Goal: Task Accomplishment & Management: Manage account settings

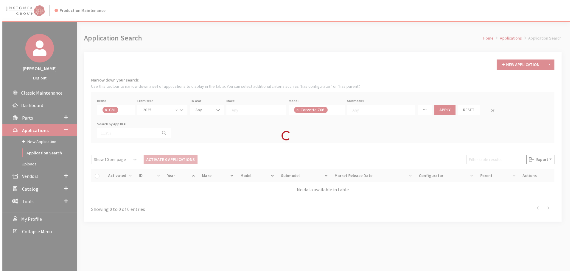
scroll to position [27, 0]
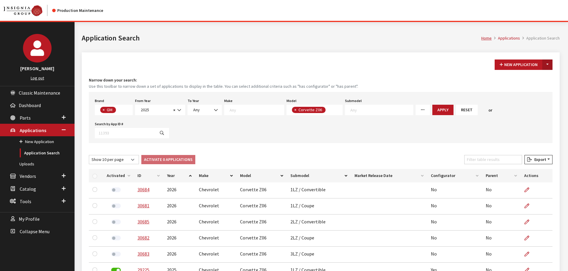
click at [548, 66] on button "Toggle Dropdown" at bounding box center [547, 65] width 10 height 10
click at [526, 77] on button "New From Existing..." at bounding box center [526, 77] width 51 height 10
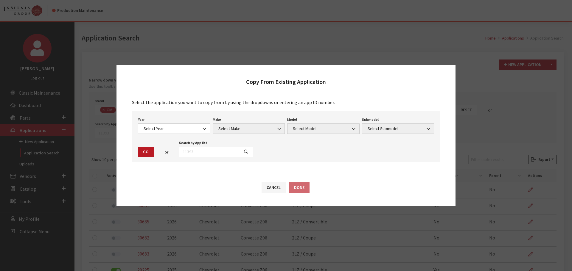
click at [217, 154] on input "text" at bounding box center [209, 152] width 60 height 10
type input "30685"
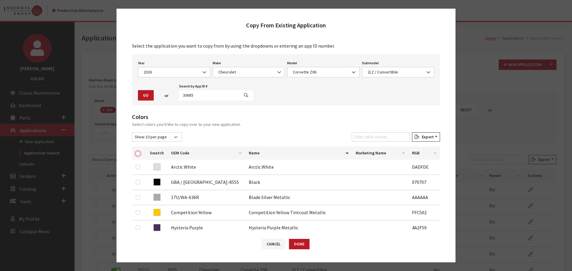
click at [136, 153] on input "checkbox" at bounding box center [138, 153] width 5 height 5
checkbox input "true"
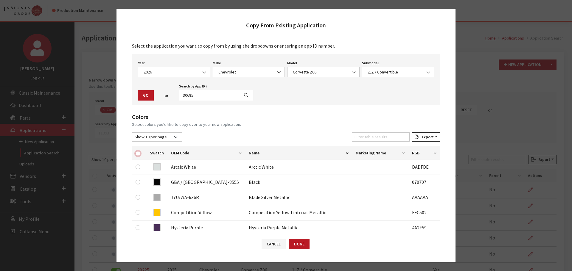
checkbox input "true"
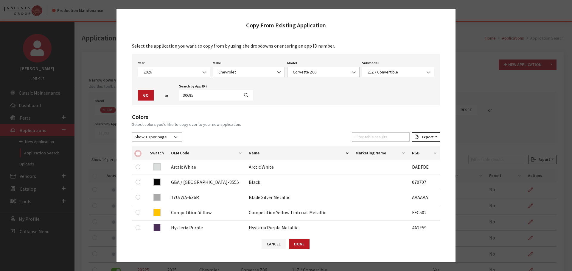
checkbox input "true"
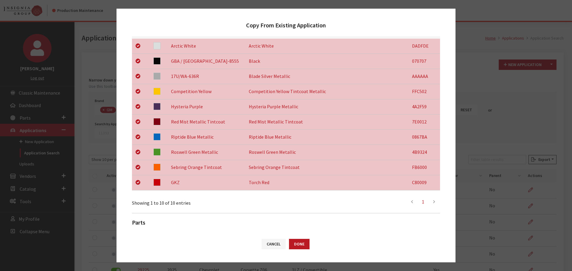
scroll to position [185, 0]
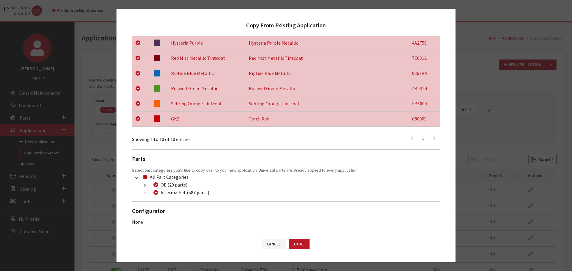
click at [144, 193] on icon "button" at bounding box center [144, 194] width 1 height 4
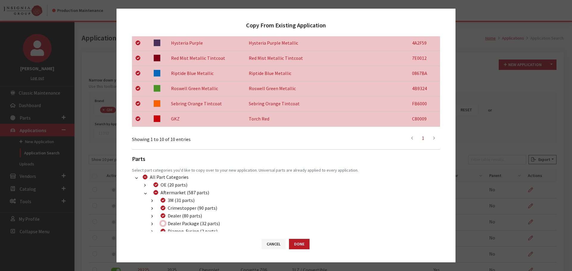
click at [163, 225] on input "Dealer Package (32 parts)" at bounding box center [163, 223] width 5 height 5
checkbox input "true"
click at [295, 242] on button "Done" at bounding box center [299, 244] width 21 height 10
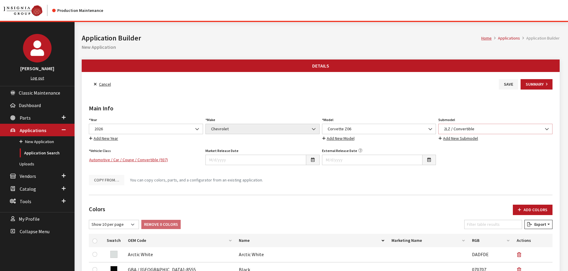
click at [467, 128] on span "2LZ / Convertible" at bounding box center [495, 129] width 106 height 6
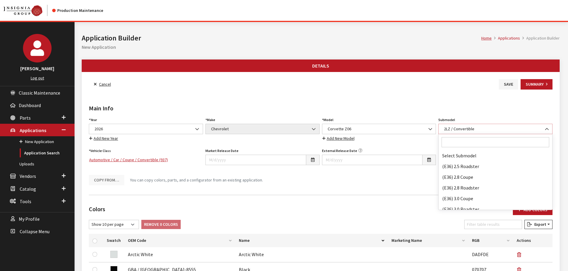
scroll to position [5023, 0]
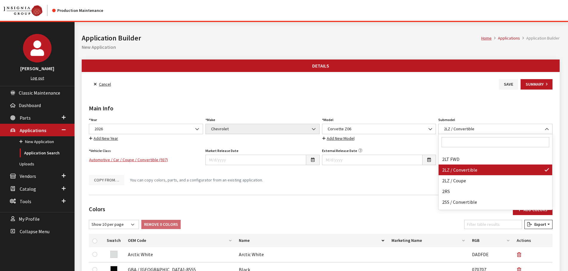
click at [457, 144] on input "Search" at bounding box center [495, 142] width 108 height 10
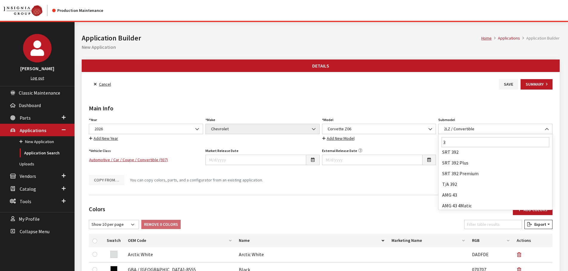
scroll to position [0, 0]
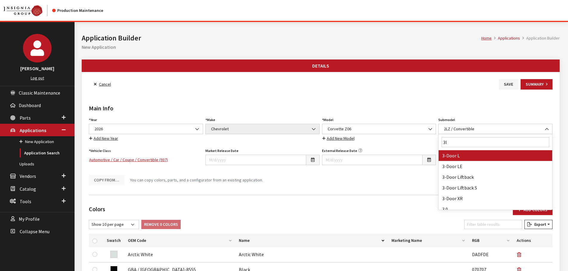
type input "3lz"
select select "4094"
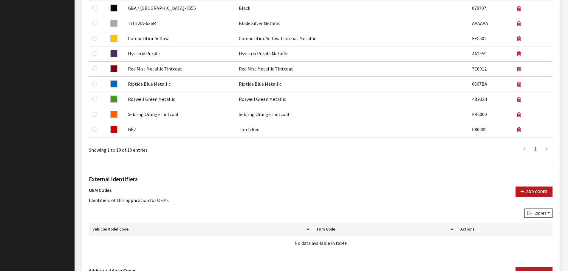
scroll to position [357, 0]
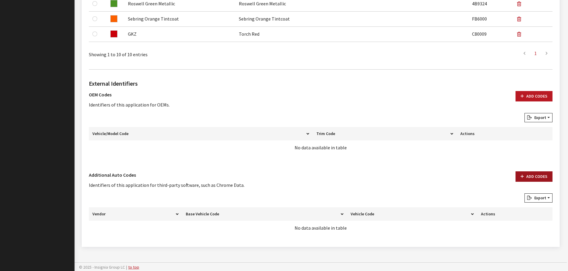
click at [529, 176] on button "Add Codes" at bounding box center [533, 177] width 37 height 10
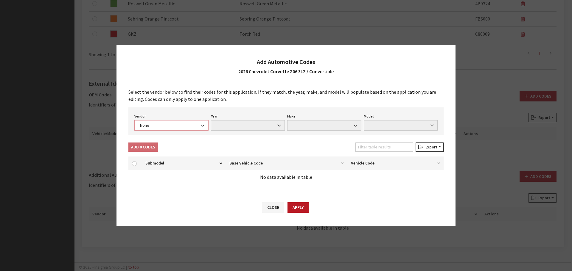
click at [158, 127] on span "None" at bounding box center [171, 125] width 66 height 6
select select "4"
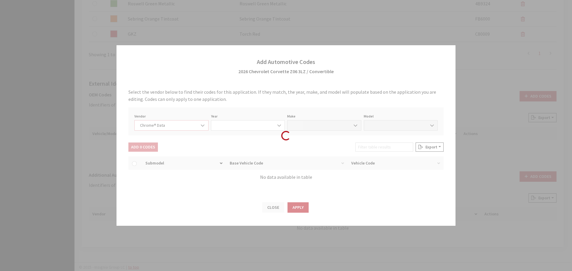
select select "2026"
select select "8"
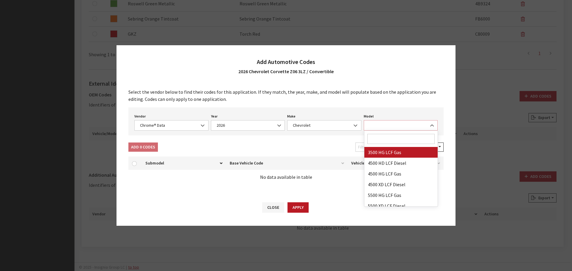
click at [391, 125] on span at bounding box center [401, 125] width 74 height 10
click at [383, 139] on input "Search" at bounding box center [401, 139] width 68 height 10
type input "cor"
select select "70601"
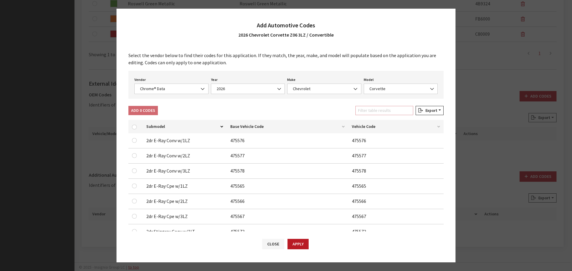
click at [369, 113] on input "Filter table results" at bounding box center [384, 110] width 58 height 9
paste input "z06"
type input "z06"
click at [136, 171] on input "checkbox" at bounding box center [134, 171] width 5 height 5
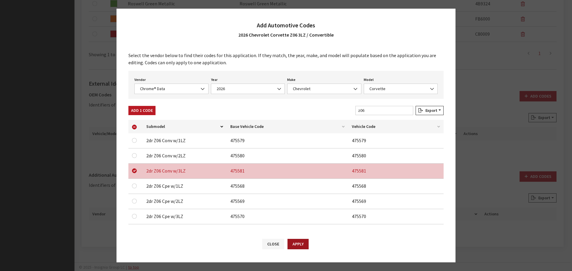
click at [304, 246] on button "Apply" at bounding box center [297, 244] width 21 height 10
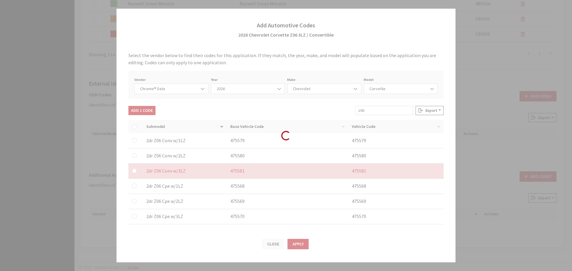
checkbox input "false"
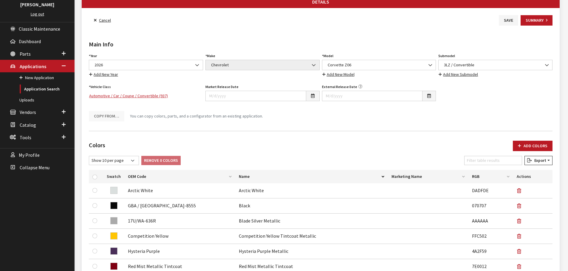
scroll to position [0, 0]
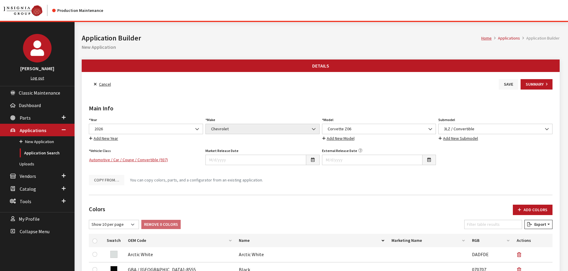
click at [500, 84] on button "Save" at bounding box center [507, 84] width 19 height 10
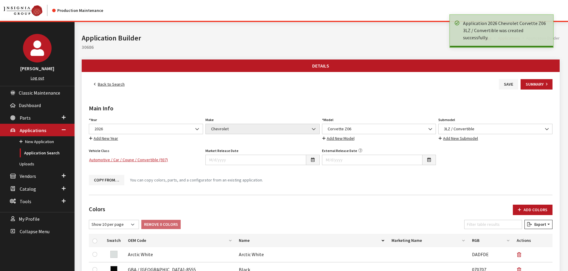
click at [105, 86] on link "Back to Search" at bounding box center [109, 84] width 41 height 10
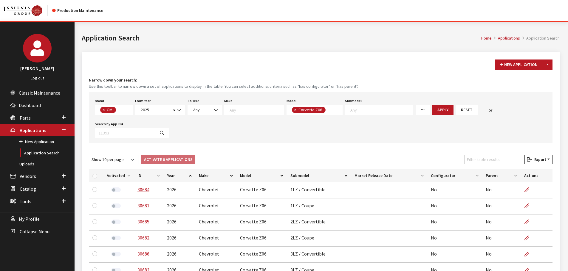
scroll to position [27, 0]
click at [327, 111] on textarea "Search" at bounding box center [328, 110] width 3 height 5
select select "1352"
select select
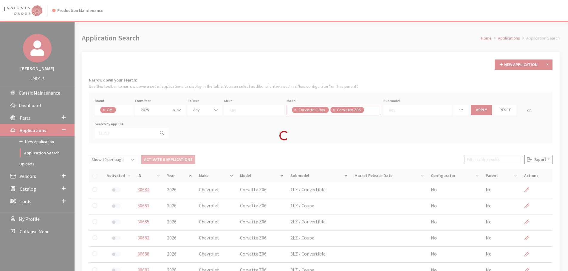
scroll to position [45, 0]
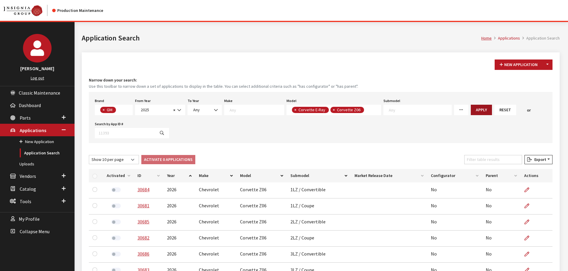
click at [470, 106] on button "Apply" at bounding box center [480, 110] width 21 height 10
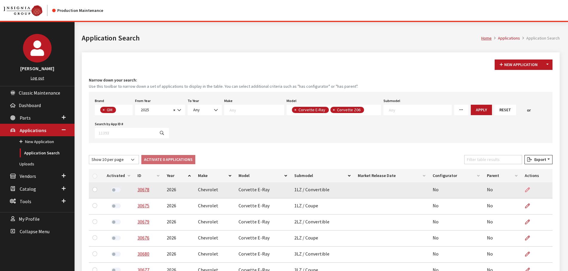
click at [525, 188] on icon at bounding box center [527, 190] width 5 height 5
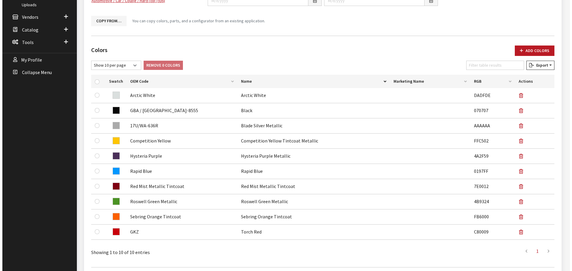
scroll to position [179, 0]
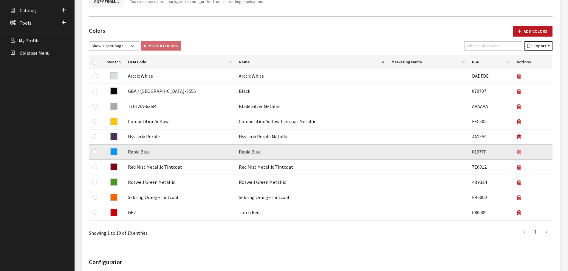
click at [516, 151] on button "button" at bounding box center [521, 152] width 10 height 15
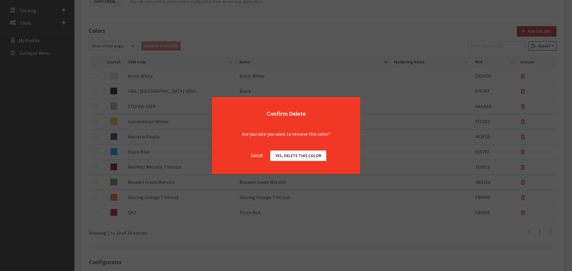
click at [308, 154] on span "Yes, delete this color" at bounding box center [298, 155] width 46 height 5
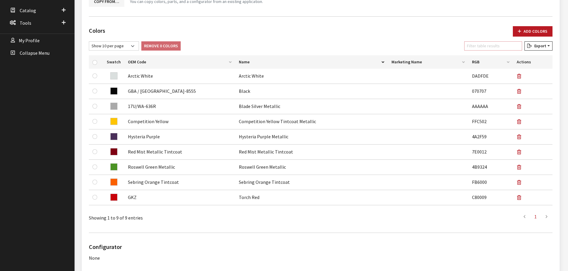
click at [484, 45] on input "Filter table results" at bounding box center [493, 45] width 58 height 9
click at [523, 28] on button "Add Colors" at bounding box center [532, 31] width 40 height 10
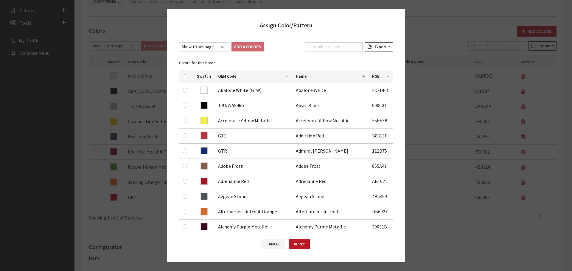
click at [335, 53] on div "Filter table results" at bounding box center [334, 48] width 60 height 12
click at [336, 49] on input "Filter table results" at bounding box center [334, 46] width 58 height 9
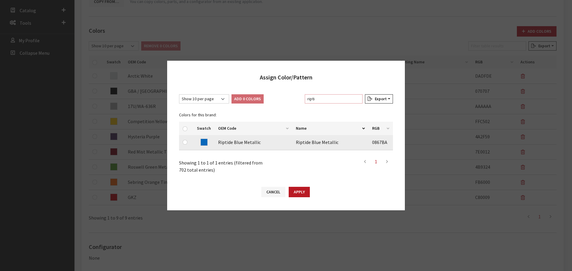
type input "ripti"
click at [183, 142] on td at bounding box center [186, 142] width 14 height 15
click at [184, 142] on input "checkbox" at bounding box center [185, 142] width 5 height 5
checkbox input "true"
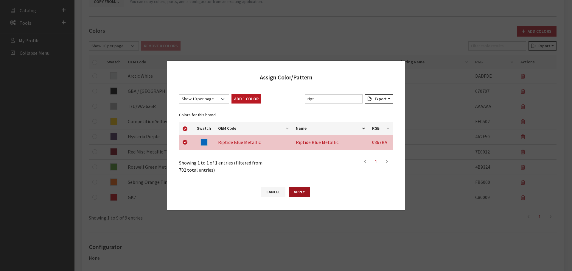
click at [299, 191] on button "Apply" at bounding box center [299, 192] width 21 height 10
checkbox input "false"
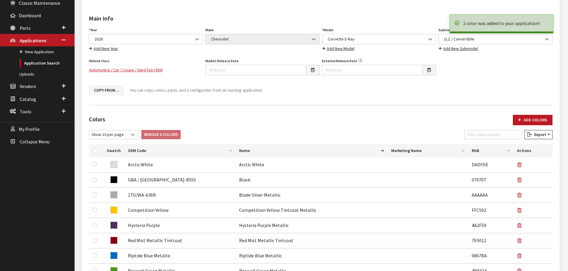
scroll to position [0, 0]
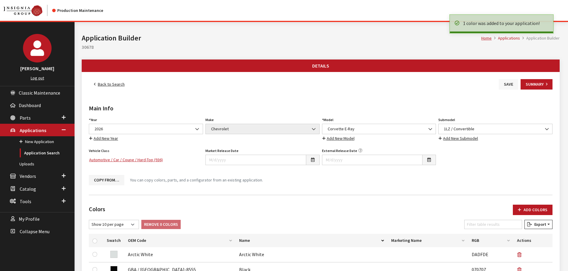
click at [506, 87] on button "Save" at bounding box center [507, 84] width 19 height 10
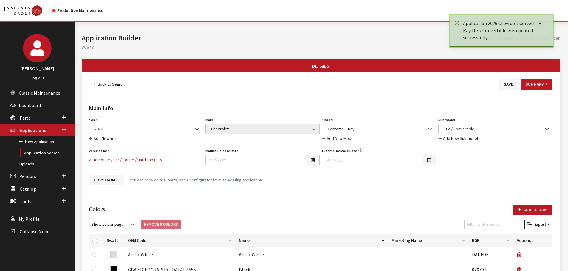
click at [103, 84] on link "Back to Search" at bounding box center [109, 84] width 41 height 10
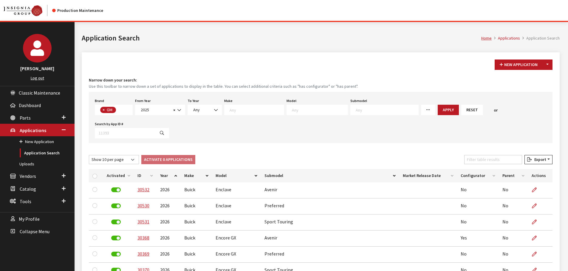
scroll to position [27, 0]
click at [294, 110] on textarea "Search" at bounding box center [320, 109] width 56 height 5
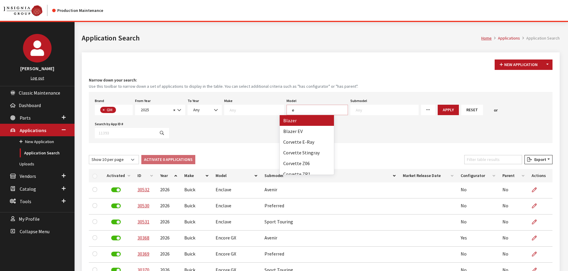
scroll to position [0, 0]
type textarea "e-r"
select select "1352"
select select
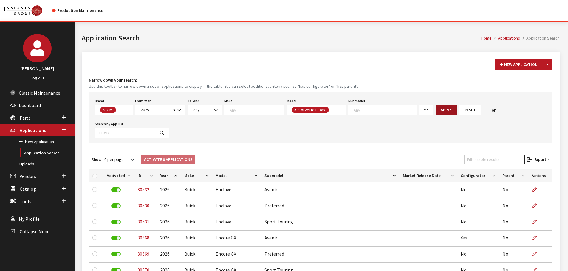
click at [435, 112] on button "Apply" at bounding box center [445, 110] width 21 height 10
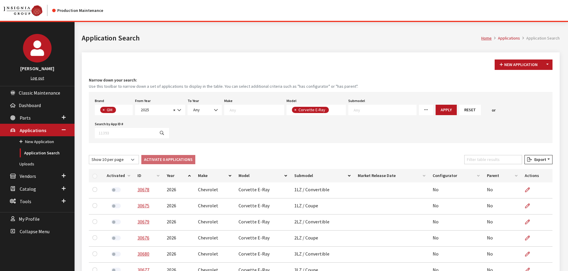
select select
click at [157, 109] on span "Any" at bounding box center [154, 110] width 31 height 6
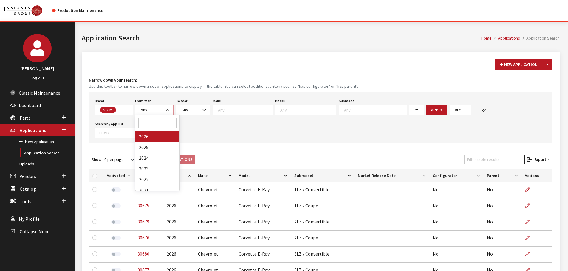
select select "2026"
select select
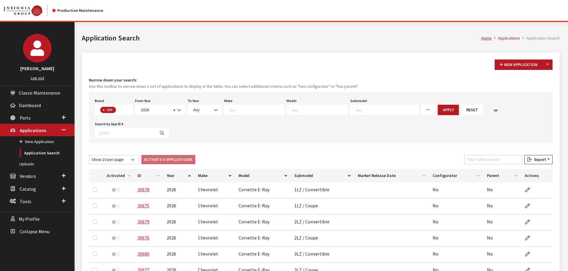
scroll to position [0, 0]
click at [307, 105] on span at bounding box center [316, 110] width 61 height 10
type textarea "e-"
select select "1352"
select select
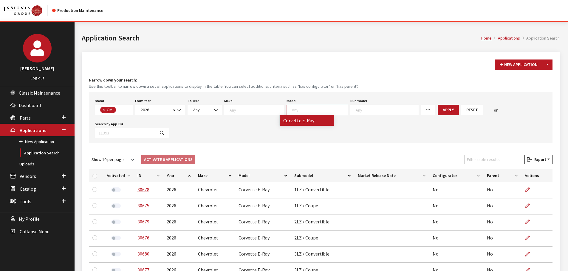
scroll to position [28, 0]
click at [435, 112] on button "Apply" at bounding box center [445, 110] width 21 height 10
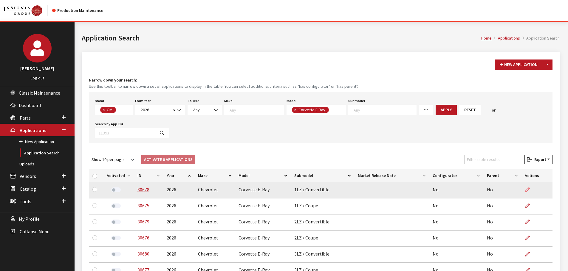
click at [527, 189] on icon at bounding box center [527, 190] width 5 height 5
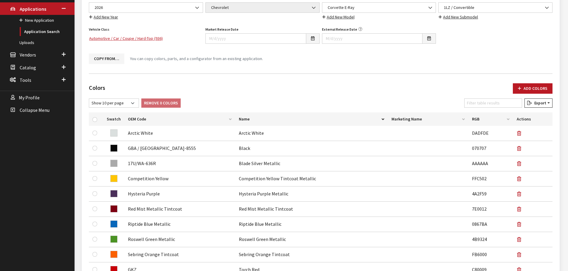
scroll to position [60, 0]
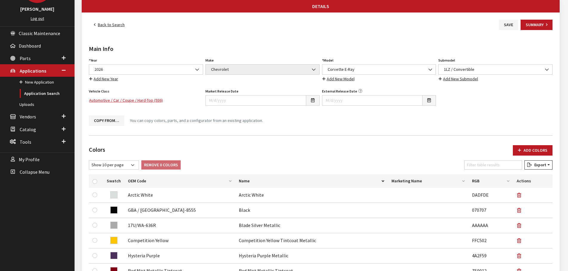
click at [104, 26] on link "Back to Search" at bounding box center [109, 25] width 41 height 10
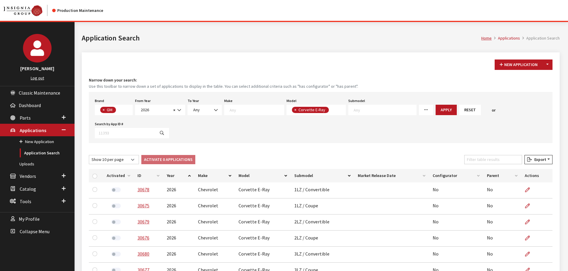
scroll to position [4, 0]
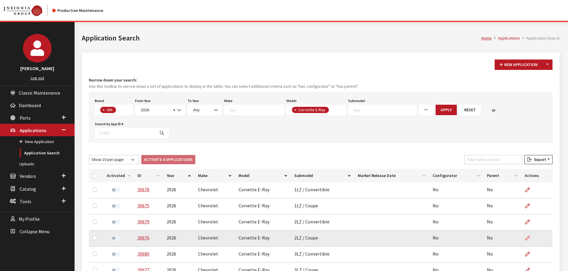
click at [525, 238] on icon at bounding box center [527, 238] width 5 height 5
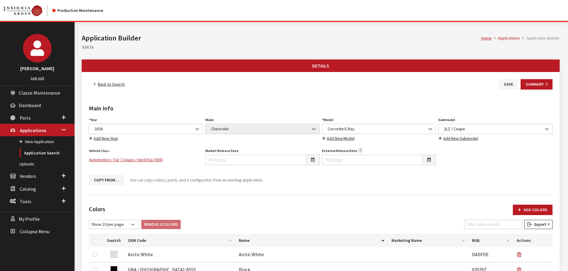
click at [111, 86] on link "Back to Search" at bounding box center [109, 84] width 41 height 10
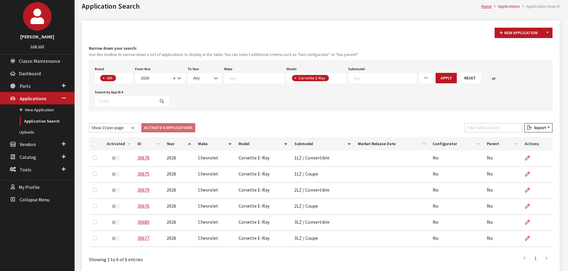
scroll to position [58, 0]
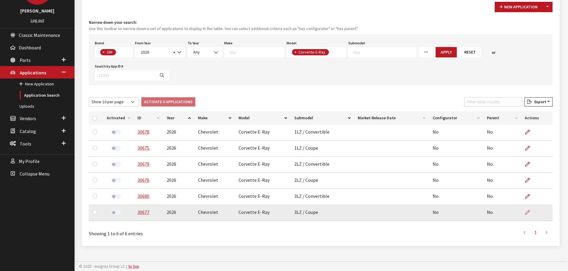
click at [526, 213] on icon at bounding box center [527, 213] width 5 height 5
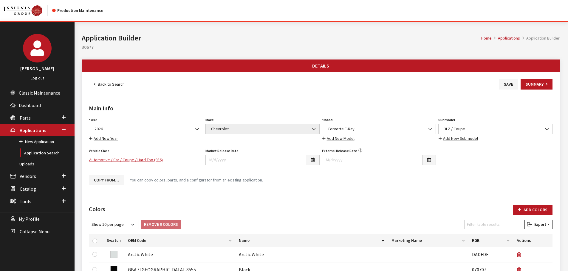
click at [111, 87] on link "Back to Search" at bounding box center [109, 84] width 41 height 10
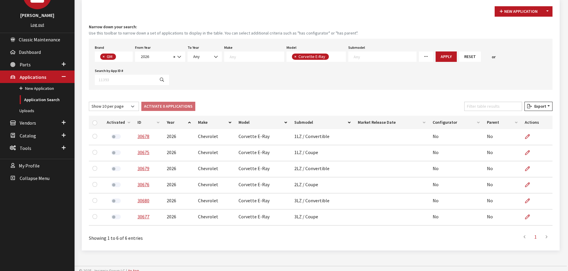
scroll to position [58, 0]
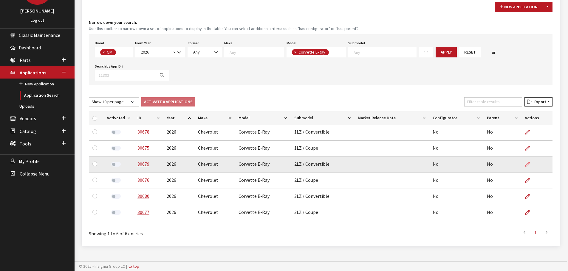
click at [528, 162] on icon at bounding box center [527, 164] width 5 height 5
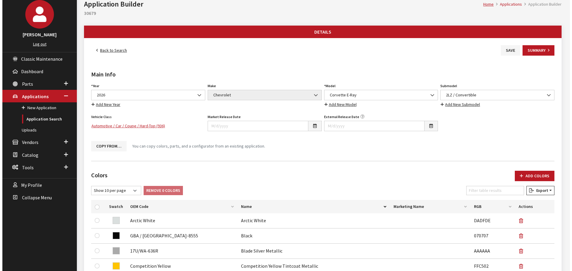
scroll to position [119, 0]
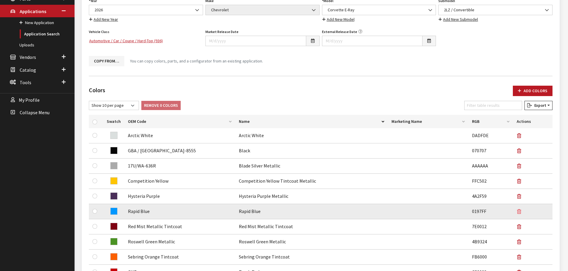
click at [517, 210] on icon "button" at bounding box center [519, 212] width 4 height 5
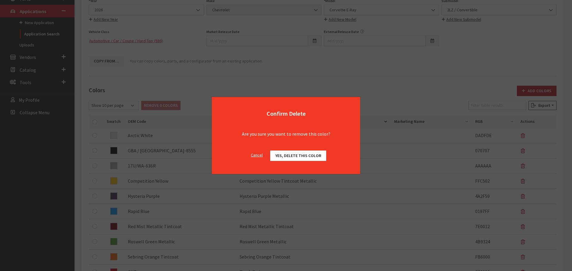
click at [309, 154] on span "Yes, delete this color" at bounding box center [298, 155] width 46 height 5
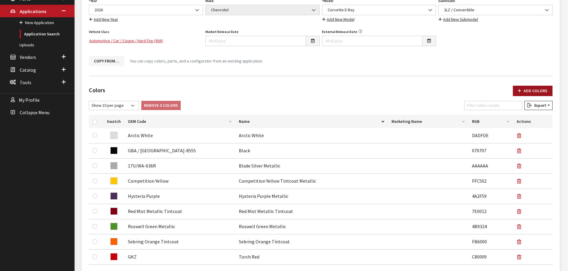
click at [530, 94] on button "Add Colors" at bounding box center [532, 91] width 40 height 10
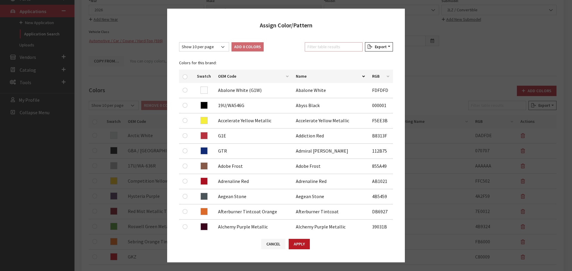
click at [319, 46] on input "Filter table results" at bounding box center [334, 46] width 58 height 9
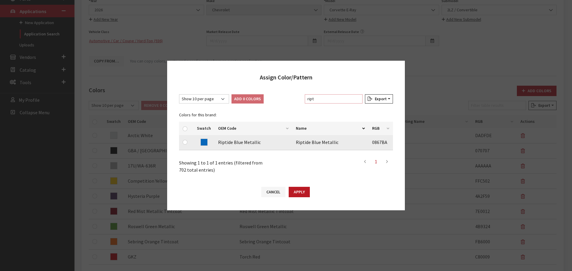
type input "ript"
click at [185, 142] on input "checkbox" at bounding box center [185, 142] width 5 height 5
checkbox input "true"
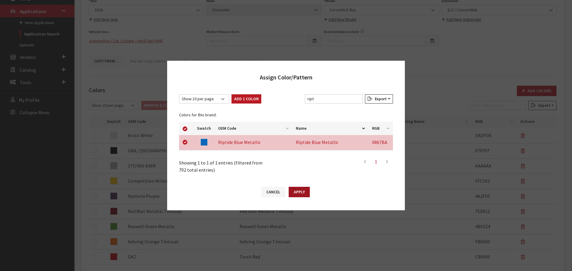
drag, startPoint x: 297, startPoint y: 190, endPoint x: 305, endPoint y: 184, distance: 10.1
click at [297, 190] on button "Apply" at bounding box center [299, 192] width 21 height 10
checkbox input "false"
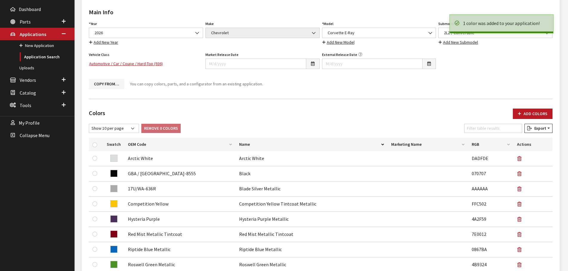
scroll to position [0, 0]
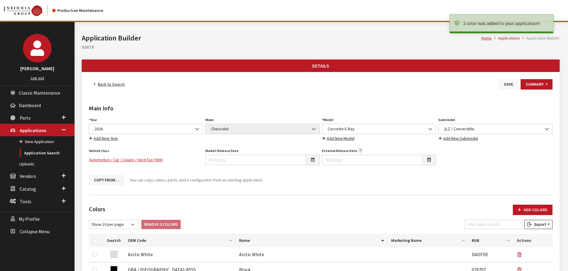
click at [504, 83] on button "Save" at bounding box center [507, 84] width 19 height 10
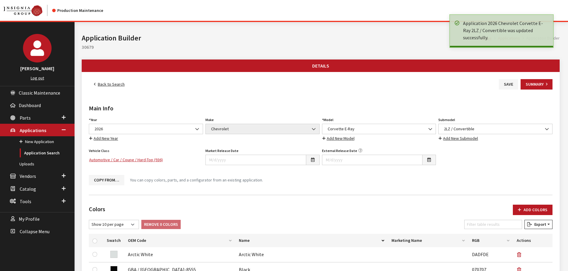
click at [110, 83] on link "Back to Search" at bounding box center [109, 84] width 41 height 10
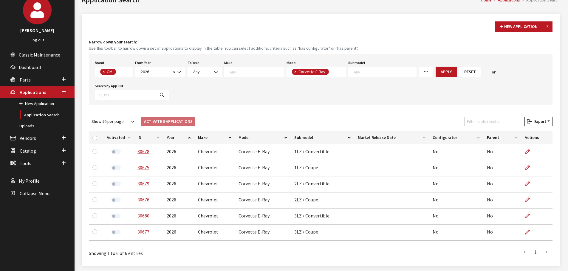
scroll to position [58, 0]
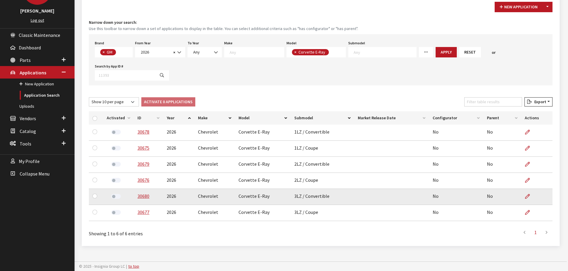
click at [523, 198] on td at bounding box center [536, 198] width 31 height 16
click at [527, 196] on icon at bounding box center [527, 197] width 5 height 5
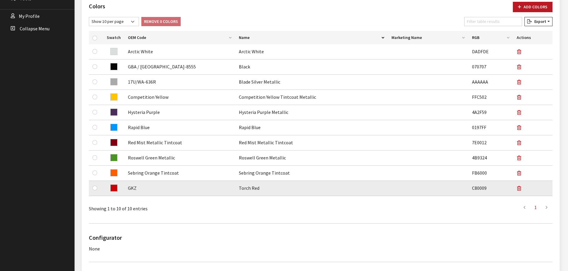
scroll to position [209, 0]
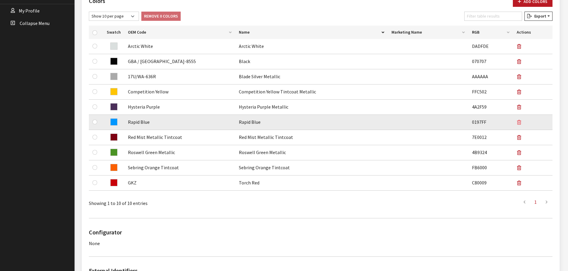
click at [519, 122] on icon "button" at bounding box center [519, 122] width 4 height 5
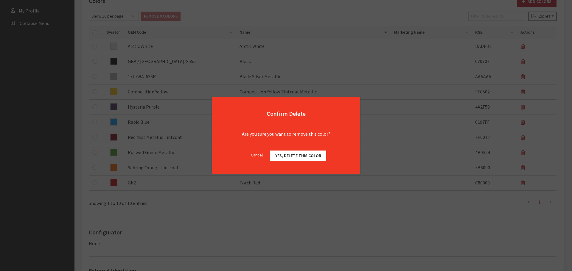
click at [311, 157] on span "Yes, delete this color" at bounding box center [298, 155] width 46 height 5
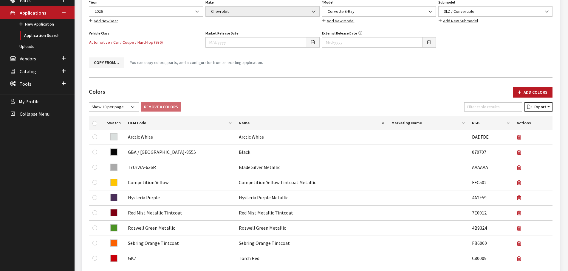
scroll to position [30, 0]
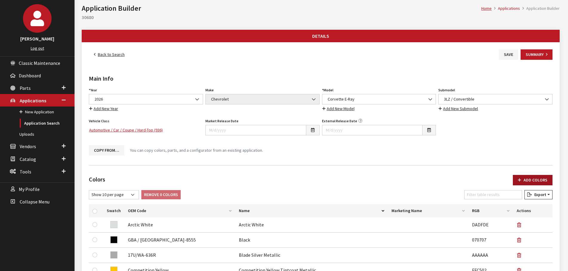
click at [527, 179] on button "Add Colors" at bounding box center [532, 180] width 40 height 10
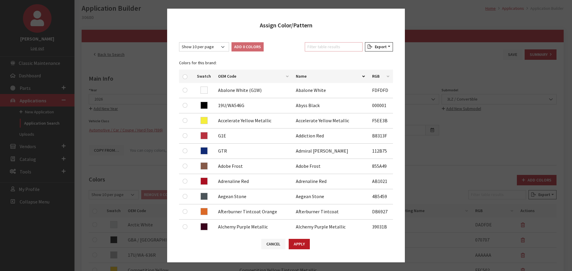
click at [327, 49] on input "Filter table results" at bounding box center [334, 46] width 58 height 9
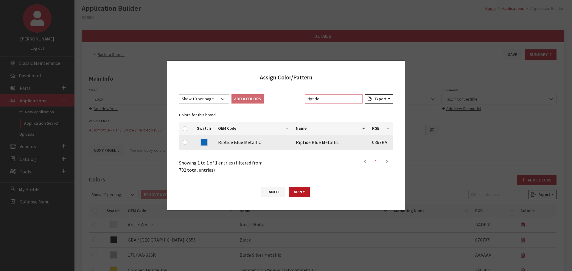
type input "riptide"
click at [185, 142] on input "checkbox" at bounding box center [185, 142] width 5 height 5
checkbox input "true"
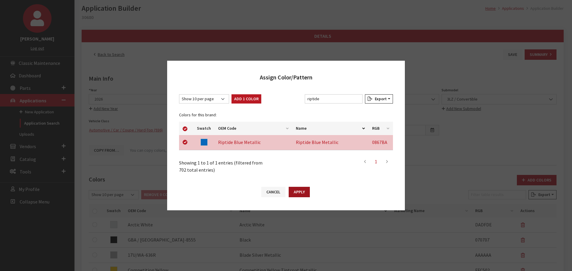
click at [305, 191] on button "Apply" at bounding box center [299, 192] width 21 height 10
checkbox input "false"
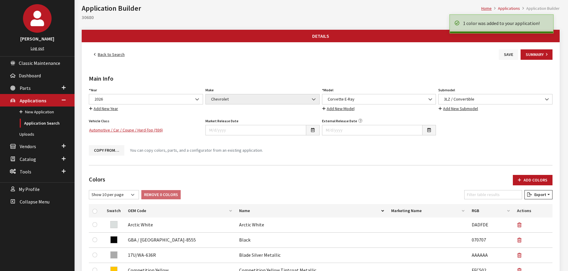
click at [513, 56] on button "Save" at bounding box center [507, 54] width 19 height 10
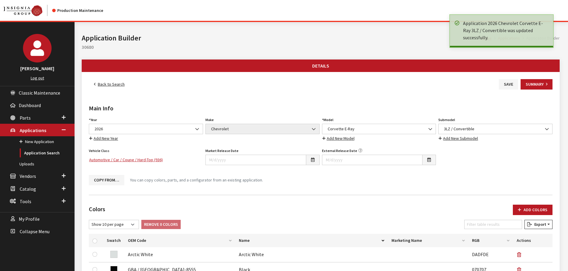
drag, startPoint x: 0, startPoint y: 0, endPoint x: 109, endPoint y: 83, distance: 137.5
click at [109, 83] on link "Back to Search" at bounding box center [109, 84] width 41 height 10
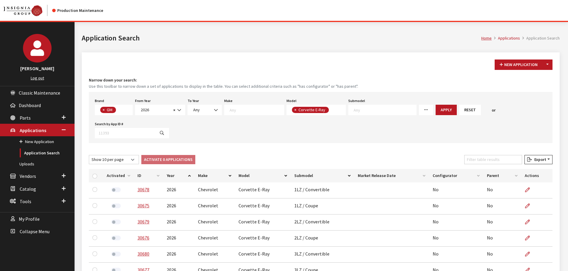
scroll to position [4, 0]
click at [292, 108] on button "×" at bounding box center [295, 110] width 6 height 6
select select
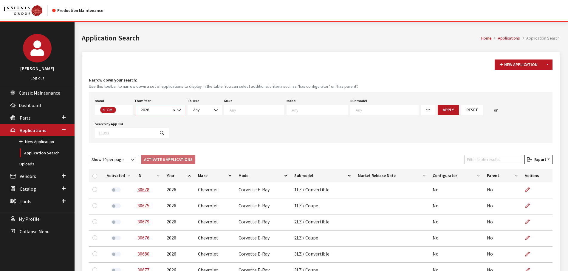
click at [152, 110] on span "2026" at bounding box center [155, 110] width 32 height 6
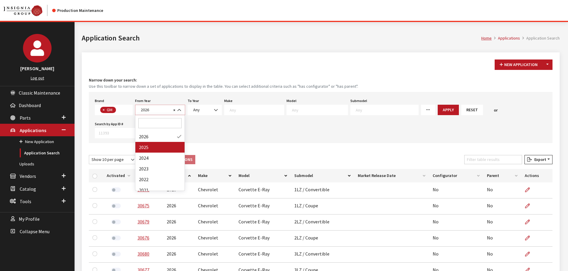
select select "2025"
select select
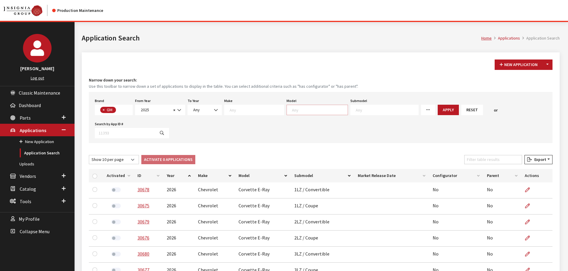
click at [292, 108] on textarea "Search" at bounding box center [320, 109] width 56 height 5
type textarea "co"
select select "995"
select select
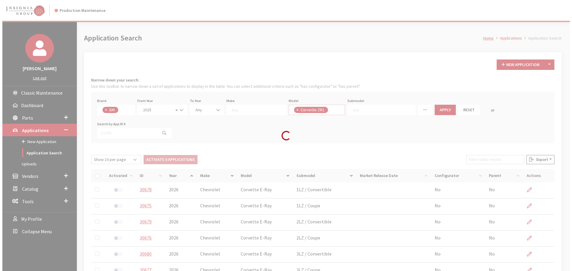
scroll to position [51, 0]
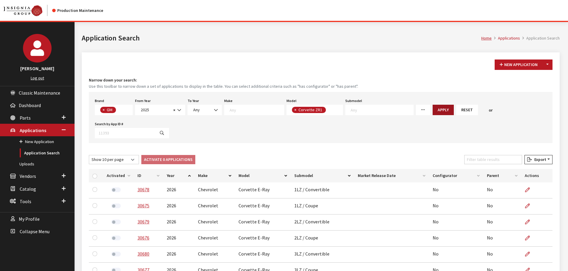
click at [432, 111] on button "Apply" at bounding box center [442, 110] width 21 height 10
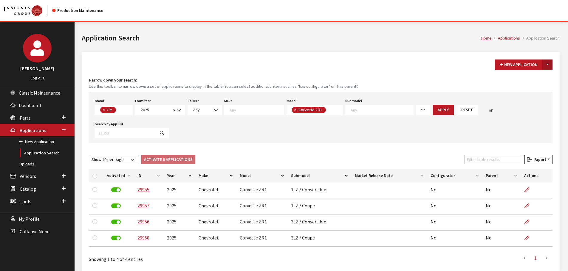
click at [544, 65] on button "Toggle Dropdown" at bounding box center [547, 65] width 10 height 10
click at [532, 79] on button "New From Existing..." at bounding box center [526, 77] width 51 height 10
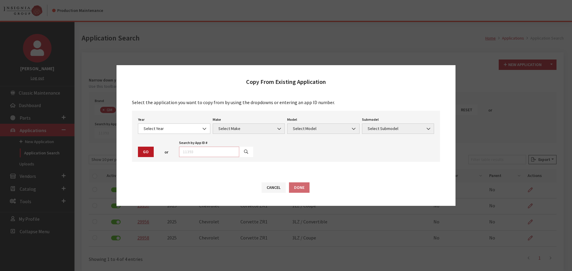
click at [208, 154] on input "text" at bounding box center [209, 152] width 60 height 10
type input "29957"
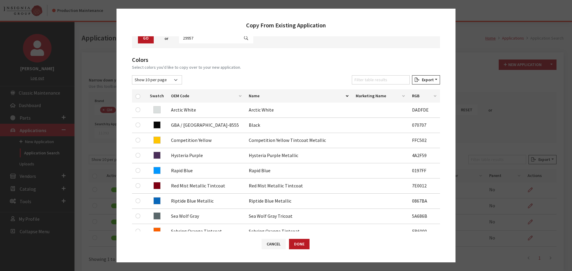
scroll to position [89, 0]
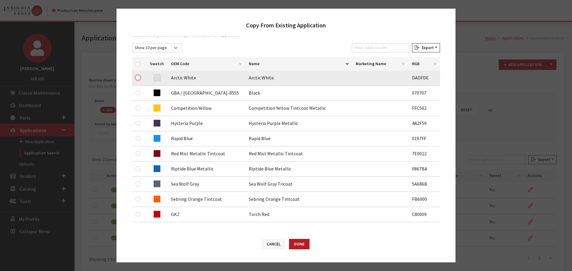
click at [138, 77] on input "checkbox" at bounding box center [138, 77] width 5 height 5
checkbox input "true"
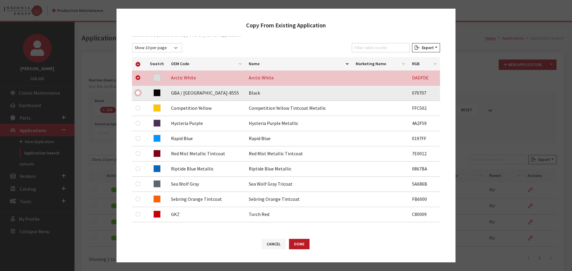
click at [138, 94] on input "checkbox" at bounding box center [138, 93] width 5 height 5
checkbox input "true"
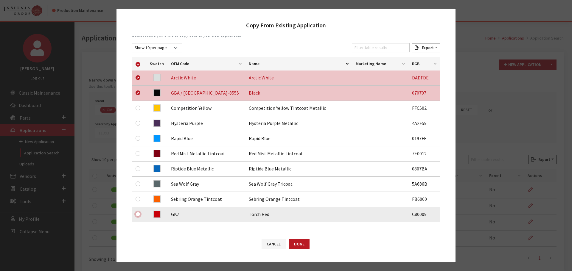
click at [138, 214] on input "checkbox" at bounding box center [138, 214] width 5 height 5
checkbox input "true"
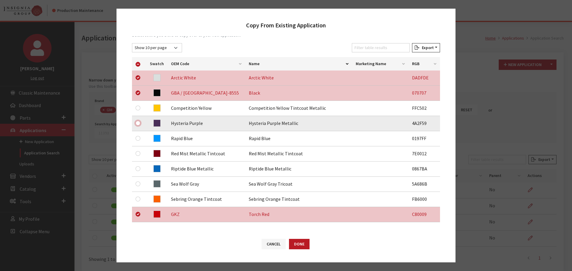
click at [136, 123] on input "checkbox" at bounding box center [138, 123] width 5 height 5
checkbox input "true"
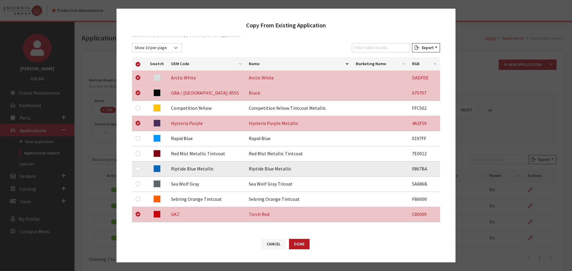
click at [138, 171] on div at bounding box center [139, 168] width 7 height 7
click at [138, 170] on input "checkbox" at bounding box center [138, 169] width 5 height 5
checkbox input "true"
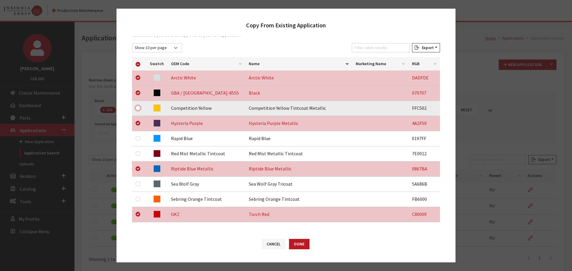
click at [138, 106] on input "checkbox" at bounding box center [138, 108] width 5 height 5
checkbox input "true"
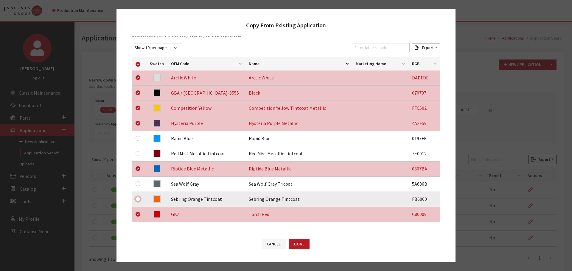
click at [138, 198] on input "checkbox" at bounding box center [138, 199] width 5 height 5
checkbox input "true"
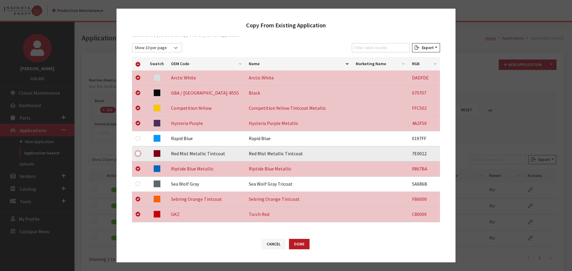
click at [137, 153] on input "checkbox" at bounding box center [138, 153] width 5 height 5
checkbox input "true"
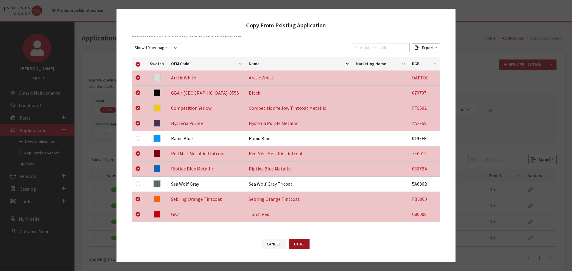
click at [299, 246] on button "Done" at bounding box center [299, 244] width 21 height 10
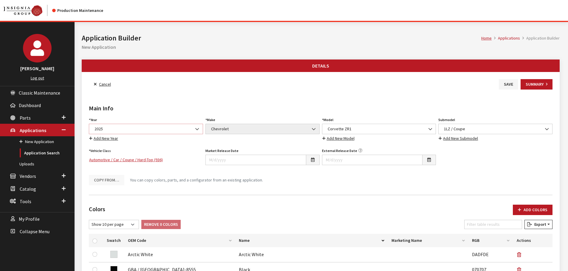
drag, startPoint x: 0, startPoint y: 0, endPoint x: 153, endPoint y: 128, distance: 199.3
click at [153, 128] on span "2025" at bounding box center [146, 129] width 106 height 6
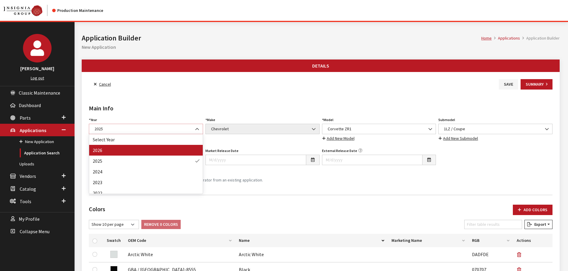
select select "44"
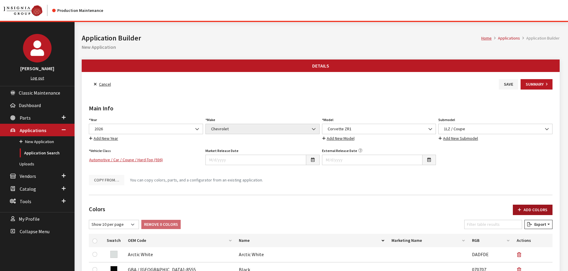
click at [531, 209] on button "Add Colors" at bounding box center [532, 210] width 40 height 10
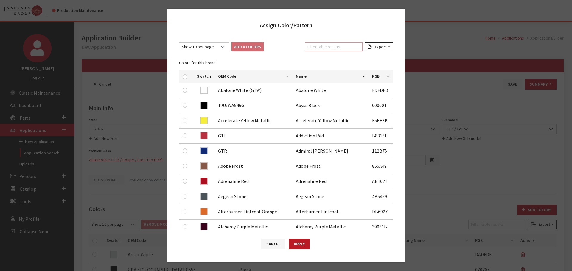
click at [326, 43] on input "Filter table results" at bounding box center [334, 46] width 58 height 9
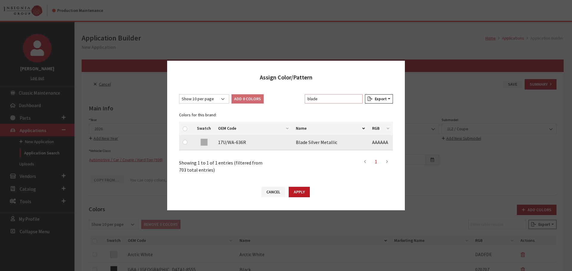
type input "blade"
click at [185, 140] on input "checkbox" at bounding box center [185, 142] width 5 height 5
checkbox input "true"
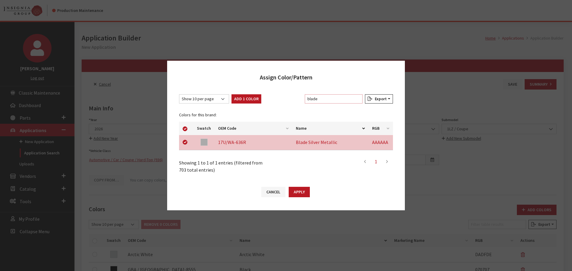
click at [327, 101] on input "blade" at bounding box center [334, 98] width 58 height 9
type input "r"
checkbox input "false"
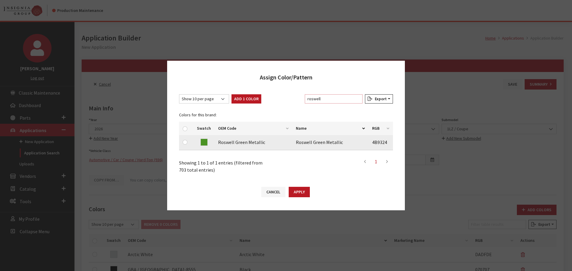
type input "roswell"
click at [187, 143] on div at bounding box center [186, 142] width 7 height 7
click at [186, 143] on input "checkbox" at bounding box center [185, 142] width 5 height 5
checkbox input "true"
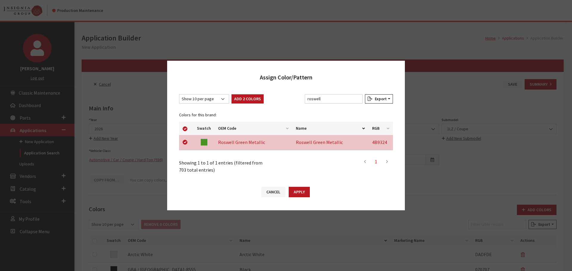
drag, startPoint x: 304, startPoint y: 193, endPoint x: 318, endPoint y: 185, distance: 15.9
click at [304, 193] on button "Apply" at bounding box center [299, 192] width 21 height 10
checkbox input "false"
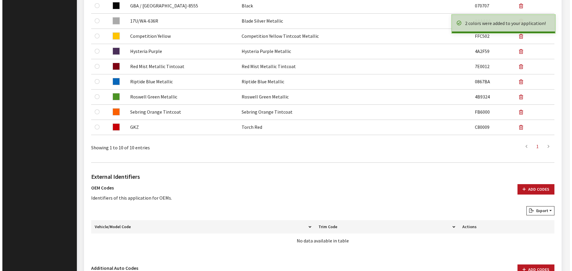
scroll to position [358, 0]
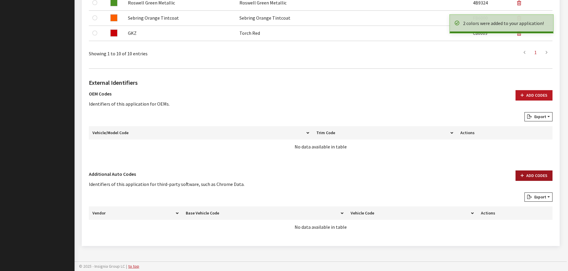
click at [524, 179] on button "Add Codes" at bounding box center [533, 176] width 37 height 10
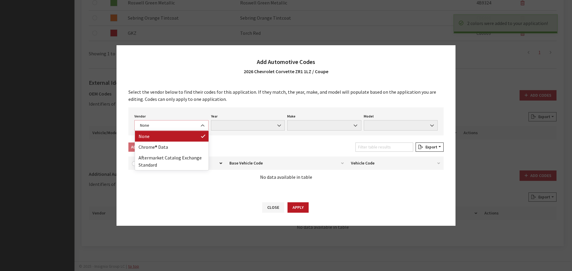
click at [165, 121] on span "None" at bounding box center [171, 125] width 74 height 10
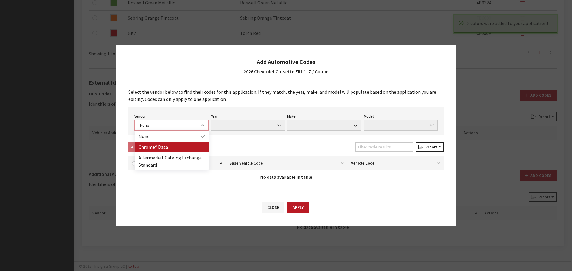
select select "4"
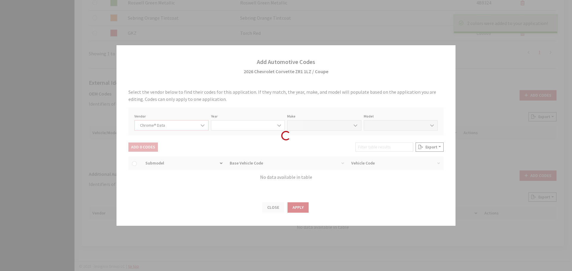
select select "2026"
select select "8"
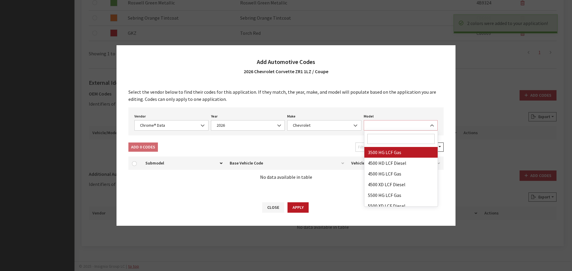
click at [376, 121] on span at bounding box center [401, 125] width 74 height 10
click at [373, 137] on input "Search" at bounding box center [401, 139] width 68 height 10
type input "cor"
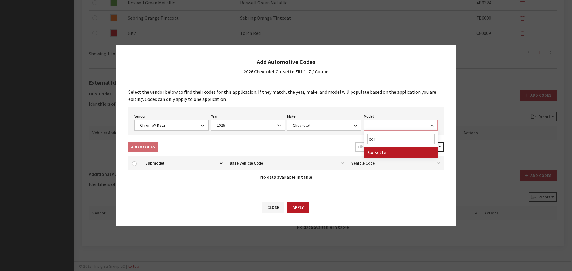
select select "70601"
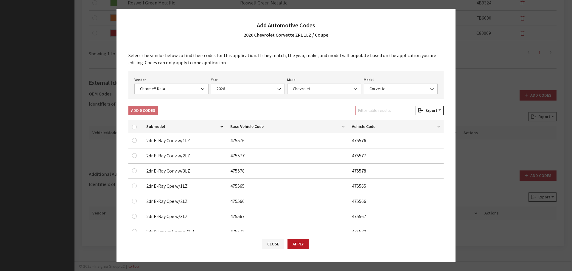
click at [374, 114] on input "Filter table results" at bounding box center [384, 110] width 58 height 9
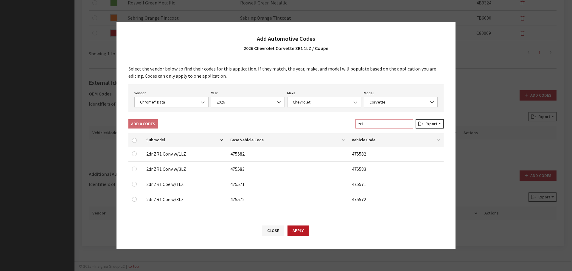
click at [376, 123] on input "zr1" at bounding box center [384, 123] width 58 height 9
type input "zr1"
click at [134, 184] on input "checkbox" at bounding box center [134, 184] width 5 height 5
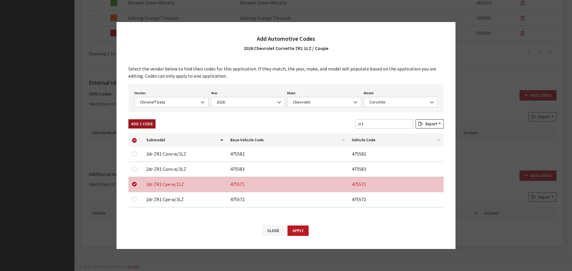
click at [147, 126] on button "Add 1 Code" at bounding box center [141, 123] width 27 height 9
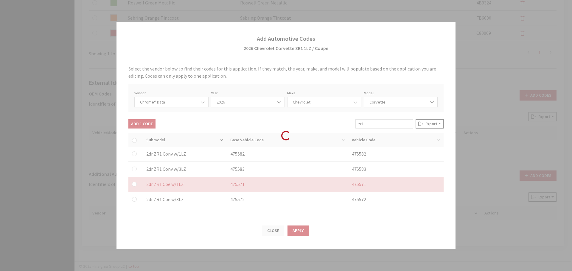
checkbox input "false"
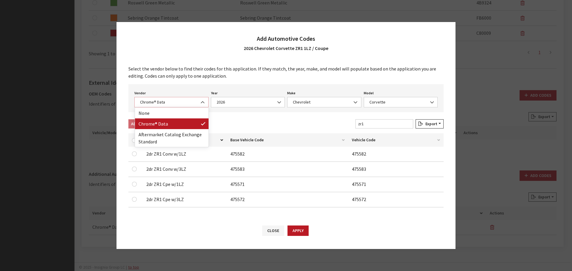
click at [161, 101] on span "Chrome® Data" at bounding box center [171, 102] width 66 height 6
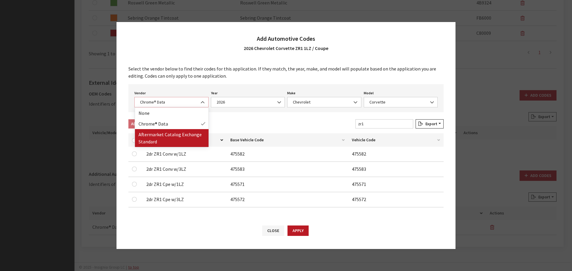
select select "2"
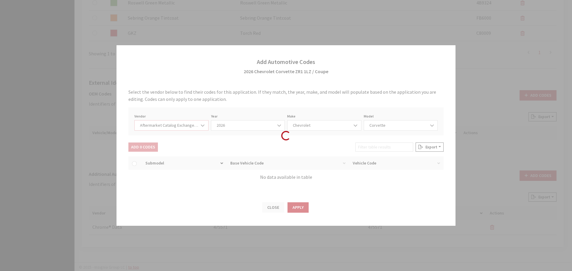
select select "2026"
select select "47"
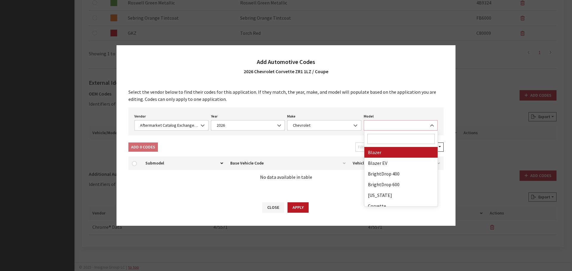
click at [384, 123] on span at bounding box center [401, 125] width 74 height 10
click at [381, 138] on input "Search" at bounding box center [401, 139] width 68 height 10
type input "corve"
select select "440"
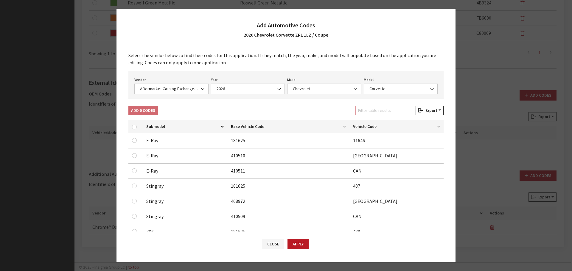
click at [379, 111] on input "Filter table results" at bounding box center [384, 110] width 58 height 9
paste input "zr1"
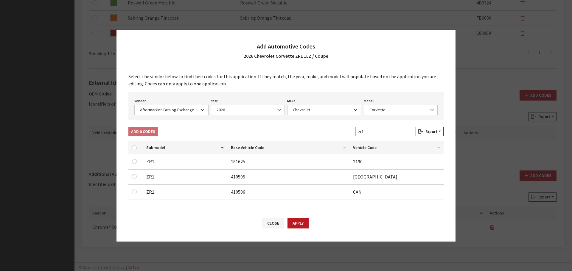
type input "zr1"
click at [135, 191] on input "checkbox" at bounding box center [134, 192] width 5 height 5
checkbox input "true"
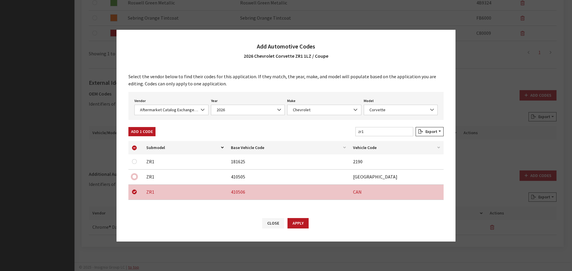
click at [135, 177] on input "checkbox" at bounding box center [134, 177] width 5 height 5
checkbox input "true"
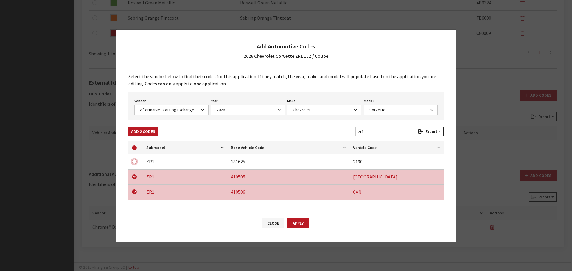
click at [134, 161] on input "checkbox" at bounding box center [134, 161] width 5 height 5
checkbox input "true"
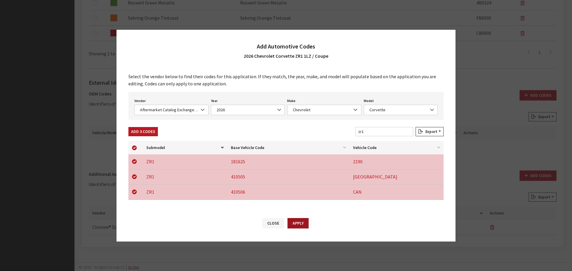
click at [296, 219] on button "Apply" at bounding box center [297, 223] width 21 height 10
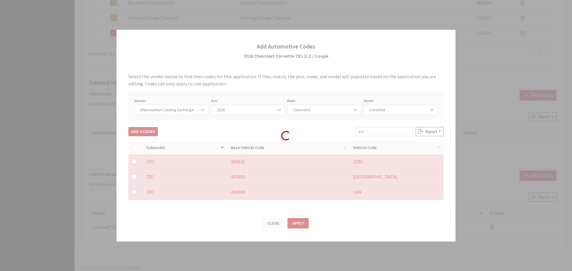
checkbox input "false"
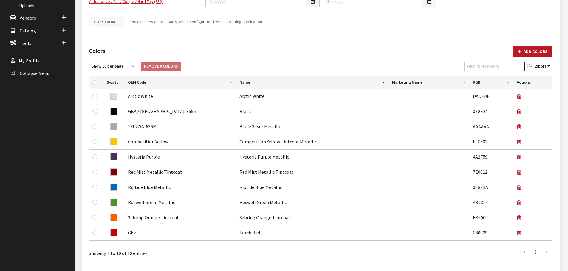
scroll to position [0, 0]
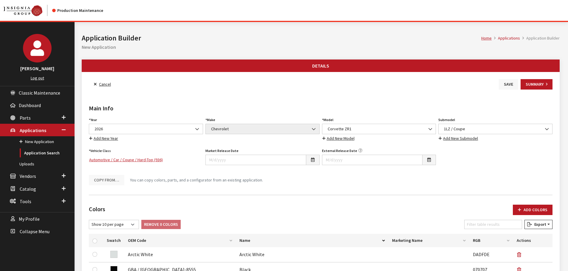
click at [508, 88] on button "Save" at bounding box center [507, 84] width 19 height 10
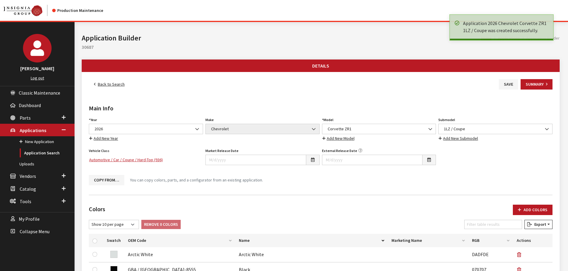
click at [108, 87] on link "Back to Search" at bounding box center [109, 84] width 41 height 10
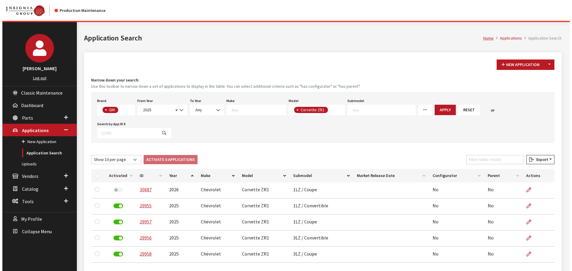
scroll to position [32, 0]
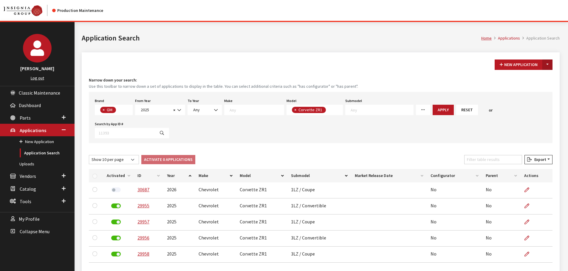
click at [547, 63] on button "Toggle Dropdown" at bounding box center [547, 65] width 10 height 10
click at [538, 75] on button "New From Existing..." at bounding box center [526, 77] width 51 height 10
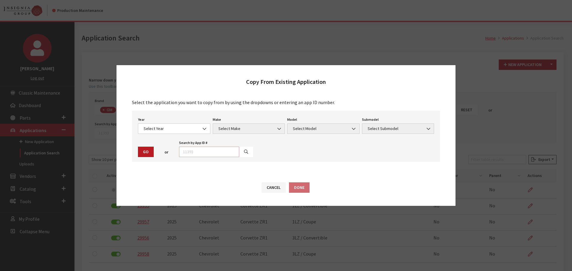
click at [215, 154] on input "text" at bounding box center [209, 152] width 60 height 10
type input "30687"
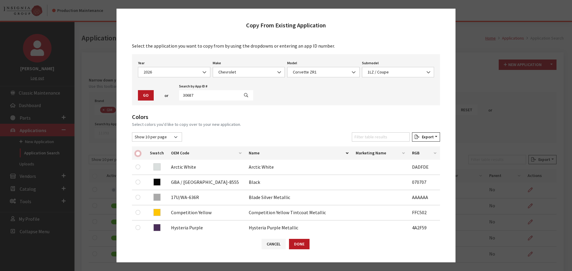
click at [139, 153] on input "checkbox" at bounding box center [138, 153] width 5 height 5
checkbox input "true"
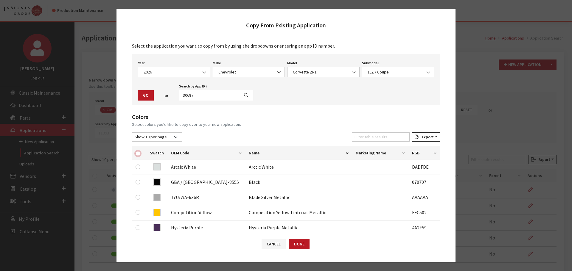
checkbox input "true"
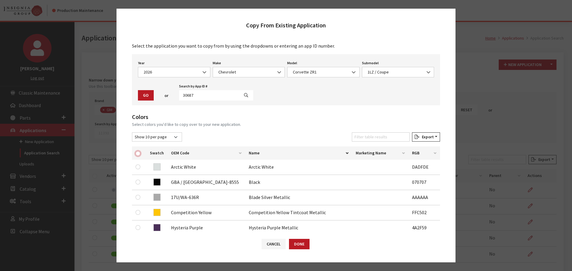
checkbox input "true"
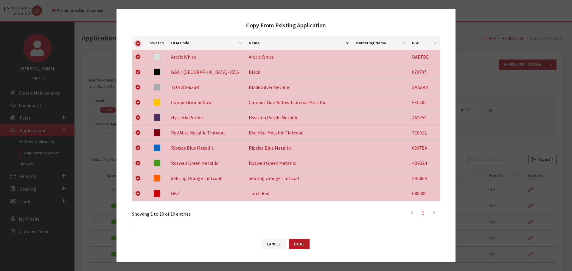
scroll to position [185, 0]
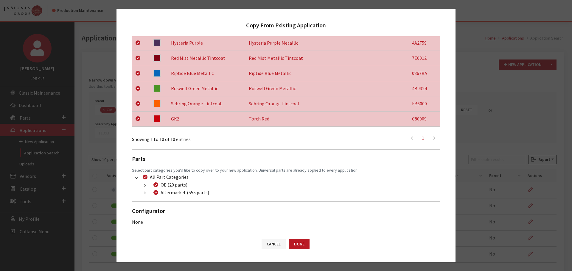
click at [146, 195] on icon "button" at bounding box center [144, 194] width 1 height 4
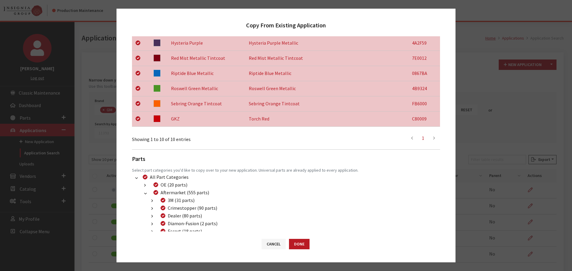
scroll to position [215, 0]
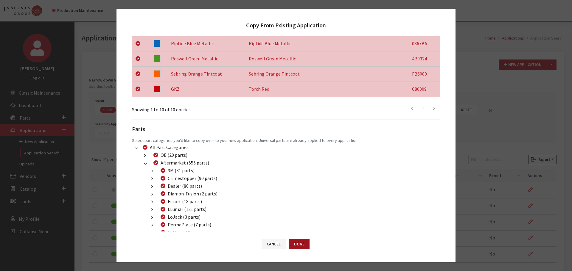
click at [303, 244] on button "Done" at bounding box center [299, 244] width 21 height 10
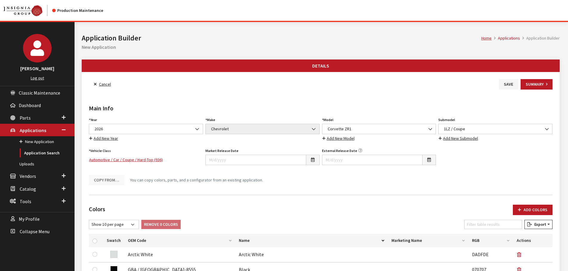
click at [118, 181] on div "Copy From… You can copy colors, parts, and a configurator from an existing appl…" at bounding box center [321, 180] width 466 height 11
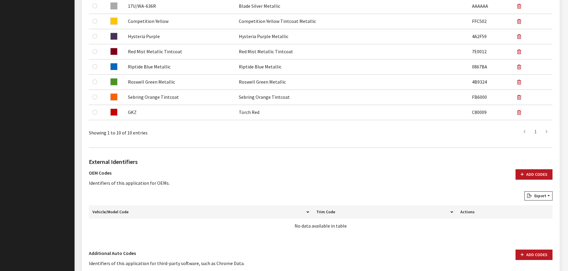
scroll to position [358, 0]
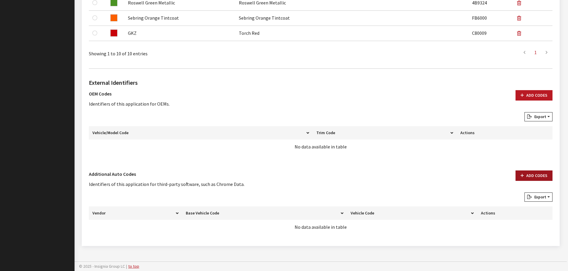
click at [528, 176] on button "Add Codes" at bounding box center [533, 176] width 37 height 10
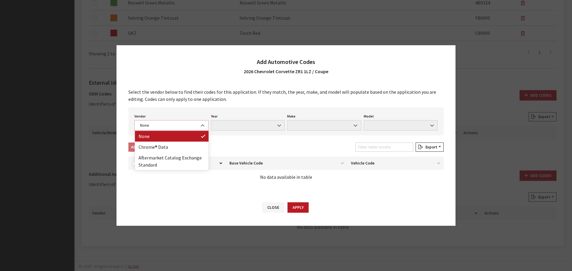
click at [170, 128] on span "None" at bounding box center [171, 125] width 66 height 6
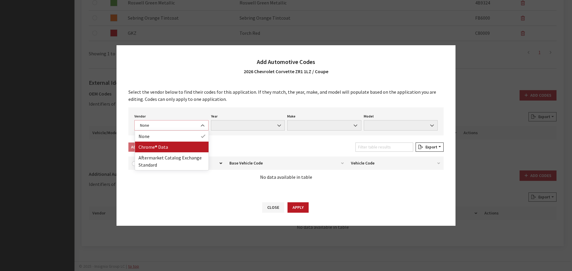
select select "4"
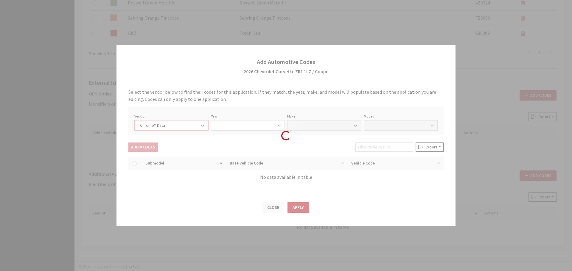
select select "2026"
select select "8"
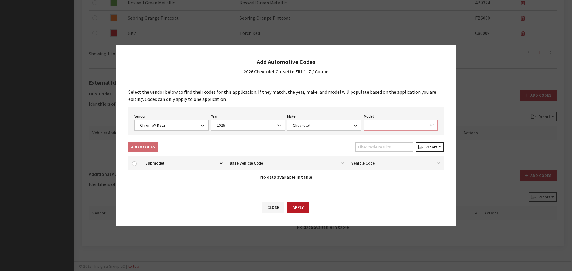
click at [374, 121] on span at bounding box center [401, 125] width 74 height 10
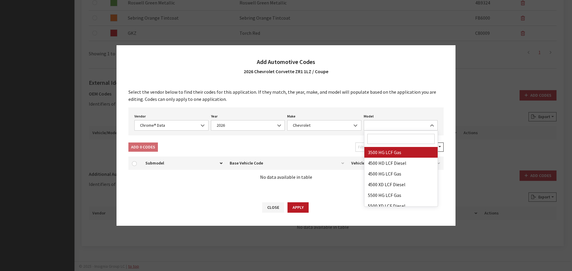
click at [376, 137] on input "Search" at bounding box center [401, 139] width 68 height 10
type input "cor"
select select "70601"
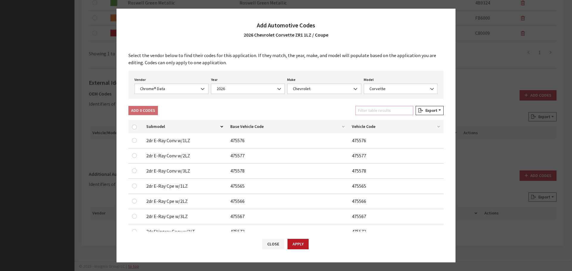
click at [371, 115] on input "Filter table results" at bounding box center [384, 110] width 58 height 9
paste input "zr1"
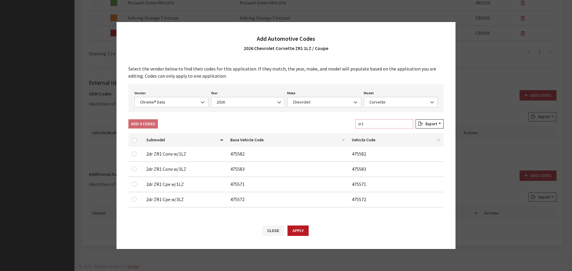
type input "zr1"
click at [136, 200] on input "checkbox" at bounding box center [134, 199] width 5 height 5
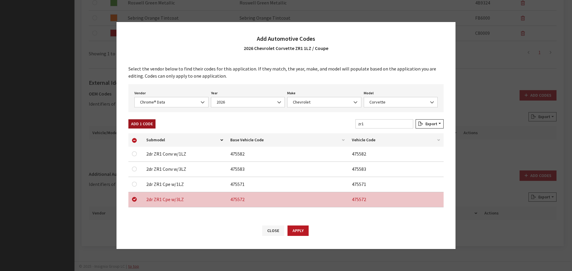
click at [149, 127] on button "Add 1 Code" at bounding box center [141, 123] width 27 height 9
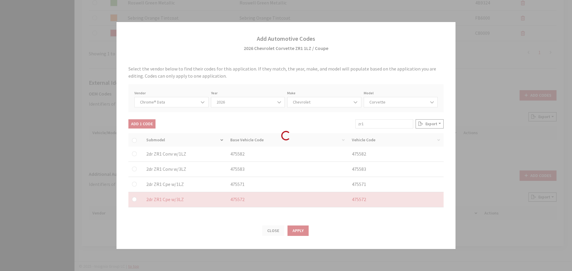
checkbox input "false"
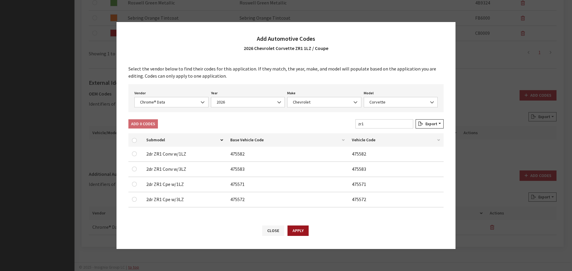
click at [290, 226] on button "Apply" at bounding box center [297, 231] width 21 height 10
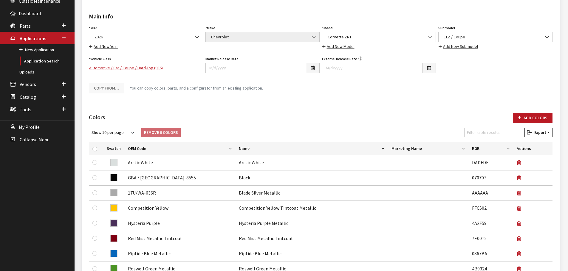
scroll to position [1, 0]
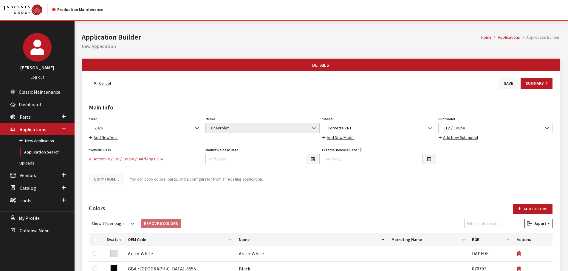
click at [507, 81] on button "Save" at bounding box center [507, 83] width 19 height 10
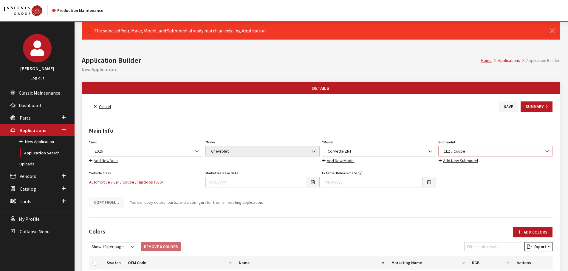
click at [454, 151] on span "1LZ / Coupe" at bounding box center [495, 151] width 106 height 6
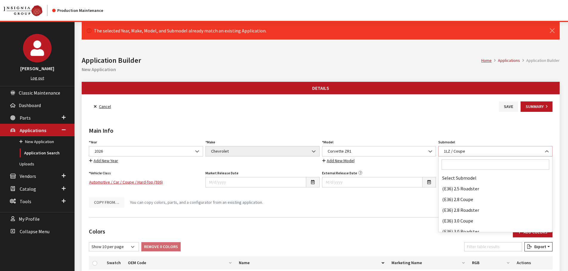
scroll to position [2342, 0]
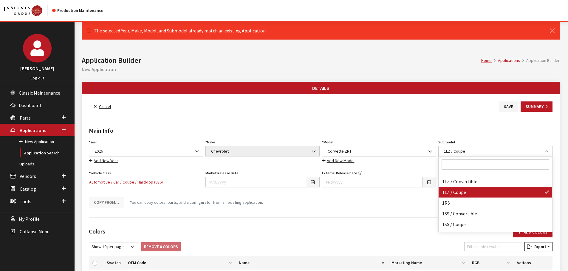
click at [456, 161] on input "Search" at bounding box center [495, 165] width 108 height 10
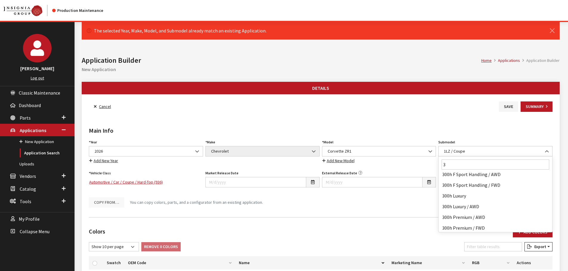
scroll to position [0, 0]
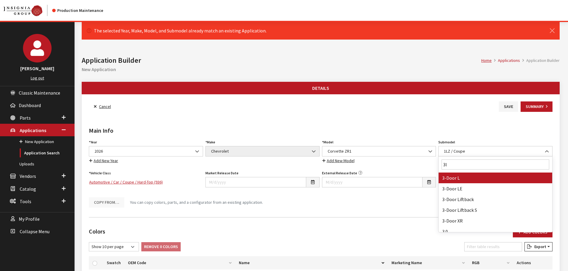
type input "3lz"
select select "4091"
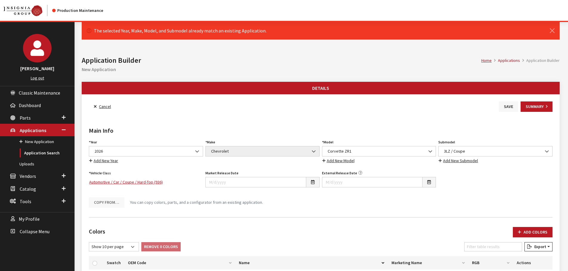
click at [506, 105] on button "Save" at bounding box center [507, 107] width 19 height 10
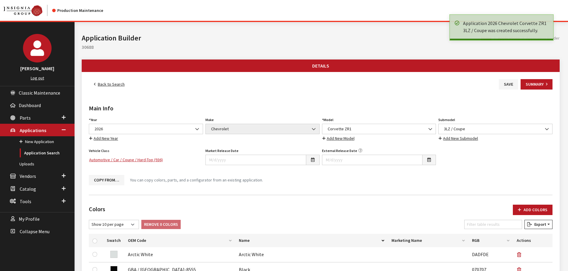
click at [110, 181] on button "Copy From…" at bounding box center [106, 180] width 35 height 10
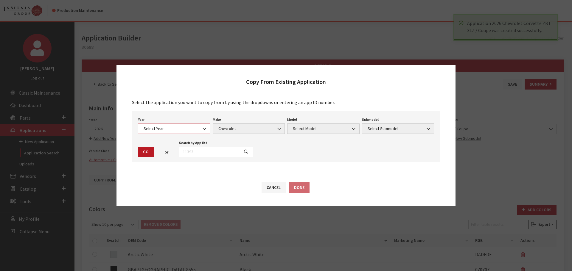
click at [175, 130] on span "Select Year" at bounding box center [174, 129] width 65 height 6
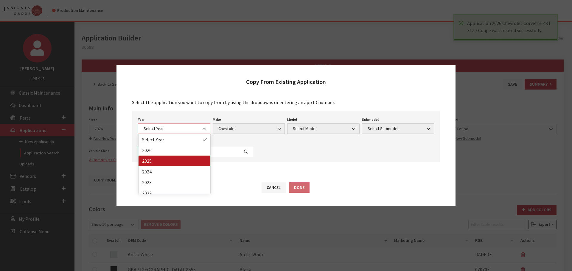
select select "43"
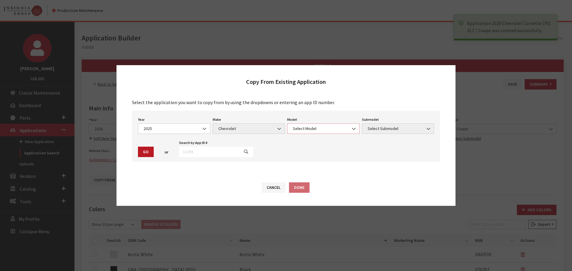
click at [335, 132] on span "Select Model" at bounding box center [323, 129] width 72 height 10
click at [331, 145] on input "Search" at bounding box center [324, 142] width 66 height 10
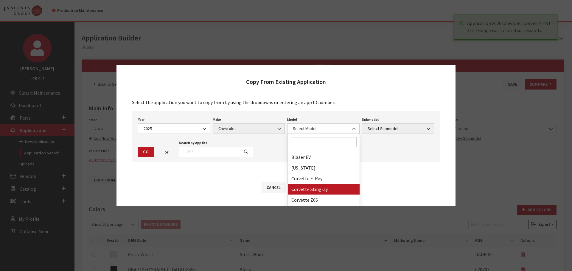
scroll to position [30, 0]
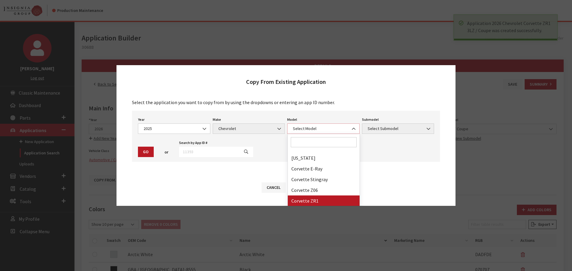
select select "995"
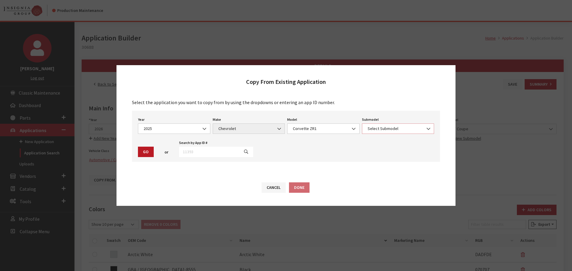
click at [385, 130] on span "Select Submodel" at bounding box center [398, 129] width 65 height 6
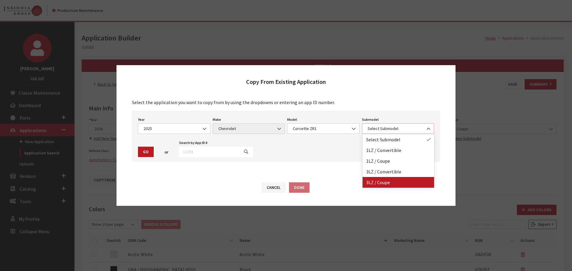
select select "4091"
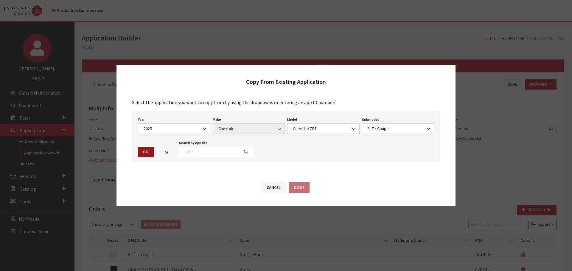
click at [147, 154] on button "Go" at bounding box center [146, 152] width 16 height 10
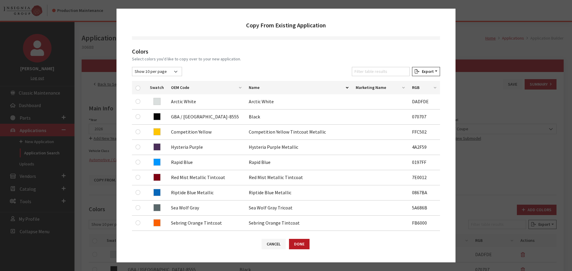
scroll to position [185, 0]
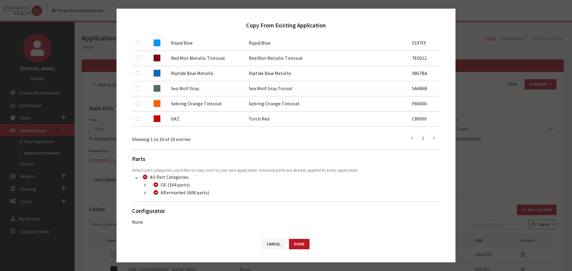
click at [143, 195] on button "button" at bounding box center [145, 193] width 12 height 7
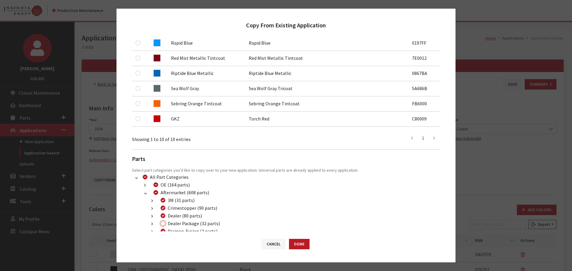
click at [164, 224] on input "Dealer Package (32 parts)" at bounding box center [163, 223] width 5 height 5
checkbox input "true"
click at [303, 248] on button "Done" at bounding box center [299, 244] width 21 height 10
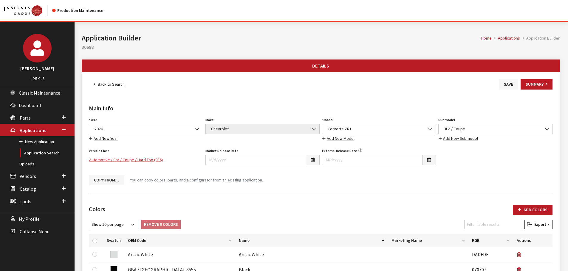
drag, startPoint x: 0, startPoint y: 0, endPoint x: 506, endPoint y: 84, distance: 513.1
click at [506, 84] on button "Save" at bounding box center [507, 84] width 19 height 10
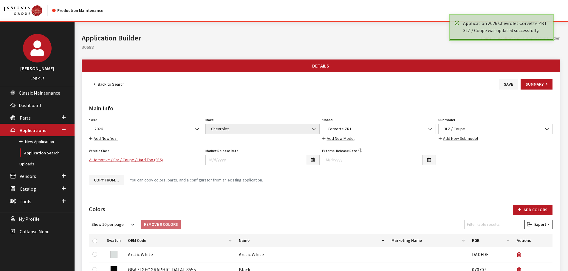
drag, startPoint x: 0, startPoint y: 0, endPoint x: 102, endPoint y: 82, distance: 130.6
click at [102, 82] on link "Back to Search" at bounding box center [109, 84] width 41 height 10
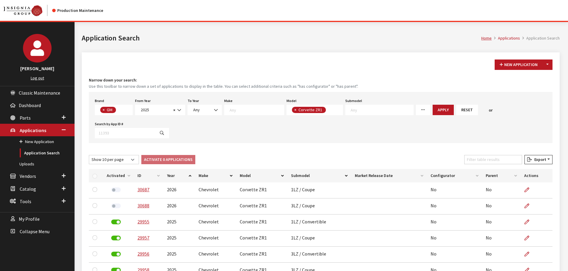
scroll to position [32, 0]
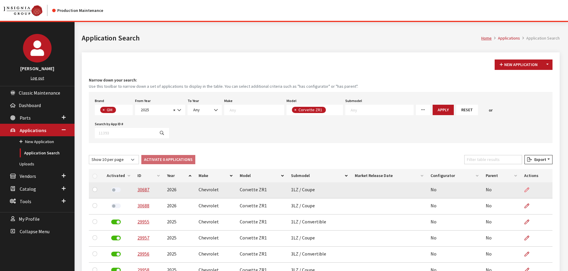
click at [525, 188] on icon at bounding box center [526, 190] width 5 height 5
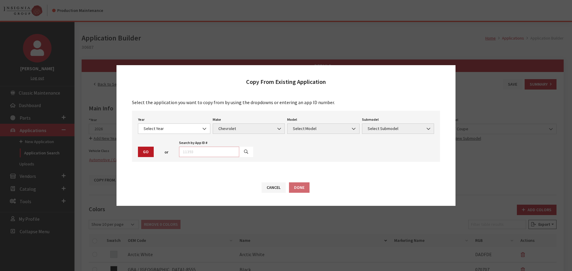
click at [194, 148] on input "text" at bounding box center [209, 152] width 60 height 10
type input "29957"
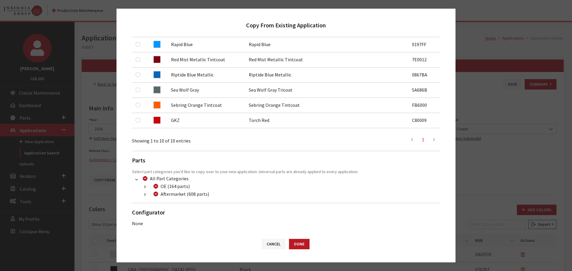
scroll to position [185, 0]
click at [145, 192] on icon "button" at bounding box center [144, 194] width 1 height 4
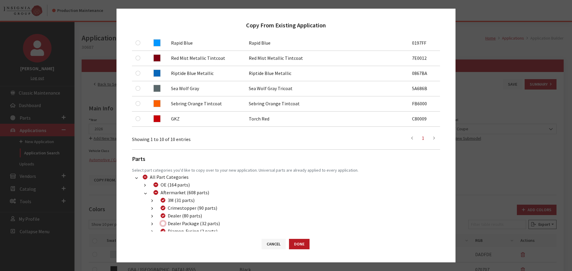
click at [162, 222] on input "Dealer Package (32 parts)" at bounding box center [163, 223] width 5 height 5
checkbox input "true"
click at [298, 241] on button "Done" at bounding box center [299, 244] width 21 height 10
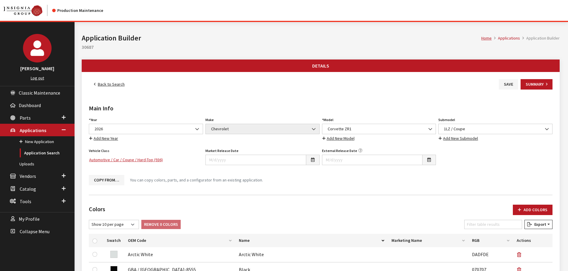
click at [508, 84] on button "Save" at bounding box center [507, 84] width 19 height 10
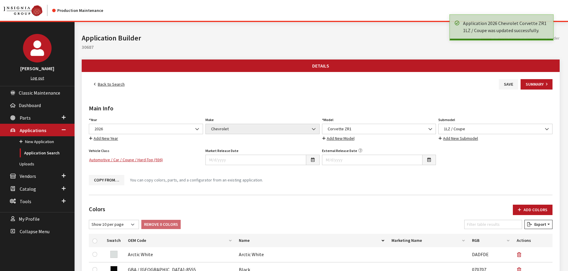
drag, startPoint x: 0, startPoint y: 0, endPoint x: 116, endPoint y: 84, distance: 143.4
click at [116, 84] on link "Back to Search" at bounding box center [109, 84] width 41 height 10
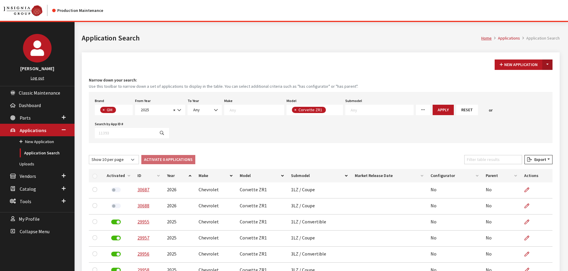
click at [546, 65] on button "Toggle Dropdown" at bounding box center [547, 65] width 10 height 10
click at [515, 79] on button "New From Existing..." at bounding box center [526, 77] width 51 height 10
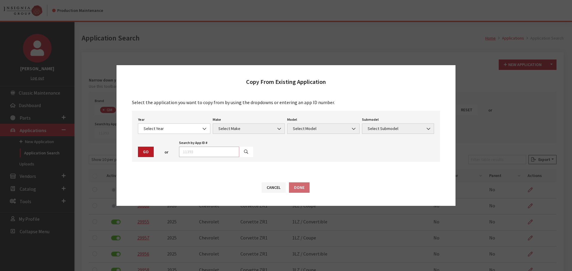
click at [195, 151] on input "text" at bounding box center [209, 152] width 60 height 10
type input "29955"
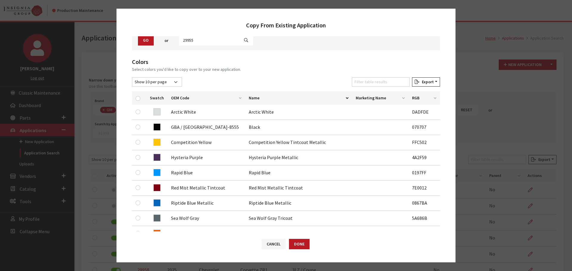
scroll to position [60, 0]
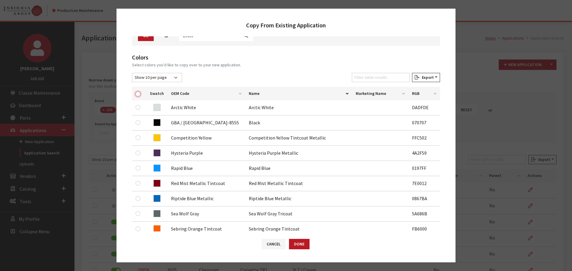
click at [137, 95] on input "checkbox" at bounding box center [138, 94] width 5 height 5
checkbox input "true"
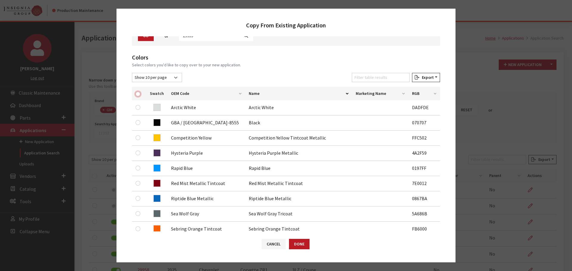
checkbox input "true"
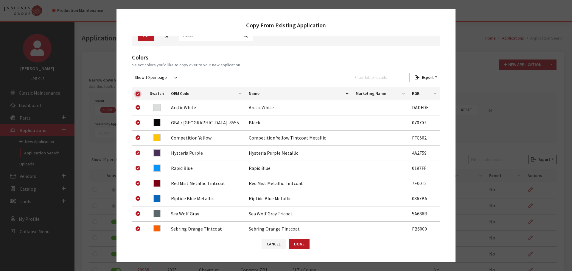
checkbox input "true"
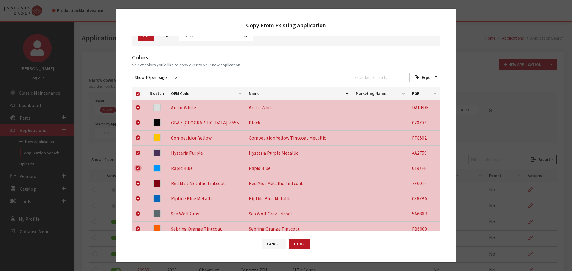
click at [136, 167] on input "checkbox" at bounding box center [138, 168] width 5 height 5
checkbox input "false"
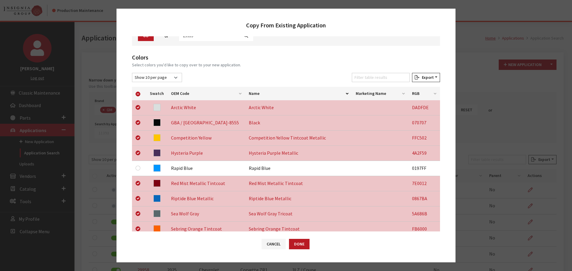
click at [136, 212] on div at bounding box center [139, 213] width 7 height 7
click at [137, 213] on input "checkbox" at bounding box center [138, 214] width 5 height 5
checkbox input "false"
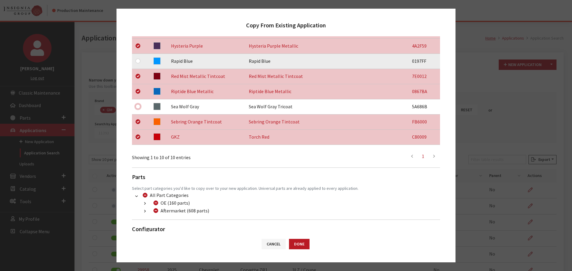
scroll to position [185, 0]
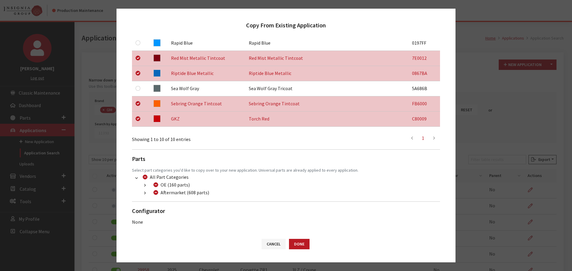
click at [146, 191] on button "button" at bounding box center [145, 193] width 12 height 7
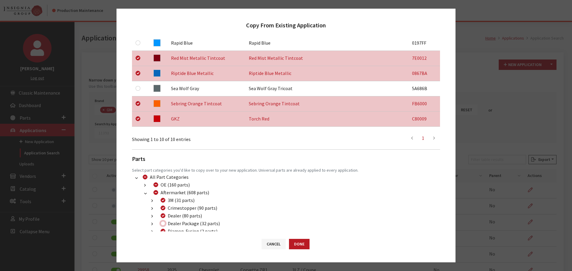
click at [164, 225] on input "Dealer Package (32 parts)" at bounding box center [163, 223] width 5 height 5
checkbox input "true"
click at [293, 245] on button "Done" at bounding box center [299, 244] width 21 height 10
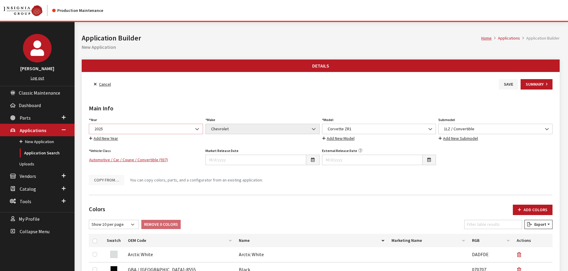
click at [161, 130] on span "2025" at bounding box center [146, 129] width 106 height 6
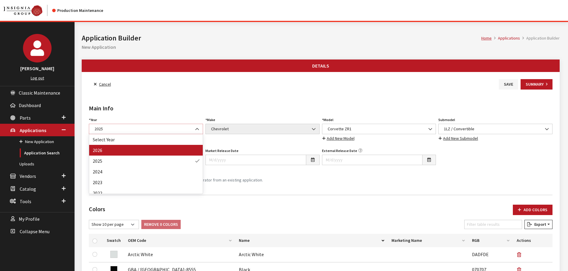
select select "44"
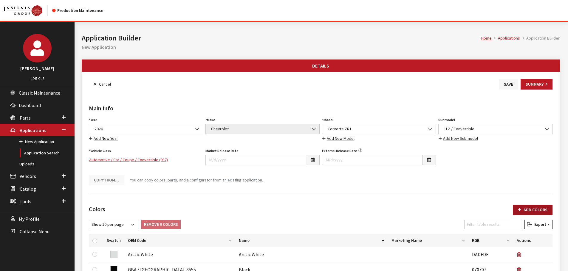
click at [540, 213] on button "Add Colors" at bounding box center [532, 210] width 40 height 10
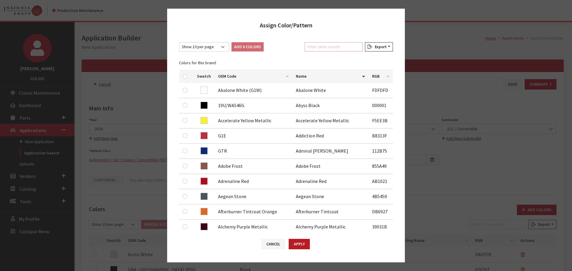
click at [316, 47] on input "Filter table results" at bounding box center [334, 46] width 58 height 9
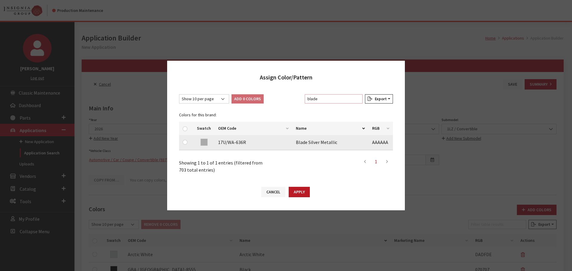
type input "blade"
click at [185, 142] on input "checkbox" at bounding box center [185, 142] width 5 height 5
checkbox input "true"
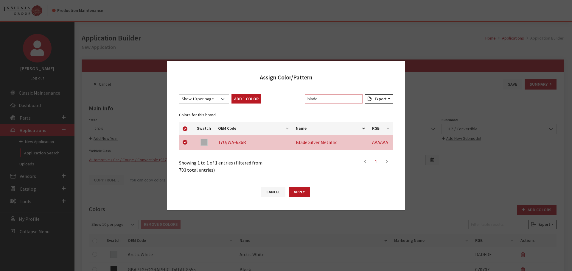
click at [327, 103] on input "blade" at bounding box center [334, 98] width 58 height 9
type input "r"
checkbox input "false"
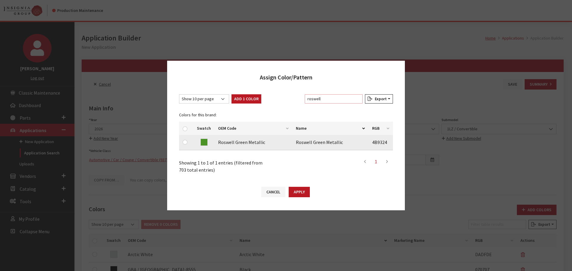
type input "roswell"
click at [185, 142] on input "checkbox" at bounding box center [185, 142] width 5 height 5
checkbox input "true"
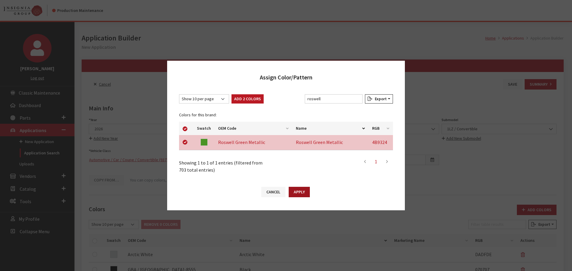
click at [290, 191] on button "Apply" at bounding box center [299, 192] width 21 height 10
checkbox input "false"
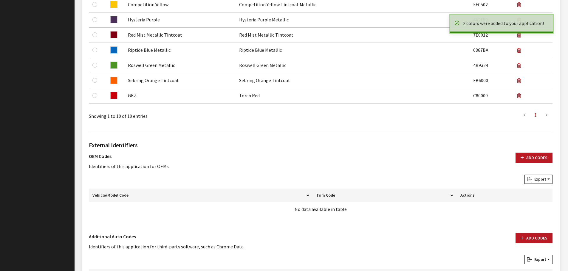
scroll to position [358, 0]
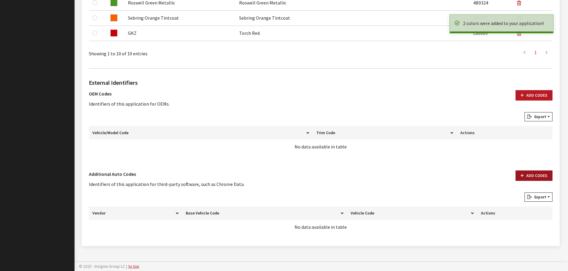
click at [523, 177] on icon "button" at bounding box center [521, 176] width 3 height 4
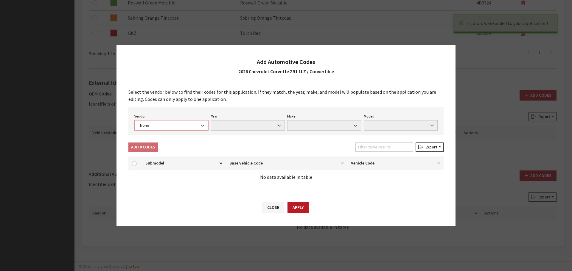
click at [149, 121] on span "None" at bounding box center [171, 125] width 74 height 10
select select "4"
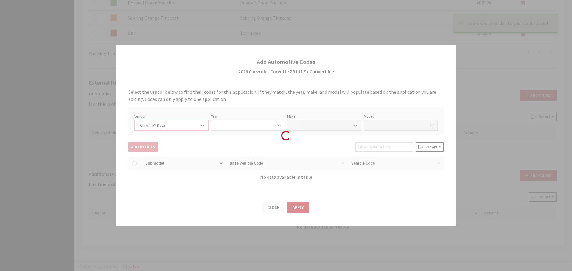
select select "2026"
select select "8"
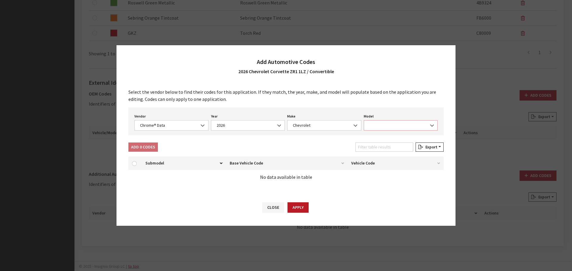
click at [386, 124] on span at bounding box center [401, 125] width 74 height 10
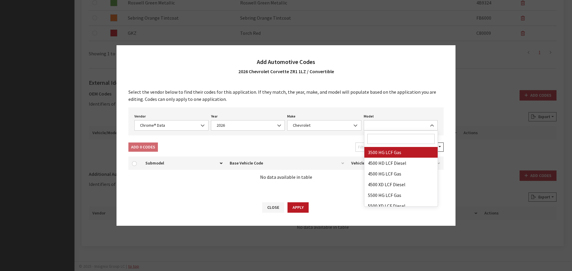
click at [381, 138] on input "Search" at bounding box center [401, 139] width 68 height 10
type input "cor"
select select "70601"
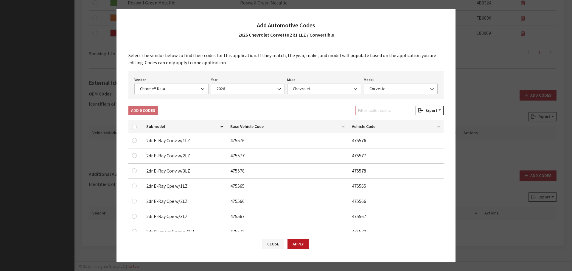
click at [378, 111] on input "Filter table results" at bounding box center [384, 110] width 58 height 9
paste input "zr1"
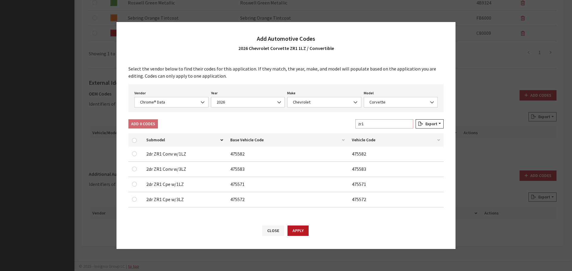
type input "zr1"
click at [133, 154] on input "checkbox" at bounding box center [134, 154] width 5 height 5
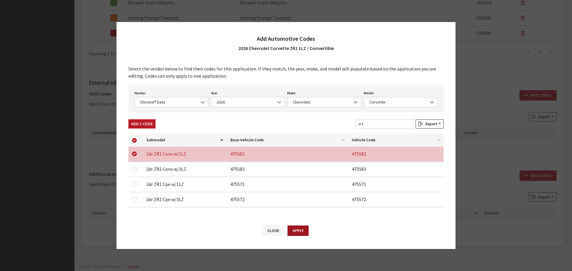
click at [294, 233] on button "Apply" at bounding box center [297, 231] width 21 height 10
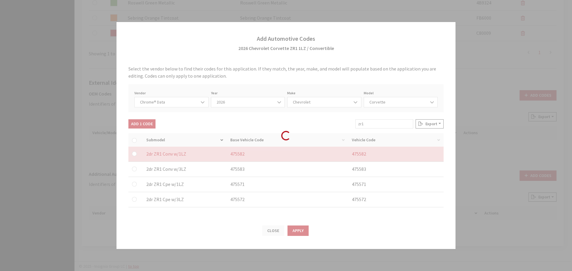
checkbox input "false"
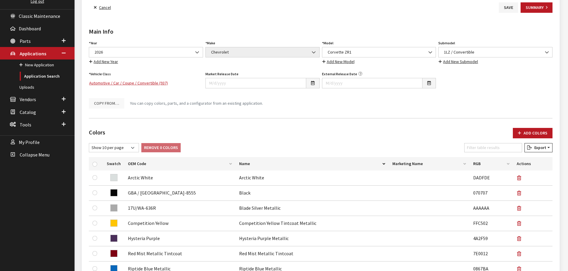
scroll to position [1, 0]
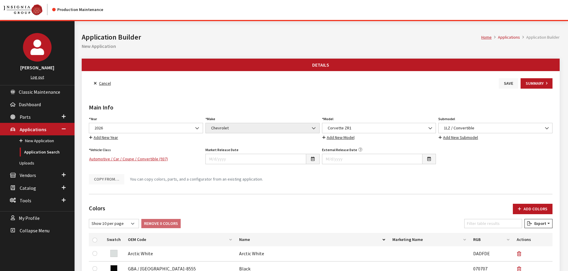
click at [506, 83] on button "Save" at bounding box center [507, 83] width 19 height 10
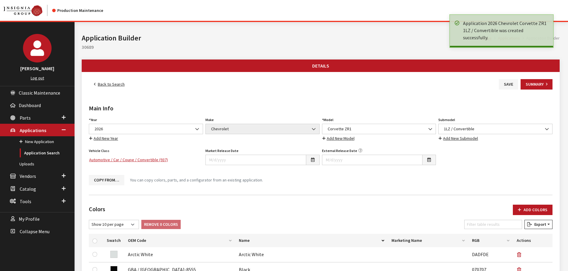
drag, startPoint x: 0, startPoint y: 0, endPoint x: 119, endPoint y: 83, distance: 145.3
click at [115, 84] on link "Back to Search" at bounding box center [109, 84] width 41 height 10
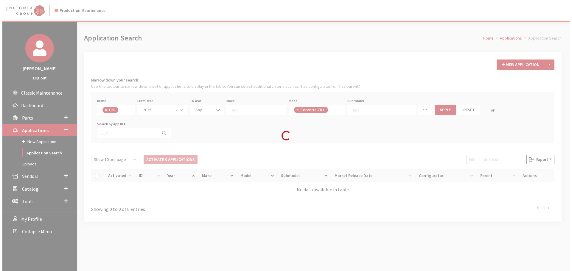
scroll to position [32, 0]
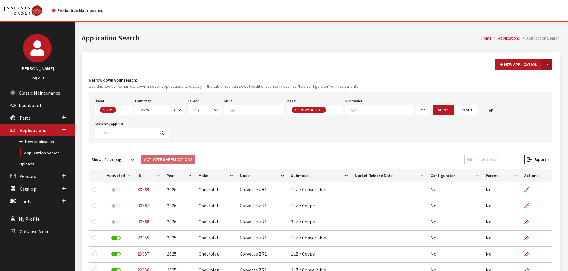
click at [548, 63] on button "Toggle Dropdown" at bounding box center [547, 65] width 10 height 10
click at [537, 78] on button "New From Existing..." at bounding box center [526, 77] width 51 height 10
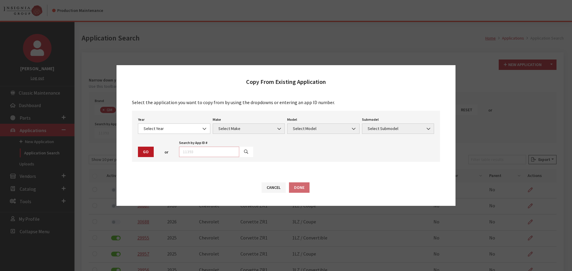
click at [193, 154] on input "text" at bounding box center [209, 152] width 60 height 10
type input "30689"
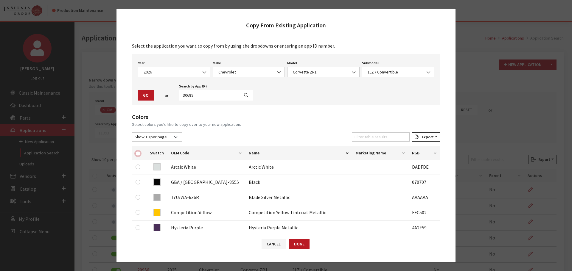
click at [139, 153] on input "checkbox" at bounding box center [138, 153] width 5 height 5
checkbox input "true"
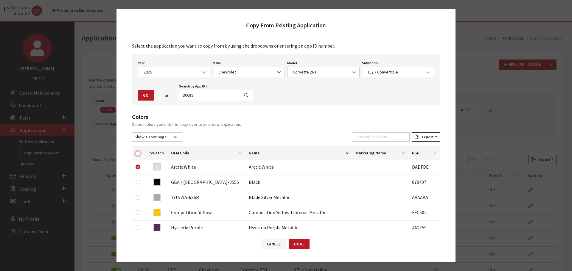
checkbox input "true"
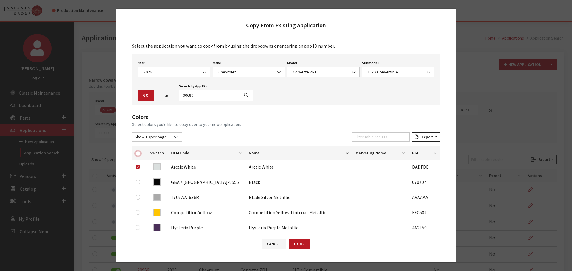
checkbox input "true"
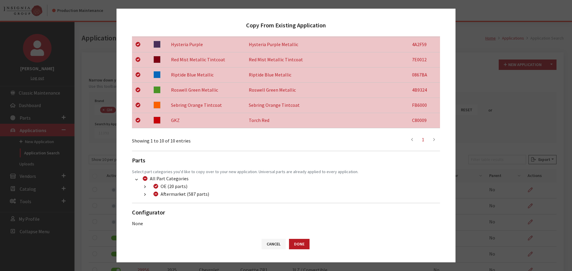
scroll to position [185, 0]
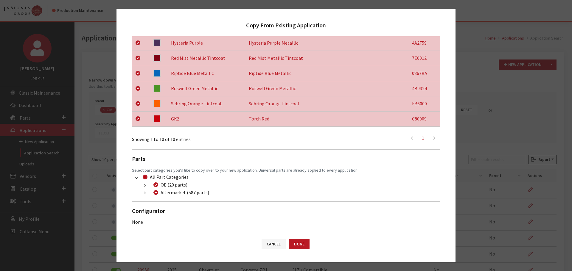
click at [142, 193] on button "button" at bounding box center [145, 193] width 12 height 7
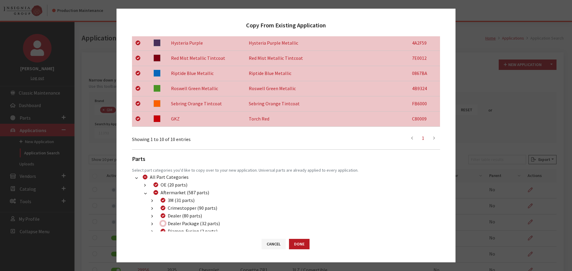
drag, startPoint x: 161, startPoint y: 224, endPoint x: 168, endPoint y: 225, distance: 6.3
click at [162, 224] on input "Dealer Package (32 parts)" at bounding box center [163, 223] width 5 height 5
checkbox input "true"
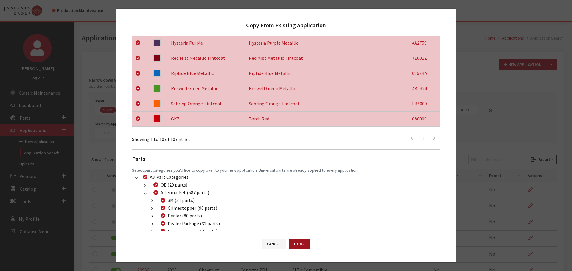
click at [296, 240] on button "Done" at bounding box center [299, 244] width 21 height 10
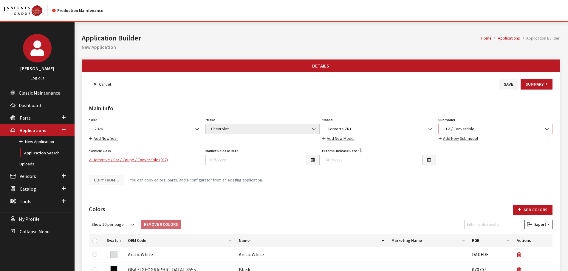
click at [463, 127] on span "1LZ / Convertible" at bounding box center [495, 129] width 106 height 6
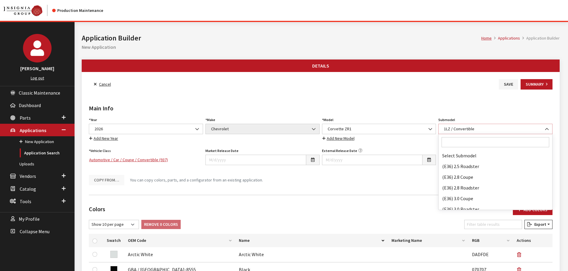
scroll to position [2331, 0]
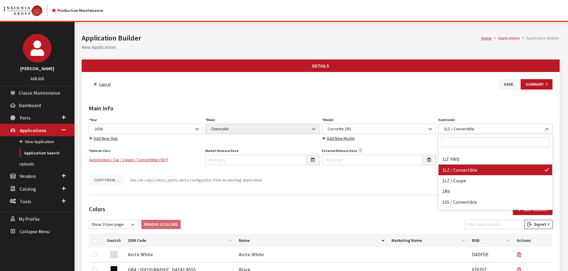
click at [452, 144] on input "Search" at bounding box center [495, 142] width 108 height 10
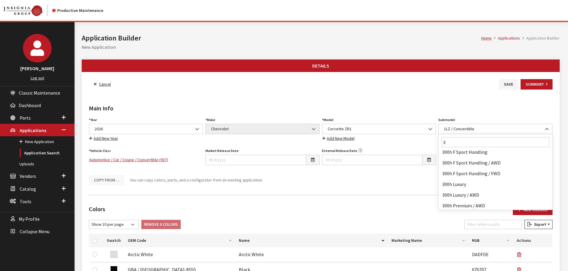
scroll to position [0, 0]
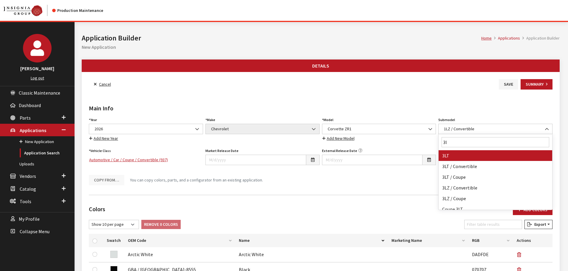
type input "3lz"
select select "4094"
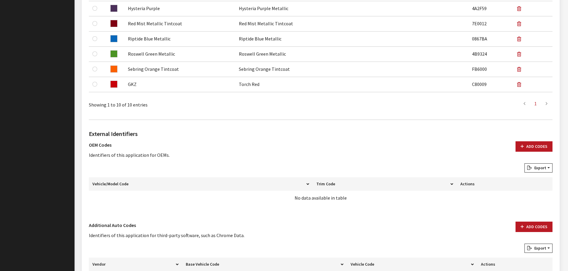
scroll to position [358, 0]
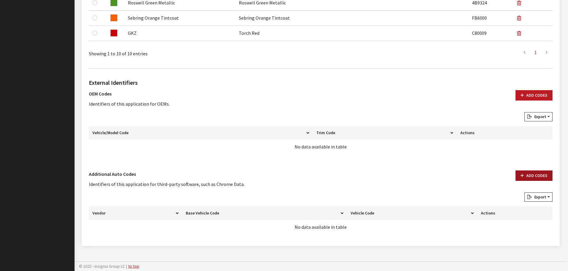
click at [537, 172] on button "Add Codes" at bounding box center [533, 176] width 37 height 10
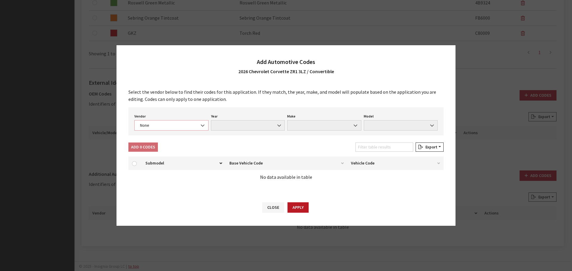
click at [165, 129] on span "None" at bounding box center [171, 125] width 74 height 10
select select "4"
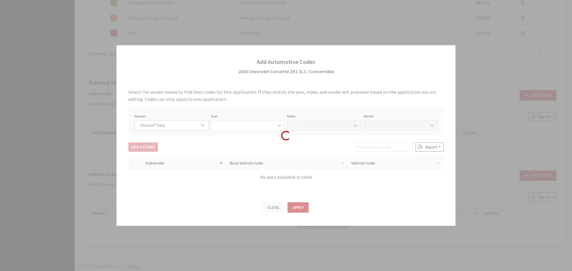
select select "2026"
select select "8"
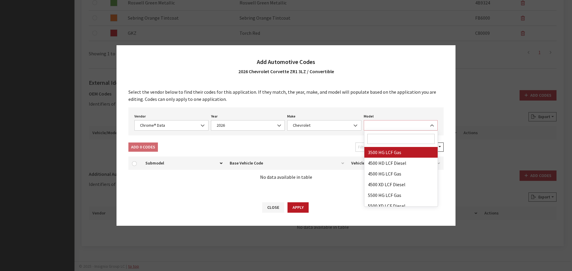
click at [392, 123] on span at bounding box center [401, 125] width 74 height 10
click at [385, 139] on input "Search" at bounding box center [401, 139] width 68 height 10
type input "cor"
select select "70601"
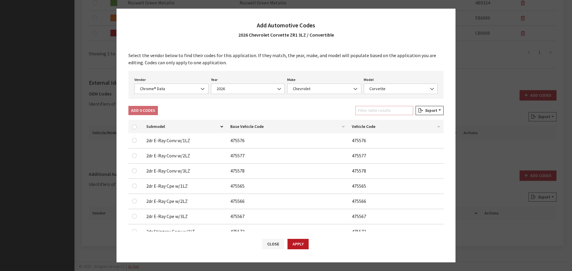
click at [386, 111] on input "Filter table results" at bounding box center [384, 110] width 58 height 9
paste input "zr1"
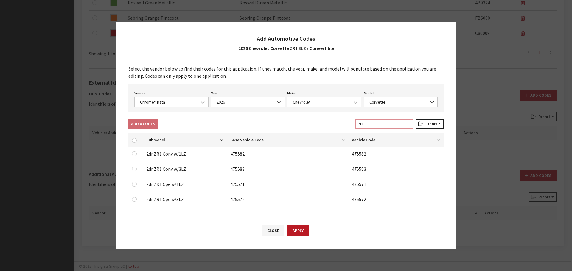
type input "zr1"
click at [134, 170] on input "checkbox" at bounding box center [134, 169] width 5 height 5
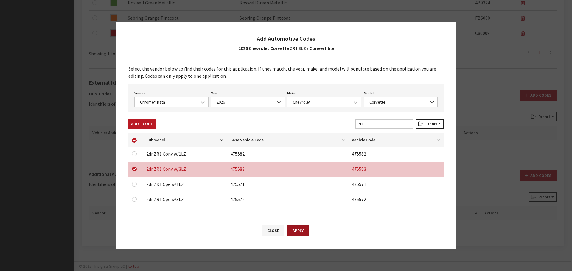
click at [296, 232] on button "Apply" at bounding box center [297, 231] width 21 height 10
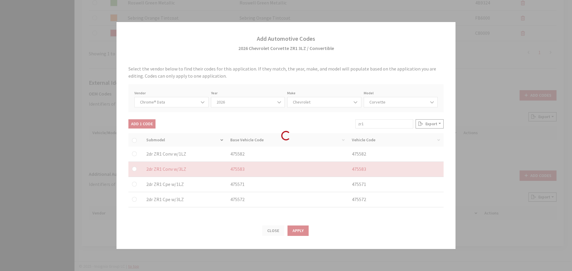
checkbox input "false"
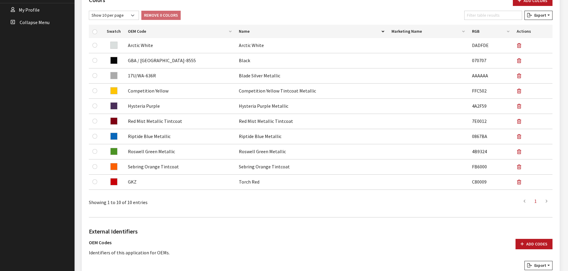
scroll to position [31, 0]
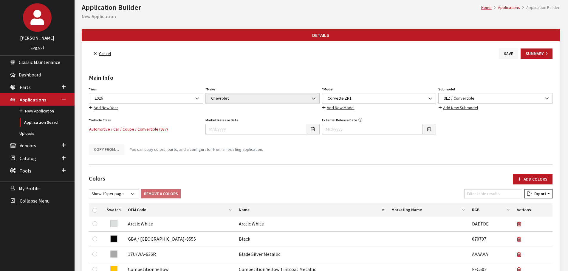
click at [506, 57] on button "Save" at bounding box center [507, 54] width 19 height 10
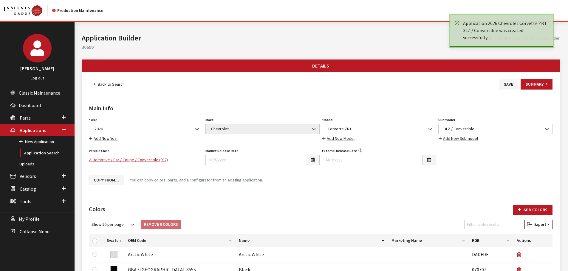
drag, startPoint x: 101, startPoint y: 81, endPoint x: 131, endPoint y: 56, distance: 39.1
click at [101, 81] on link "Back to Search" at bounding box center [109, 84] width 41 height 10
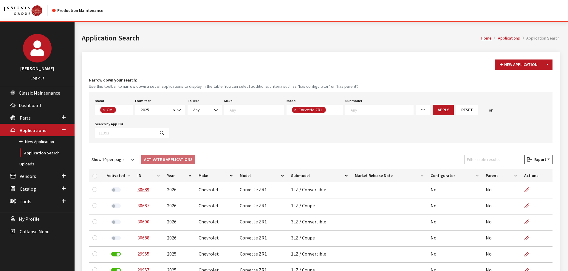
scroll to position [32, 0]
click at [212, 72] on div "New Application Toggle Dropdown New From Existing... Narrow down your search: U…" at bounding box center [321, 195] width 478 height 286
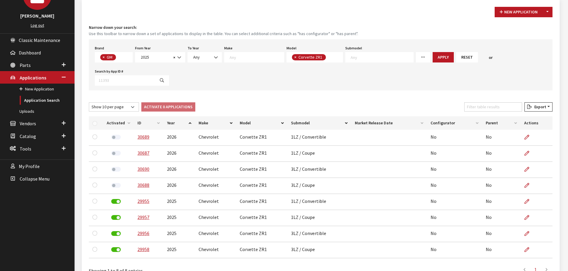
scroll to position [1, 0]
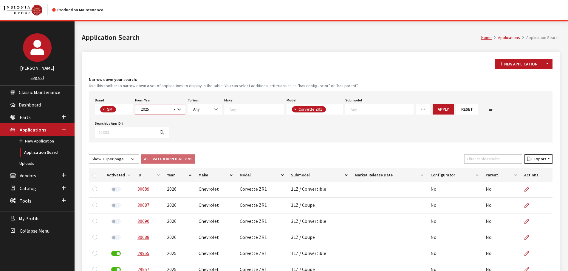
click at [142, 107] on span "2025" at bounding box center [157, 109] width 34 height 6
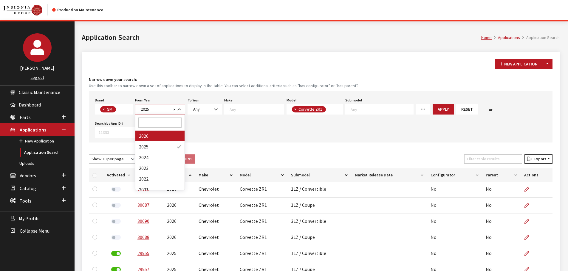
select select "2026"
select select
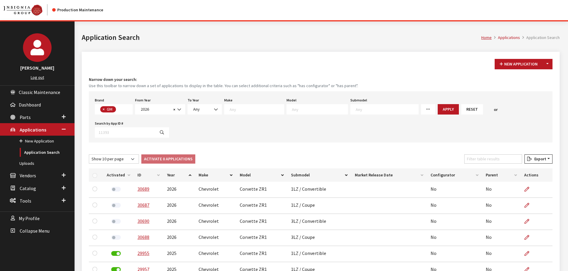
click at [307, 110] on textarea "Search" at bounding box center [333, 108] width 62 height 5
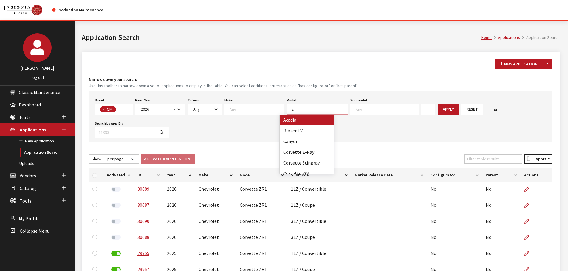
scroll to position [0, 0]
type textarea "cor"
select select "1352"
select select
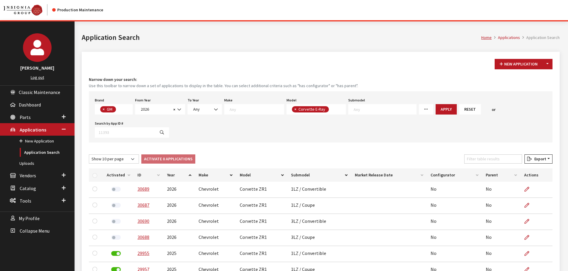
click at [341, 111] on span at bounding box center [343, 109] width 5 height 5
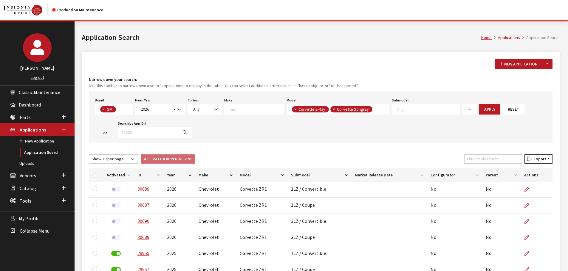
click at [366, 106] on span "× Corvette E-Ray × Corvette Stingray" at bounding box center [348, 109] width 105 height 10
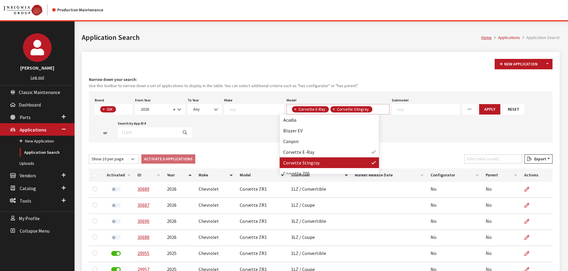
scroll to position [5, 0]
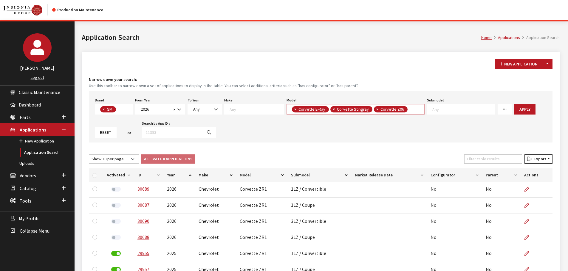
click at [422, 109] on textarea "Search" at bounding box center [423, 109] width 3 height 5
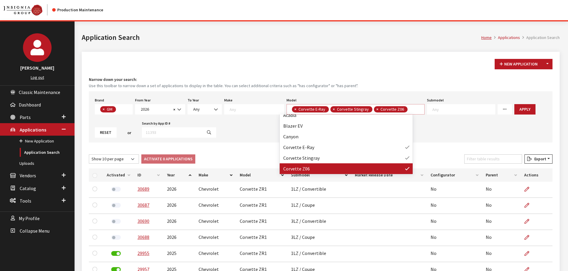
scroll to position [15, 0]
select select
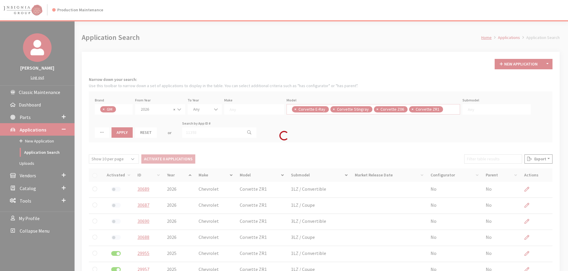
scroll to position [0, 0]
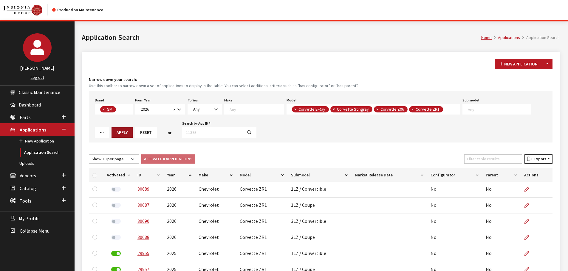
click at [188, 131] on button "Apply" at bounding box center [198, 132] width 21 height 10
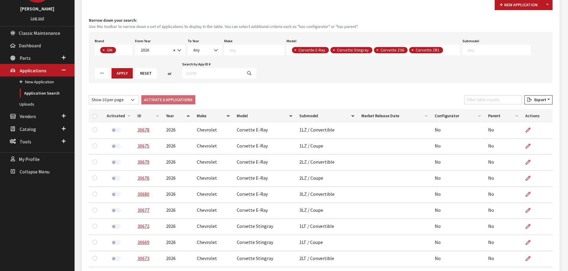
scroll to position [122, 0]
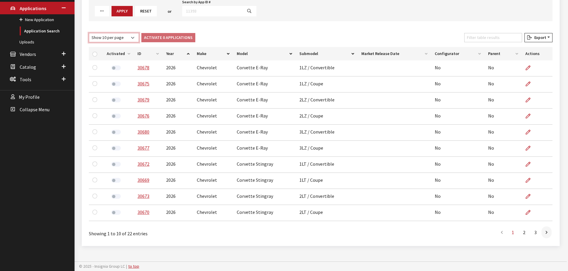
click at [95, 36] on select "Show 10 per page Show 25 per page Show 50 per page Show 100 per page Show 1000 …" at bounding box center [115, 36] width 52 height 9
select select "-1"
click at [89, 33] on select "Show 10 per page Show 25 per page Show 50 per page Show 100 per page Show 1000 …" at bounding box center [115, 36] width 52 height 9
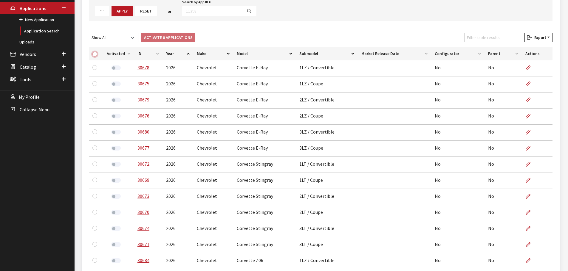
click at [95, 53] on input "checkbox" at bounding box center [94, 53] width 5 height 5
checkbox input "true"
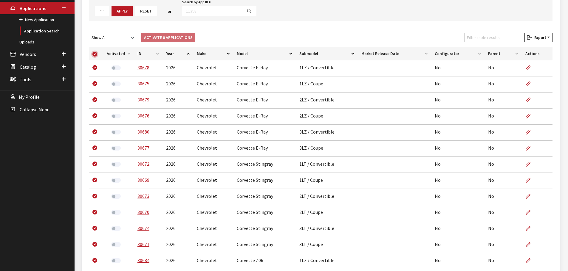
checkbox input "true"
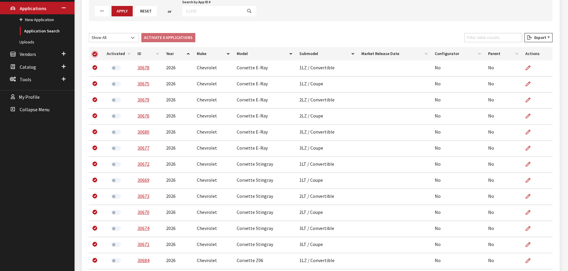
checkbox input "true"
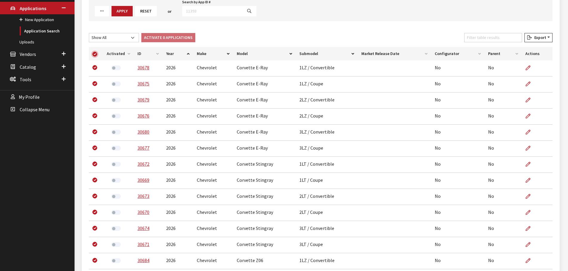
checkbox input "true"
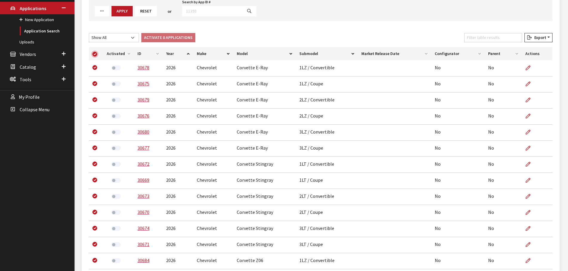
checkbox input "true"
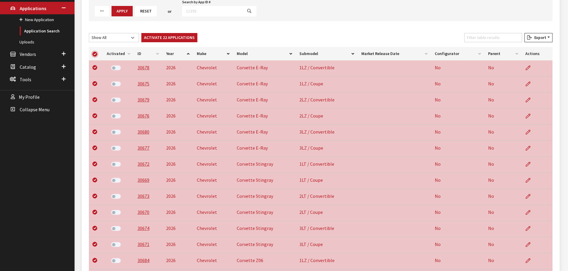
click at [95, 53] on input "checkbox" at bounding box center [94, 53] width 5 height 5
checkbox input "false"
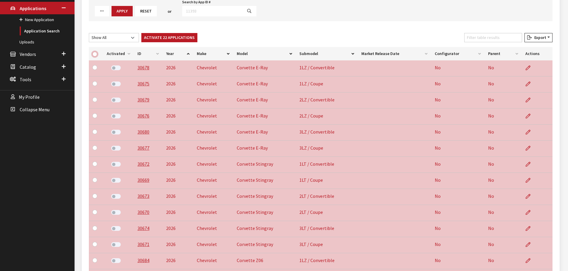
checkbox input "false"
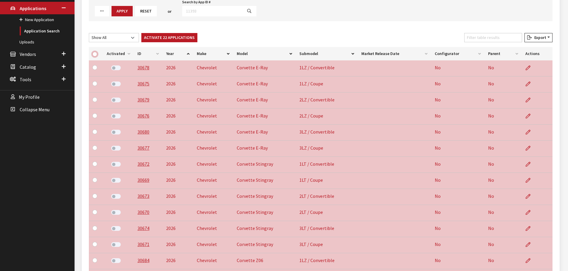
checkbox input "false"
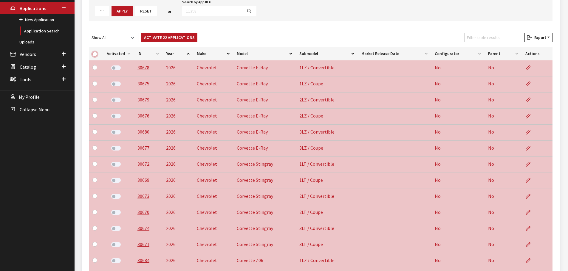
checkbox input "false"
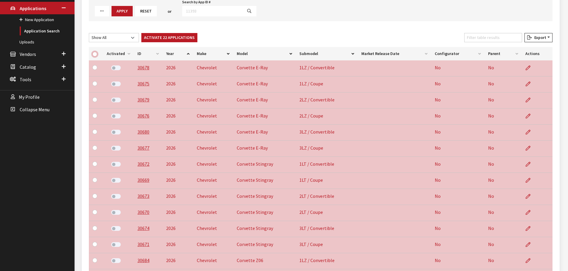
checkbox input "false"
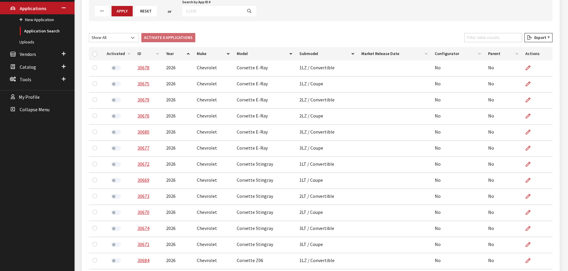
click at [268, 32] on div "New Application Toggle Dropdown New From Existing... Narrow down your search: U…" at bounding box center [321, 187] width 478 height 515
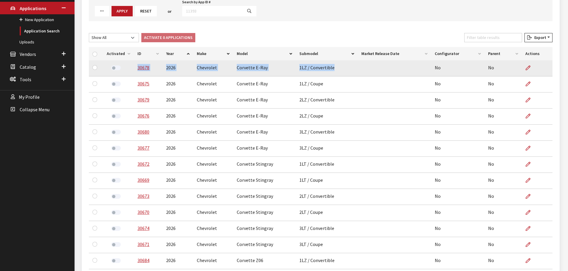
drag, startPoint x: 333, startPoint y: 69, endPoint x: 136, endPoint y: 72, distance: 197.0
click at [136, 72] on tr "30678 2026 Chevrolet Corvette E-Ray 1LZ / Convertible No No" at bounding box center [320, 68] width 463 height 16
copy tr "30678 2026 Chevrolet Corvette E-Ray 1LZ / Convertible"
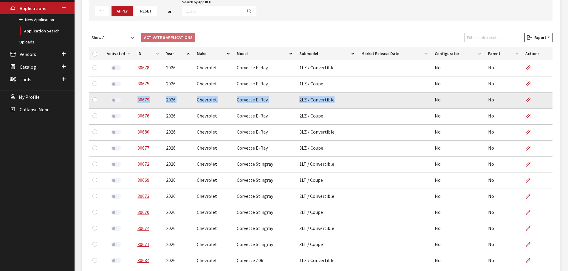
drag, startPoint x: 331, startPoint y: 100, endPoint x: 134, endPoint y: 103, distance: 197.2
click at [134, 103] on tr "30679 2026 Chevrolet Corvette E-Ray 2LZ / Convertible No No" at bounding box center [320, 101] width 463 height 16
copy tr "30679 2026 Chevrolet Corvette E-Ray 2LZ / Convertible"
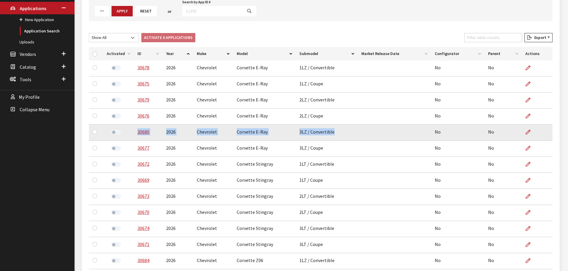
drag, startPoint x: 334, startPoint y: 133, endPoint x: 136, endPoint y: 137, distance: 198.2
click at [136, 137] on tr "30680 2026 Chevrolet Corvette E-Ray 3LZ / Convertible No No" at bounding box center [320, 133] width 463 height 16
copy tr "30680 2026 Chevrolet Corvette E-Ray 3LZ / Convertible"
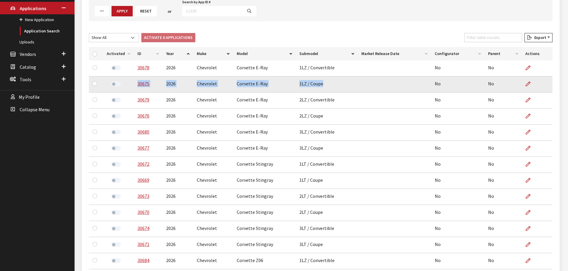
drag, startPoint x: 323, startPoint y: 84, endPoint x: 136, endPoint y: 91, distance: 186.6
click at [136, 91] on tr "30675 2026 Chevrolet Corvette E-Ray 1LZ / Coupe No No" at bounding box center [320, 84] width 463 height 16
copy tr "30675 2026 Chevrolet Corvette E-Ray 1LZ / Coupe"
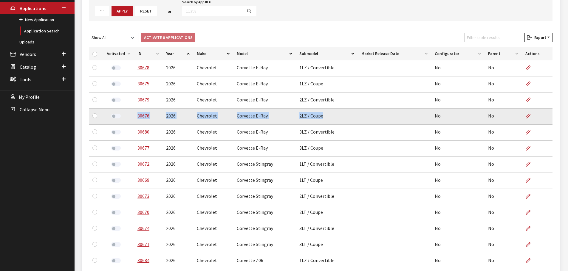
drag, startPoint x: 322, startPoint y: 117, endPoint x: 136, endPoint y: 121, distance: 185.9
click at [136, 121] on tr "30676 2026 Chevrolet Corvette E-Ray 2LZ / Coupe No No" at bounding box center [320, 117] width 463 height 16
copy tr "30676 2026 Chevrolet Corvette E-Ray 2LZ / Coupe"
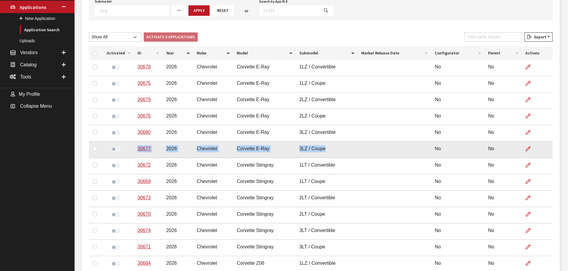
drag, startPoint x: 321, startPoint y: 149, endPoint x: 136, endPoint y: 149, distance: 185.9
click at [136, 149] on tr "30677 2026 Chevrolet Corvette E-Ray 3LZ / Coupe No No" at bounding box center [320, 150] width 463 height 16
copy tr "30677 2026 Chevrolet Corvette E-Ray 3LZ / Coupe"
click at [394, 142] on td at bounding box center [394, 150] width 74 height 16
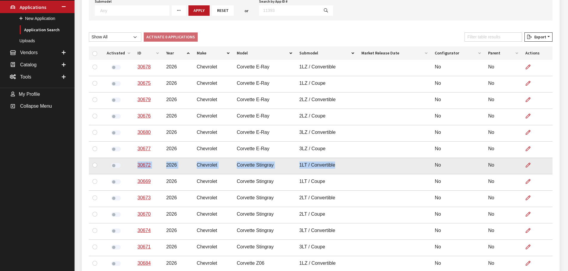
drag, startPoint x: 332, startPoint y: 165, endPoint x: 133, endPoint y: 168, distance: 198.7
click at [133, 168] on tr "30672 2026 Chevrolet Corvette Stingray 1LT / Convertible No No" at bounding box center [320, 166] width 463 height 16
copy tr "30672 2026 Chevrolet Corvette Stingray 1LT / Convertible"
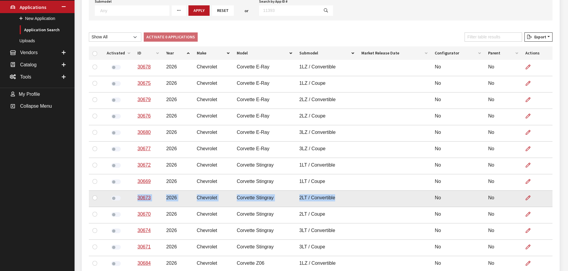
drag, startPoint x: 333, startPoint y: 197, endPoint x: 132, endPoint y: 201, distance: 200.8
click at [132, 201] on tr "30673 2026 Chevrolet Corvette Stingray 2LT / Convertible No No" at bounding box center [320, 199] width 463 height 16
copy tr "30673 2026 Chevrolet Corvette Stingray 2LT / Convertible"
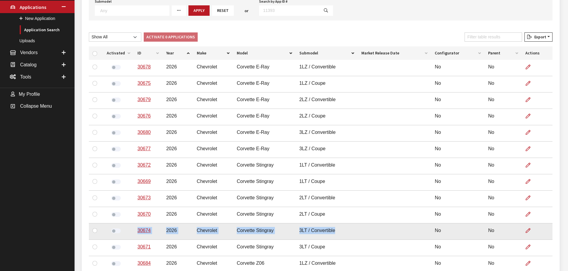
drag, startPoint x: 332, startPoint y: 228, endPoint x: 133, endPoint y: 233, distance: 199.4
click at [133, 233] on tr "30674 2026 Chevrolet Corvette Stingray 3LT / Convertible No No" at bounding box center [320, 232] width 463 height 16
copy tr "30674 2026 Chevrolet Corvette Stingray 3LT / Convertible"
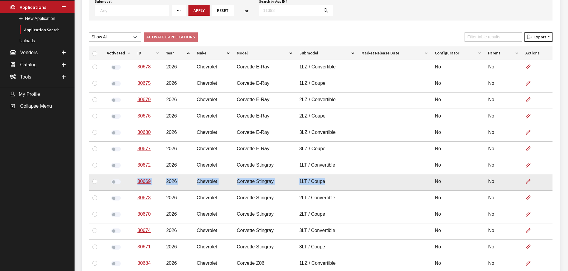
drag, startPoint x: 321, startPoint y: 181, endPoint x: 132, endPoint y: 181, distance: 188.9
click at [132, 181] on tr "30669 2026 Chevrolet Corvette Stingray 1LT / Coupe No No" at bounding box center [320, 183] width 463 height 16
copy tr "30669 2026 Chevrolet Corvette Stingray 1LT / Coupe"
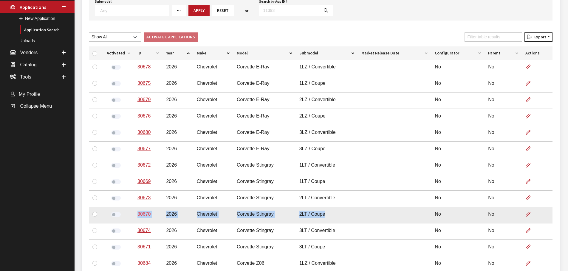
drag, startPoint x: 322, startPoint y: 210, endPoint x: 136, endPoint y: 214, distance: 185.9
click at [136, 214] on tr "30670 2026 Chevrolet Corvette Stingray 2LT / Coupe No No" at bounding box center [320, 215] width 463 height 16
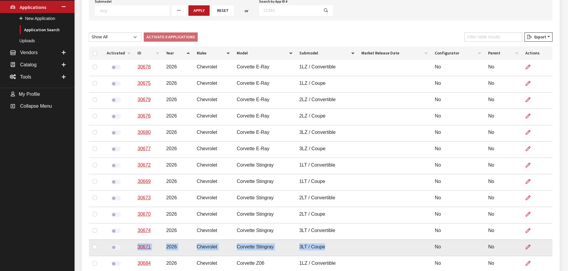
drag, startPoint x: 310, startPoint y: 245, endPoint x: 136, endPoint y: 251, distance: 173.8
click at [136, 251] on tr "30671 2026 Chevrolet Corvette Stingray 3LT / Coupe No No" at bounding box center [320, 248] width 463 height 16
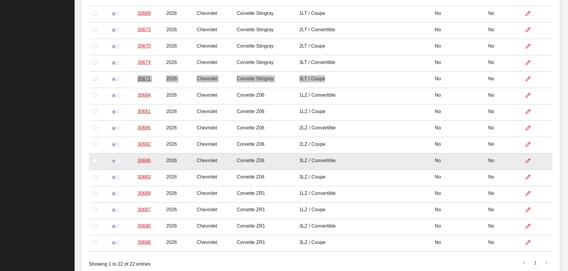
scroll to position [301, 0]
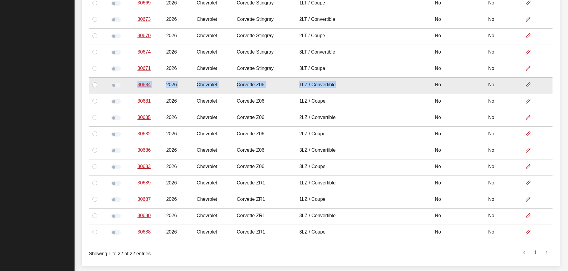
drag, startPoint x: 333, startPoint y: 83, endPoint x: 134, endPoint y: 87, distance: 199.1
click at [134, 87] on tr "30684 2026 Chevrolet Corvette Z06 1LZ / Convertible No No" at bounding box center [320, 86] width 463 height 16
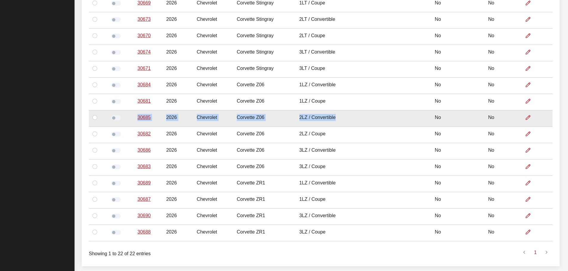
drag, startPoint x: 331, startPoint y: 115, endPoint x: 136, endPoint y: 119, distance: 194.9
click at [136, 119] on tr "30685 2026 Chevrolet Corvette Z06 2LZ / Convertible No No" at bounding box center [320, 119] width 463 height 16
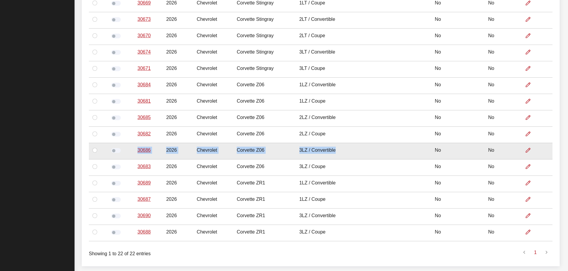
drag, startPoint x: 332, startPoint y: 147, endPoint x: 135, endPoint y: 149, distance: 197.2
click at [135, 149] on tr "30686 2026 Chevrolet Corvette Z06 3LZ / Convertible No No" at bounding box center [320, 151] width 463 height 16
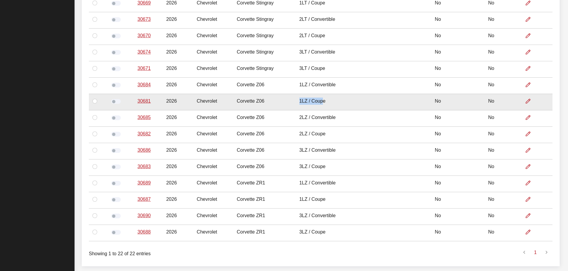
drag, startPoint x: 321, startPoint y: 98, endPoint x: 262, endPoint y: 102, distance: 59.1
click at [262, 102] on tr "30681 2026 Chevrolet Corvette Z06 1LZ / Coupe No No" at bounding box center [320, 102] width 463 height 16
drag, startPoint x: 323, startPoint y: 98, endPoint x: 135, endPoint y: 103, distance: 188.7
click at [135, 103] on tr "30681 2026 Chevrolet Corvette Z06 1LZ / Coupe No No" at bounding box center [320, 102] width 463 height 16
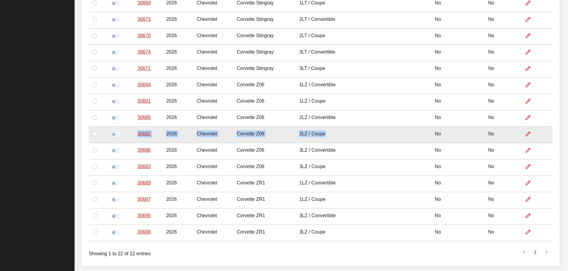
drag, startPoint x: 323, startPoint y: 130, endPoint x: 136, endPoint y: 134, distance: 186.5
click at [136, 134] on tr "30682 2026 Chevrolet Corvette Z06 2LZ / Coupe No No" at bounding box center [320, 135] width 463 height 16
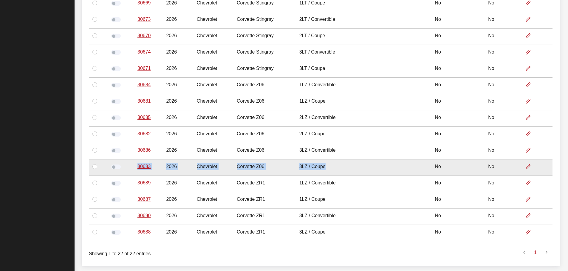
drag, startPoint x: 323, startPoint y: 163, endPoint x: 134, endPoint y: 164, distance: 189.2
click at [134, 164] on tr "30683 2026 Chevrolet Corvette Z06 3LZ / Coupe No No" at bounding box center [320, 168] width 463 height 16
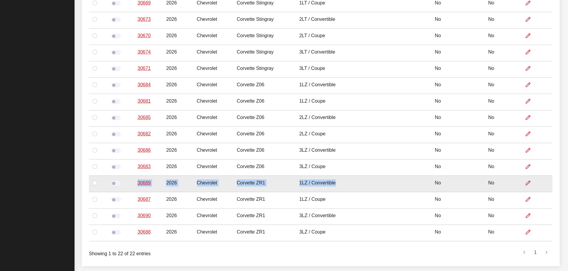
drag, startPoint x: 332, startPoint y: 179, endPoint x: 134, endPoint y: 179, distance: 198.7
click at [134, 179] on tr "30689 2026 Chevrolet Corvette ZR1 1LZ / Convertible No No" at bounding box center [320, 184] width 463 height 16
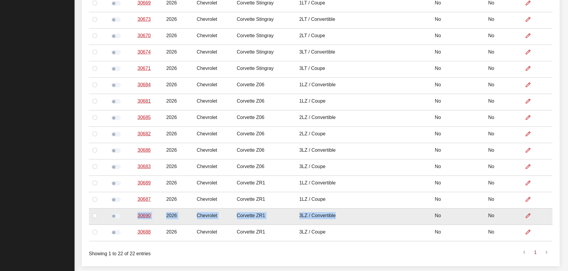
drag, startPoint x: 333, startPoint y: 212, endPoint x: 134, endPoint y: 216, distance: 199.6
click at [134, 216] on tr "30690 2026 Chevrolet Corvette ZR1 3LZ / Convertible No No" at bounding box center [320, 217] width 463 height 16
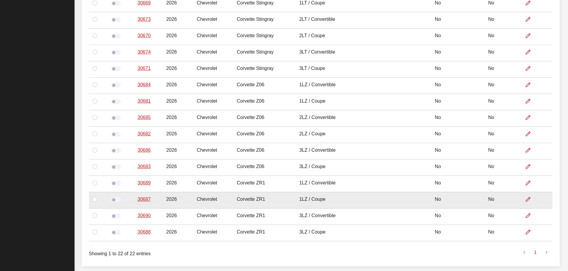
click at [320, 197] on td "1LZ / Coupe" at bounding box center [327, 200] width 62 height 16
drag, startPoint x: 326, startPoint y: 194, endPoint x: 133, endPoint y: 198, distance: 192.2
click at [133, 198] on tr "30687 2026 Chevrolet Corvette ZR1 1LZ / Coupe No No" at bounding box center [320, 200] width 463 height 16
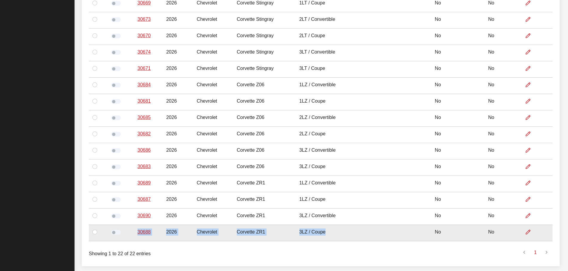
drag, startPoint x: 322, startPoint y: 229, endPoint x: 135, endPoint y: 234, distance: 187.2
click at [135, 234] on tr "30688 2026 Chevrolet Corvette ZR1 3LZ / Coupe No No" at bounding box center [320, 233] width 463 height 16
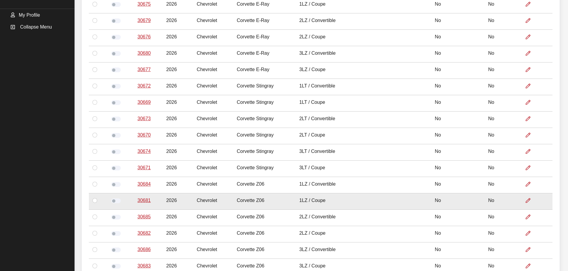
scroll to position [122, 0]
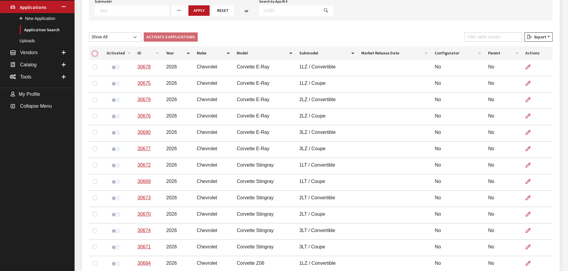
click at [95, 54] on input "checkbox" at bounding box center [94, 53] width 5 height 5
checkbox input "true"
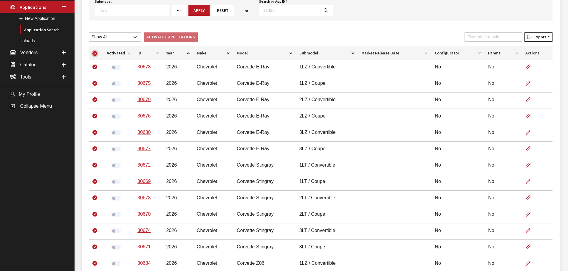
checkbox input "true"
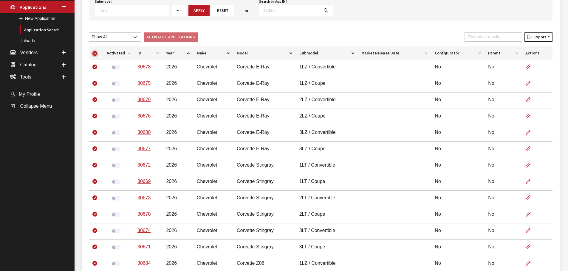
checkbox input "true"
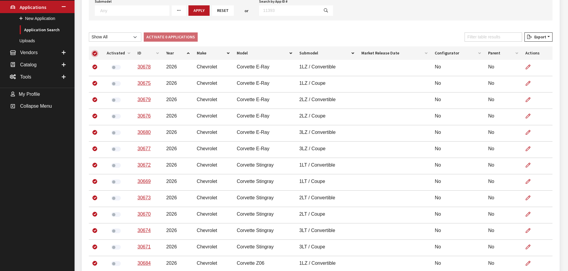
checkbox input "true"
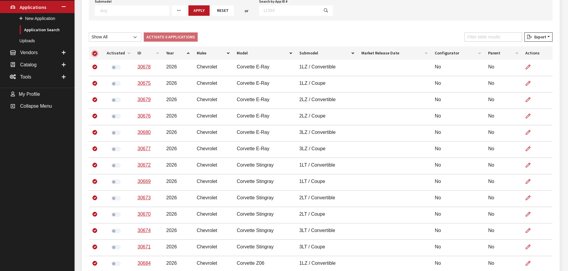
checkbox input "true"
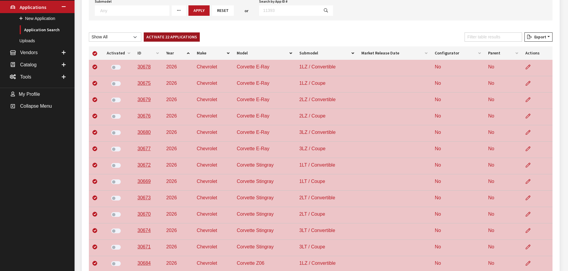
click at [172, 35] on button "Activate 22 Applications" at bounding box center [172, 36] width 56 height 9
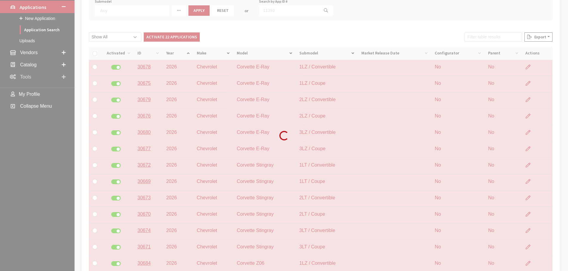
checkbox input "false"
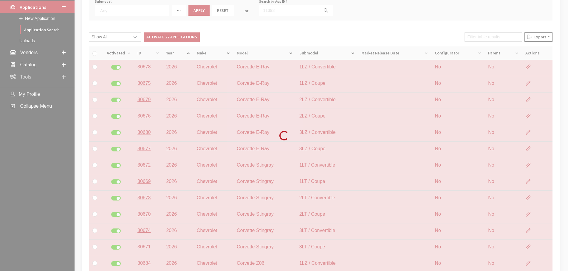
checkbox input "false"
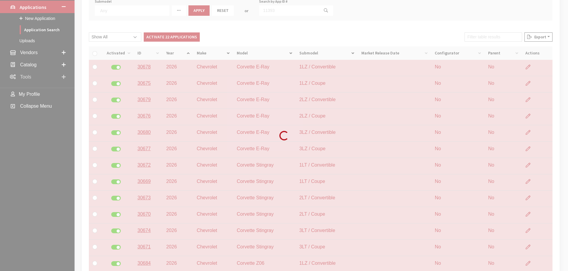
checkbox input "false"
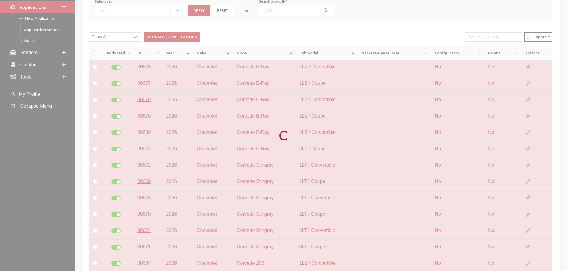
checkbox input "false"
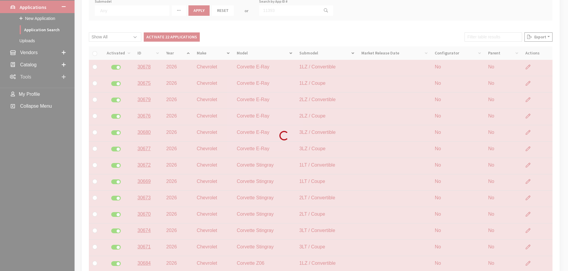
checkbox input "false"
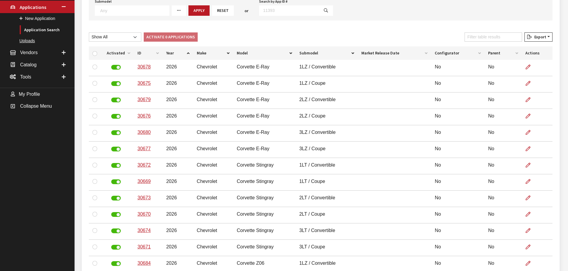
click at [29, 42] on link "Uploads" at bounding box center [37, 40] width 74 height 11
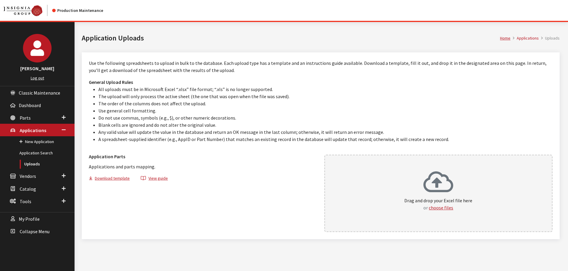
click at [444, 181] on icon at bounding box center [438, 183] width 30 height 24
click at [516, 172] on div "Drag and drop your Excel file here or choose files" at bounding box center [438, 193] width 228 height 77
drag, startPoint x: 98, startPoint y: 178, endPoint x: 213, endPoint y: 133, distance: 123.8
click at [98, 178] on button "Download template" at bounding box center [112, 179] width 46 height 9
drag, startPoint x: 37, startPoint y: 152, endPoint x: 40, endPoint y: 150, distance: 3.6
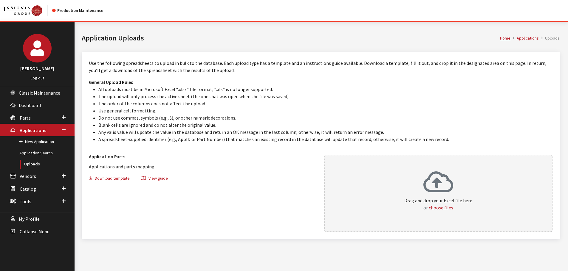
click at [37, 152] on link "Application Search" at bounding box center [37, 153] width 74 height 11
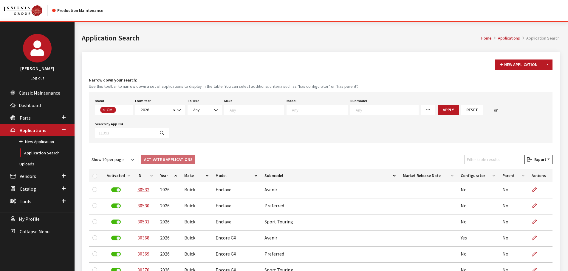
scroll to position [27, 0]
click at [120, 111] on textarea "Search" at bounding box center [118, 110] width 3 height 5
type textarea "mo"
select select
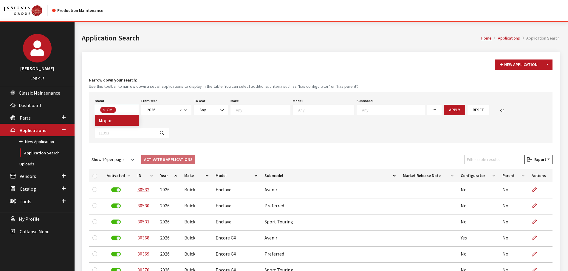
select select
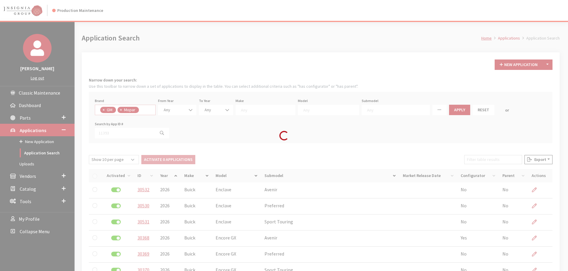
scroll to position [45, 0]
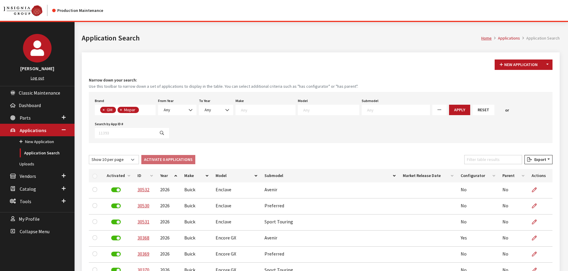
click at [105, 111] on button "×" at bounding box center [103, 110] width 6 height 6
select select "3"
select select
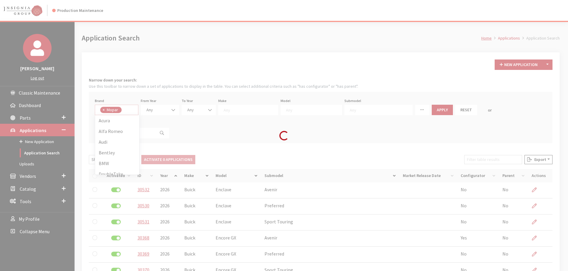
scroll to position [204, 0]
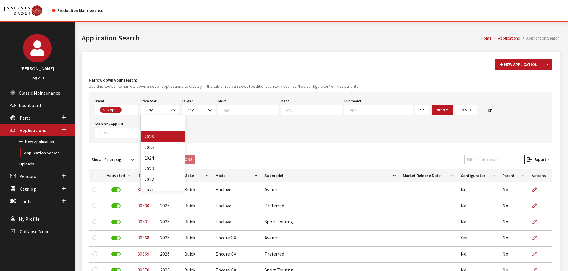
click at [154, 113] on span "Any" at bounding box center [160, 110] width 38 height 10
select select "2026"
select select
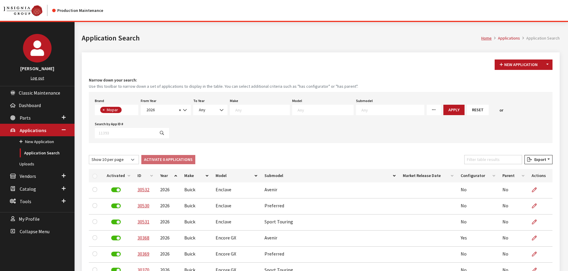
click at [249, 111] on textarea "Search" at bounding box center [262, 109] width 54 height 5
select select "34"
select select
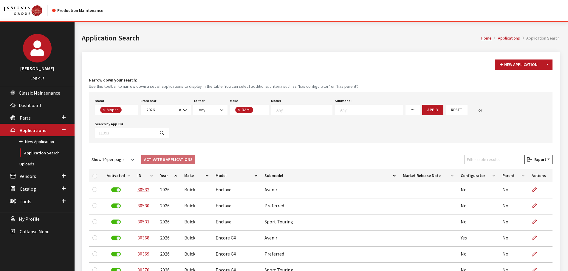
click at [319, 108] on textarea "Search" at bounding box center [304, 109] width 56 height 5
click at [422, 108] on button "Apply" at bounding box center [432, 110] width 21 height 10
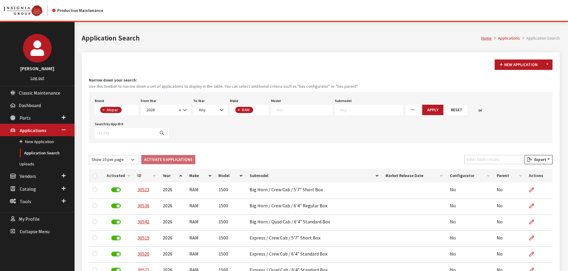
click at [123, 109] on textarea "Search" at bounding box center [124, 110] width 3 height 5
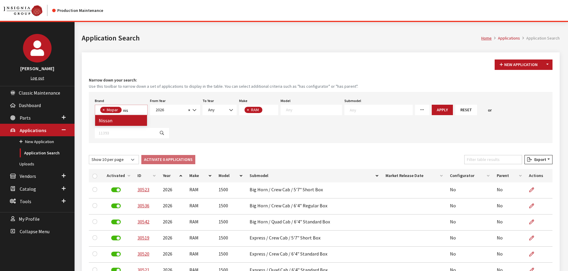
type textarea "nis"
select select
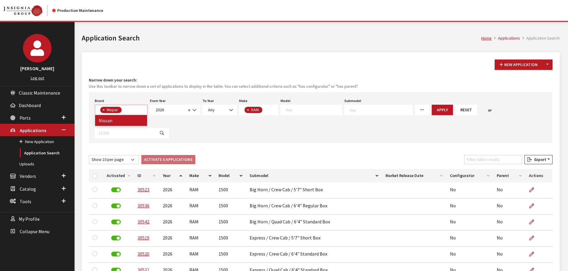
scroll to position [6, 0]
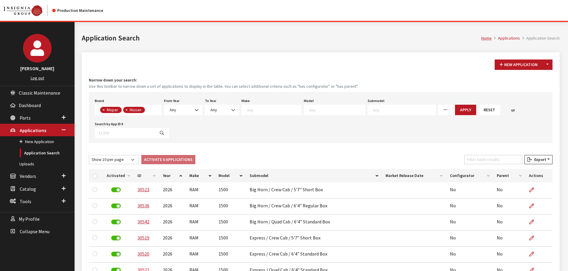
click at [102, 108] on button "×" at bounding box center [103, 110] width 6 height 6
select select "14"
select select
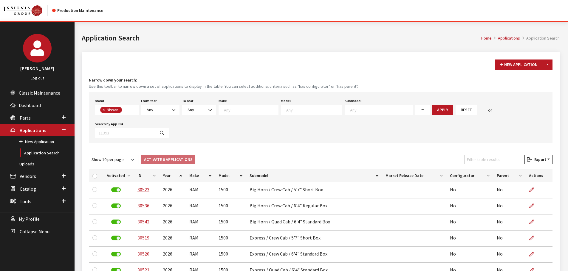
scroll to position [0, 0]
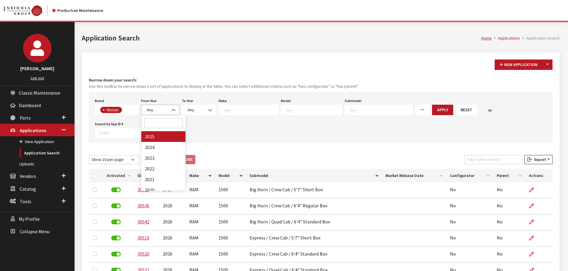
click at [148, 111] on span "Any" at bounding box center [150, 109] width 7 height 5
select select "2025"
select select
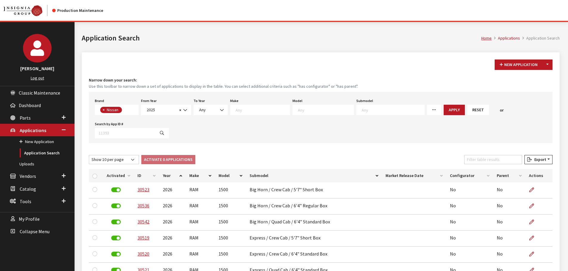
click at [298, 110] on textarea "Search" at bounding box center [326, 109] width 56 height 5
select select "338"
select select
click at [428, 111] on button "Apply" at bounding box center [438, 110] width 21 height 10
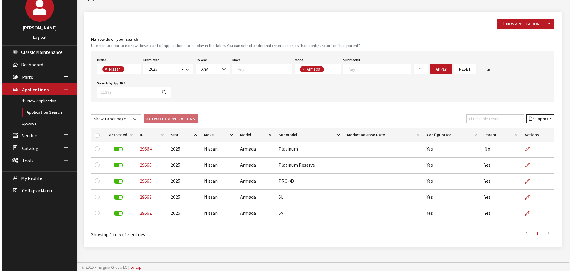
scroll to position [42, 0]
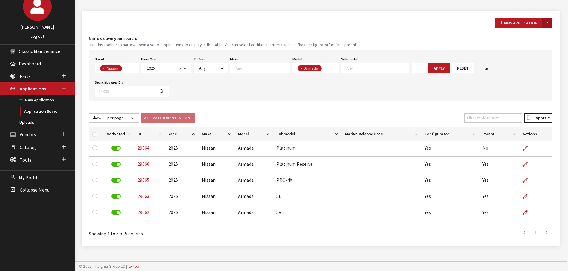
click at [547, 24] on button "Toggle Dropdown" at bounding box center [547, 23] width 10 height 10
click at [538, 32] on button "New From Existing..." at bounding box center [526, 36] width 51 height 10
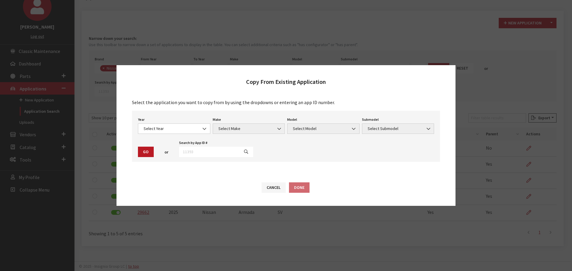
click at [207, 146] on div "Search by App ID # The value must be numeric." at bounding box center [216, 148] width 77 height 18
click at [207, 152] on input "text" at bounding box center [209, 152] width 60 height 10
type input "29662"
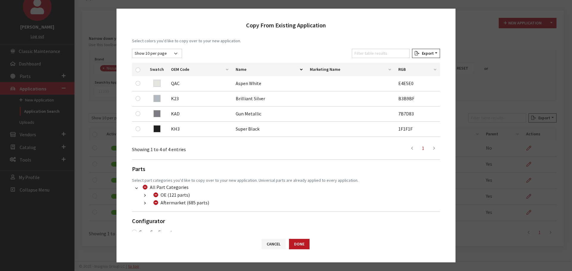
scroll to position [89, 0]
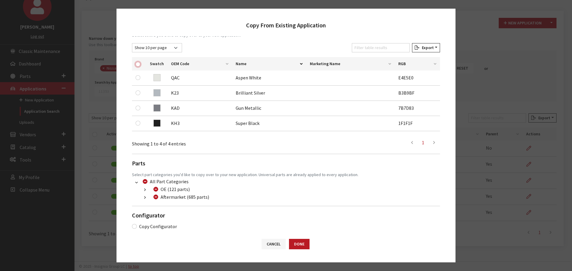
click at [139, 63] on input "checkbox" at bounding box center [138, 64] width 5 height 5
checkbox input "true"
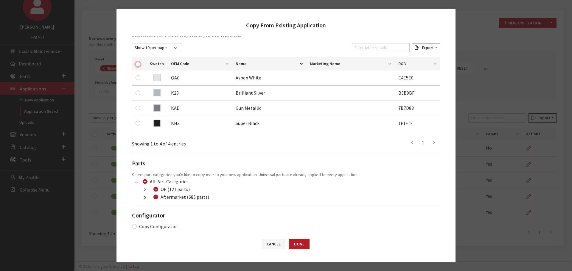
checkbox input "true"
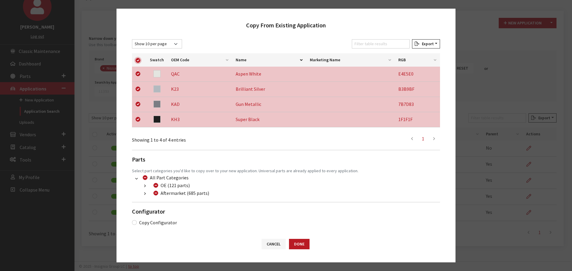
scroll to position [94, 0]
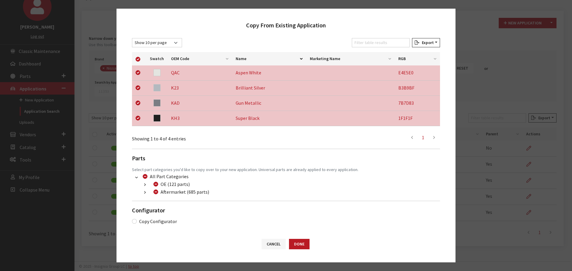
click at [144, 193] on icon "button" at bounding box center [144, 193] width 1 height 4
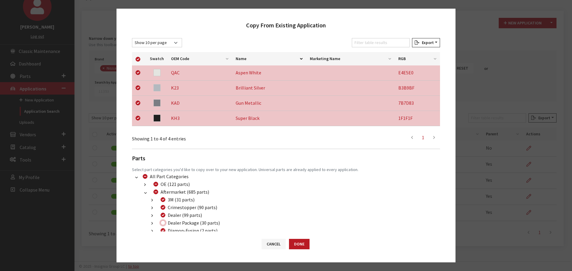
click at [163, 223] on input "Dealer Package (30 parts)" at bounding box center [163, 223] width 5 height 5
checkbox input "true"
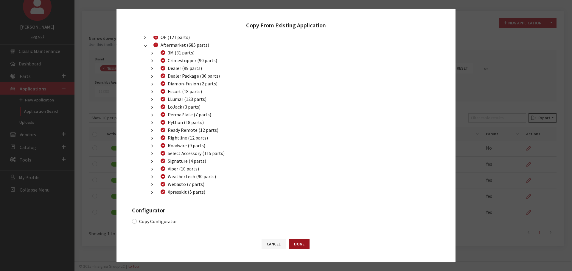
click at [295, 245] on button "Done" at bounding box center [299, 244] width 21 height 10
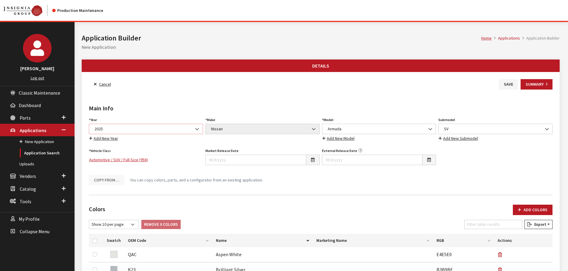
click at [176, 132] on span "2025" at bounding box center [146, 129] width 114 height 10
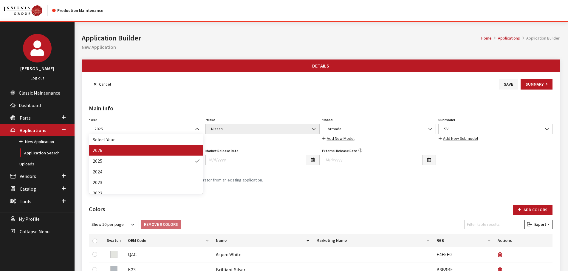
select select "44"
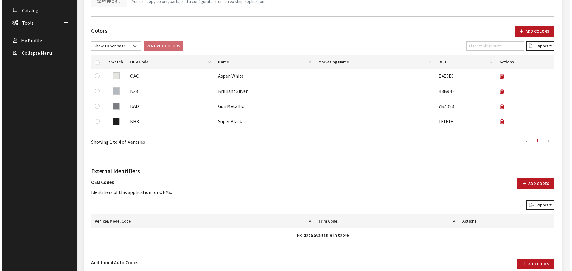
scroll to position [267, 0]
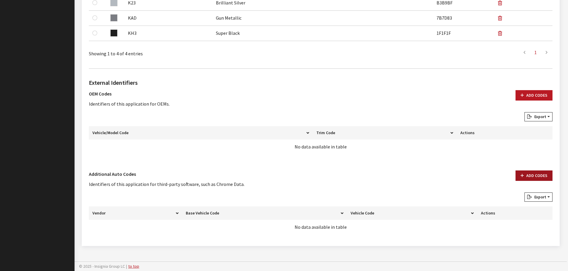
click at [528, 173] on button "Add Codes" at bounding box center [533, 176] width 37 height 10
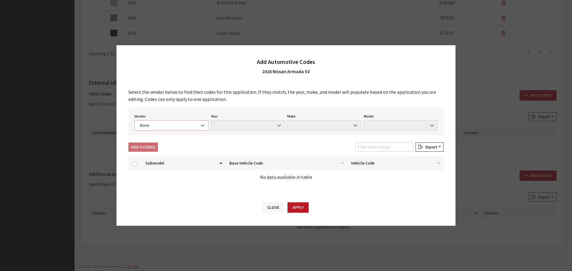
click at [180, 126] on span "None" at bounding box center [171, 125] width 66 height 6
select select "4"
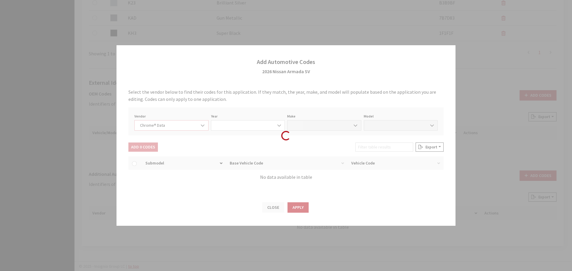
select select "2026"
select select "30"
select select "72708"
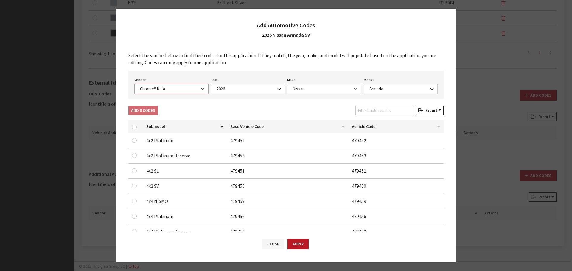
scroll to position [30, 0]
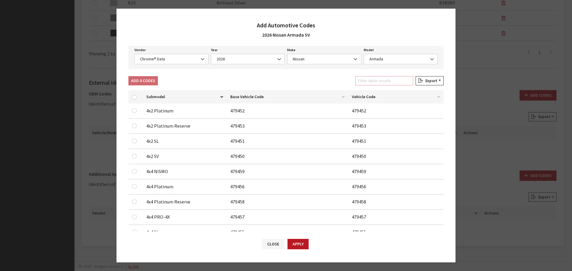
click at [374, 80] on input "Filter table results" at bounding box center [384, 80] width 58 height 9
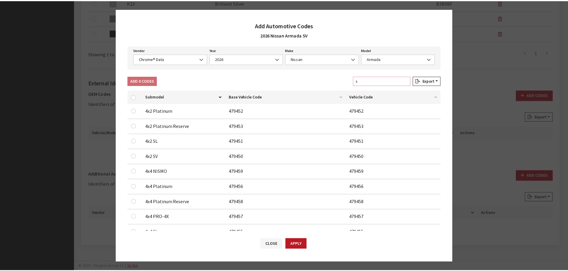
scroll to position [0, 0]
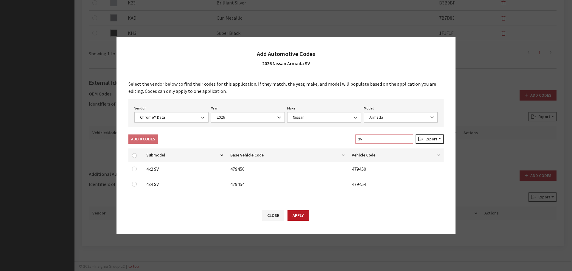
type input "sv"
click at [133, 155] on input "checkbox" at bounding box center [134, 155] width 5 height 5
click at [134, 156] on input "checkbox" at bounding box center [134, 155] width 5 height 5
click at [136, 169] on input "checkbox" at bounding box center [134, 169] width 5 height 5
checkbox input "true"
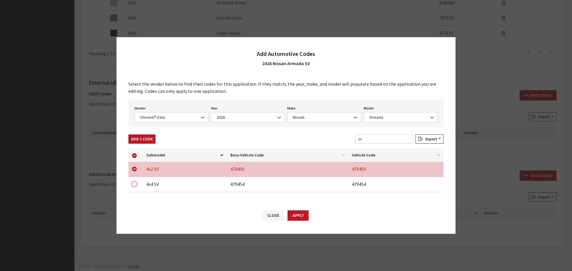
click at [134, 185] on input "checkbox" at bounding box center [134, 184] width 5 height 5
checkbox input "true"
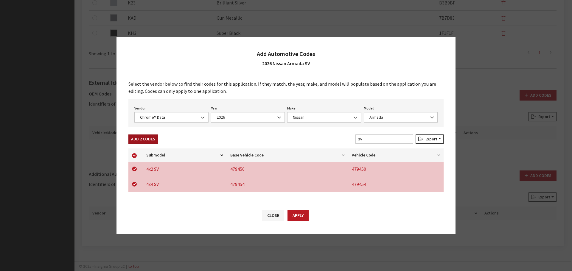
click at [137, 140] on button "Add 2 Codes" at bounding box center [142, 139] width 29 height 9
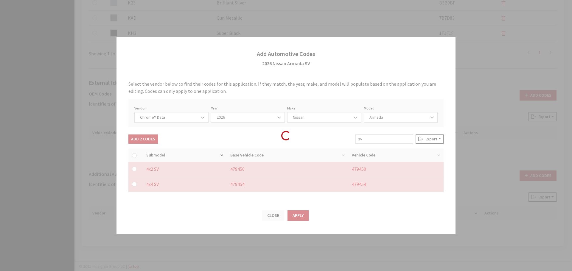
checkbox input "false"
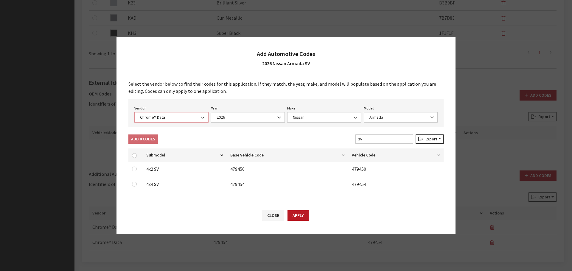
click at [152, 115] on span "Chrome® Data" at bounding box center [171, 117] width 66 height 6
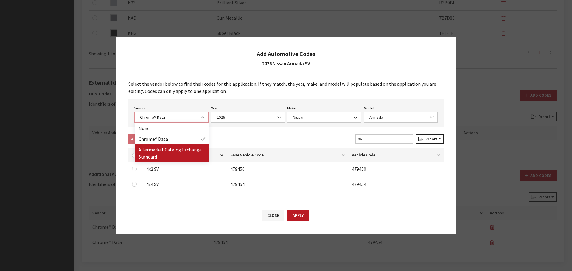
select select "2"
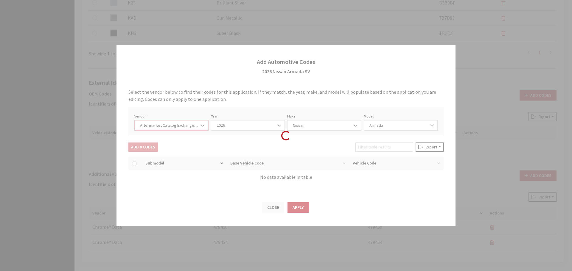
select select "2026"
select select "67"
select select "2656"
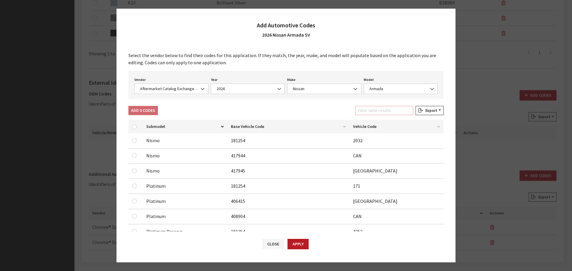
click at [377, 113] on input "Filter table results" at bounding box center [384, 110] width 58 height 9
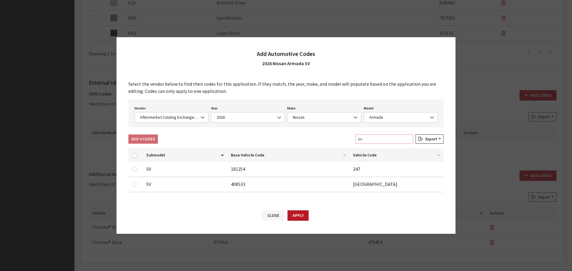
type input "sv"
drag, startPoint x: 133, startPoint y: 186, endPoint x: 134, endPoint y: 177, distance: 8.9
click at [133, 185] on input "checkbox" at bounding box center [134, 184] width 5 height 5
checkbox input "true"
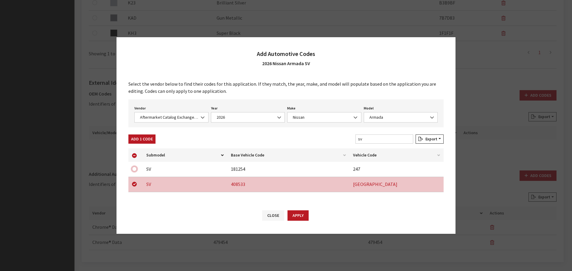
click at [136, 167] on input "checkbox" at bounding box center [134, 169] width 5 height 5
checkbox input "true"
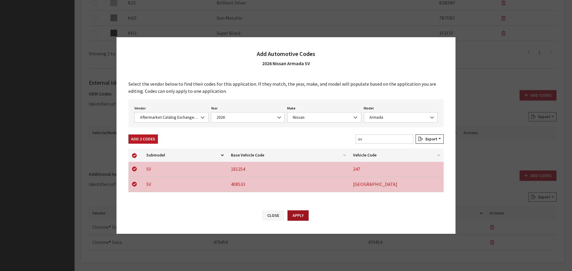
click at [301, 213] on button "Apply" at bounding box center [297, 216] width 21 height 10
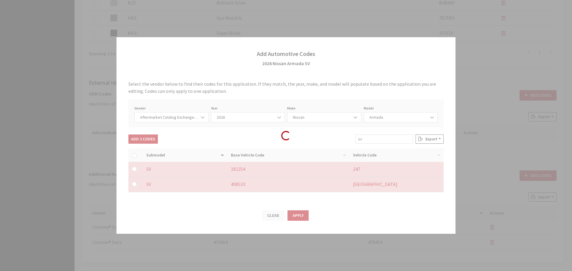
checkbox input "false"
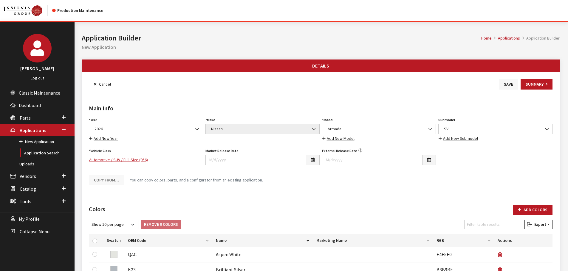
click at [505, 84] on button "Save" at bounding box center [507, 84] width 19 height 10
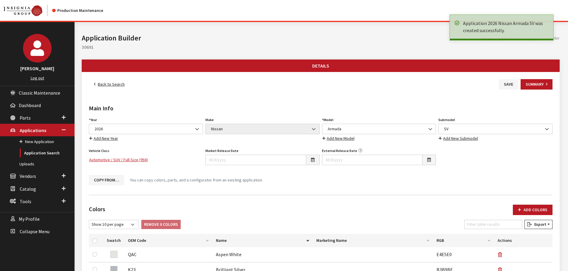
drag, startPoint x: 0, startPoint y: 0, endPoint x: 104, endPoint y: 84, distance: 133.9
click at [104, 84] on link "Back to Search" at bounding box center [109, 84] width 41 height 10
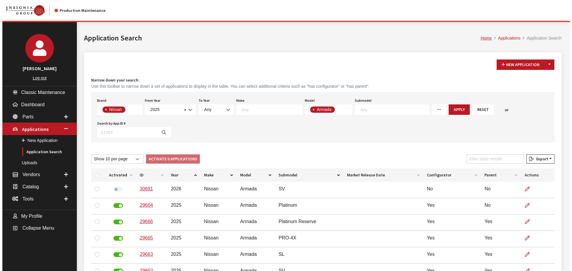
scroll to position [111, 0]
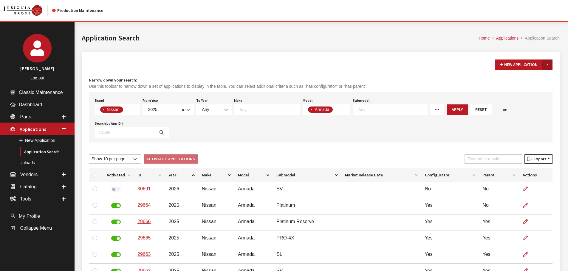
click at [548, 65] on button "Toggle Dropdown" at bounding box center [547, 65] width 10 height 10
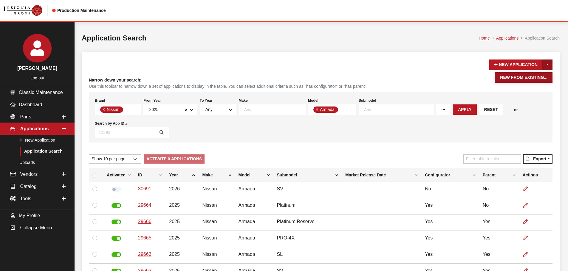
click at [527, 80] on button "New From Existing..." at bounding box center [523, 77] width 57 height 10
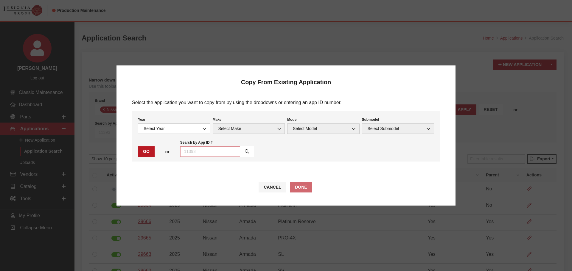
click at [211, 153] on input "text" at bounding box center [210, 152] width 60 height 10
type input "29663"
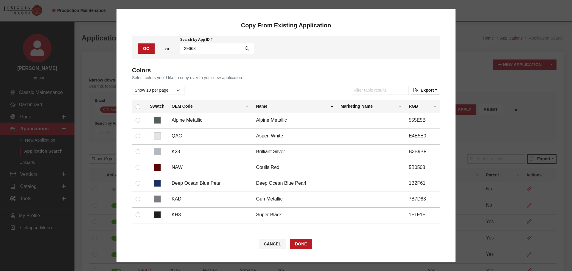
scroll to position [60, 0]
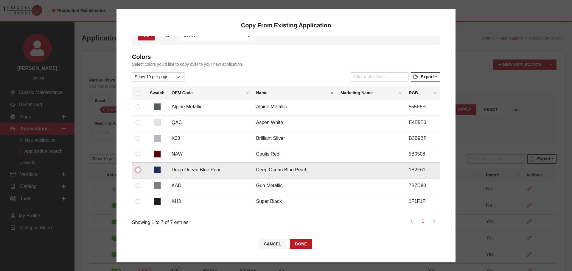
click at [137, 168] on input "checkbox" at bounding box center [138, 170] width 5 height 5
checkbox input "true"
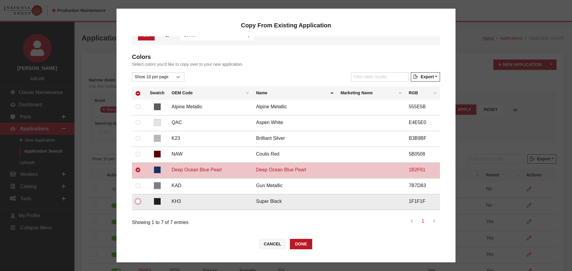
click at [137, 200] on input "checkbox" at bounding box center [138, 201] width 5 height 5
checkbox input "true"
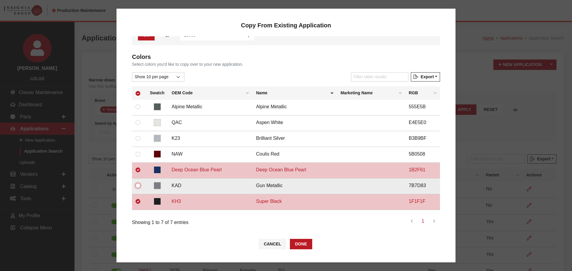
click at [138, 184] on input "checkbox" at bounding box center [138, 186] width 5 height 5
checkbox input "true"
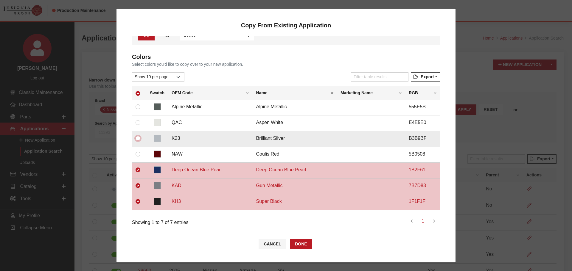
click at [138, 139] on input "checkbox" at bounding box center [138, 138] width 5 height 5
checkbox input "true"
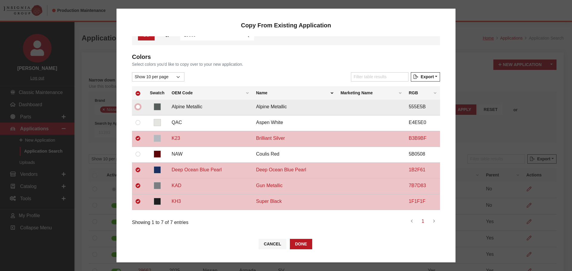
click at [138, 107] on input "checkbox" at bounding box center [138, 107] width 5 height 5
checkbox input "true"
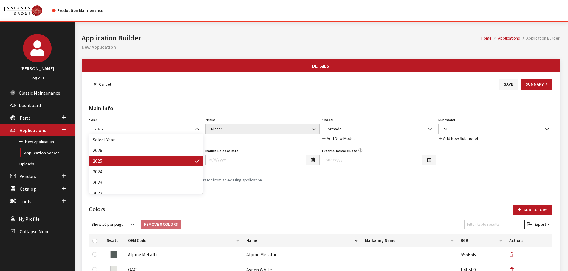
click at [149, 131] on span "2025" at bounding box center [146, 129] width 106 height 6
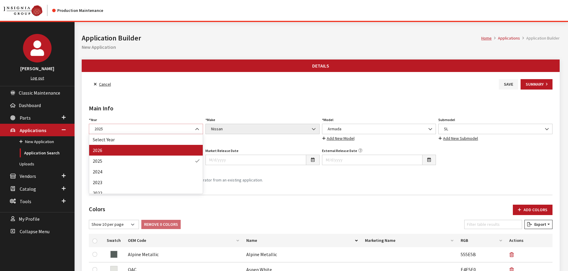
select select "44"
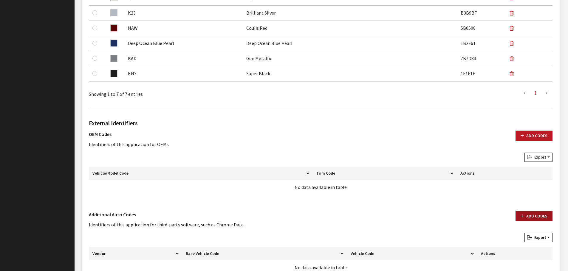
scroll to position [298, 0]
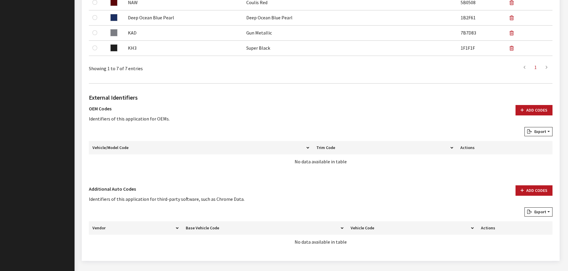
click at [533, 185] on div "External Identifiers OEM Codes Identifiers of this application for OEMs. Add Co…" at bounding box center [321, 171] width 466 height 166
click at [534, 189] on button "Add Codes" at bounding box center [533, 191] width 37 height 10
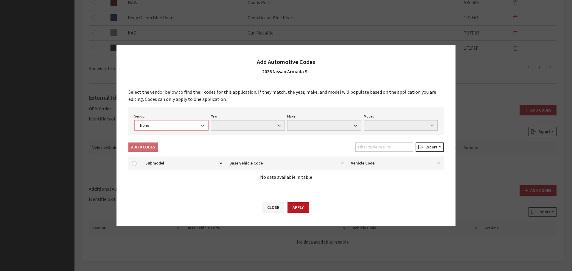
click at [167, 127] on span "None" at bounding box center [171, 125] width 66 height 6
select select "4"
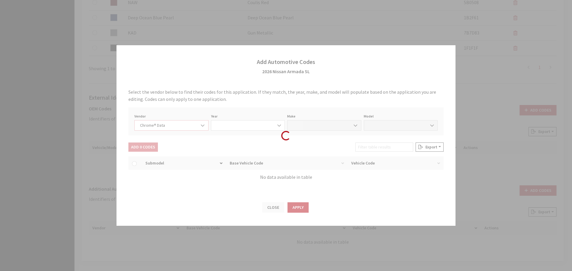
select select "2026"
select select "30"
select select "72708"
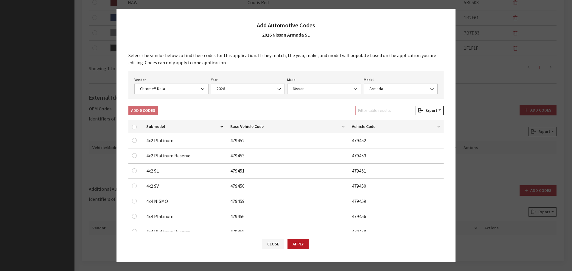
click at [372, 111] on input "Filter table results" at bounding box center [384, 110] width 58 height 9
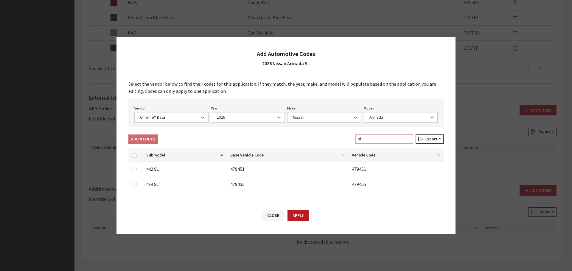
type input "sl"
click at [133, 184] on input "checkbox" at bounding box center [134, 184] width 5 height 5
checkbox input "true"
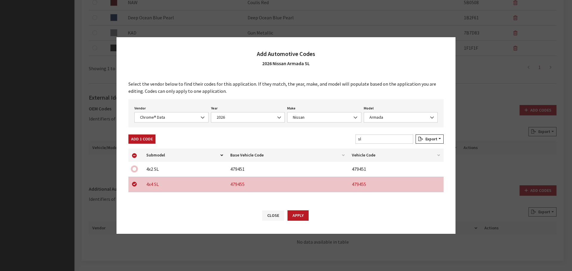
drag, startPoint x: 135, startPoint y: 170, endPoint x: 140, endPoint y: 147, distance: 23.8
click at [135, 170] on input "checkbox" at bounding box center [134, 169] width 5 height 5
checkbox input "true"
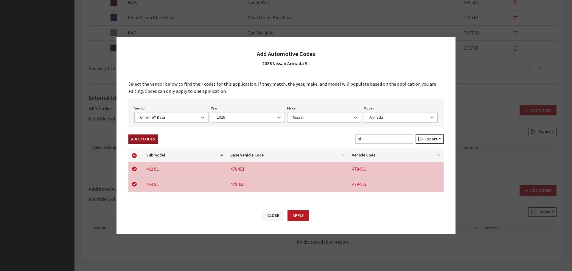
click at [142, 139] on button "Add 2 Codes" at bounding box center [142, 139] width 29 height 9
checkbox input "false"
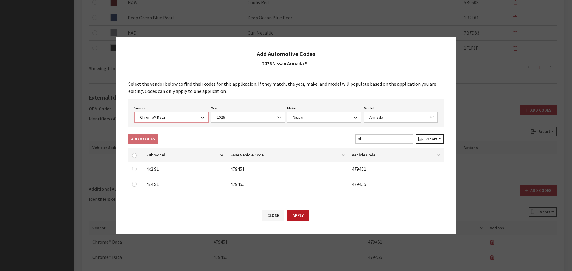
click at [163, 118] on span "Chrome® Data" at bounding box center [171, 117] width 66 height 6
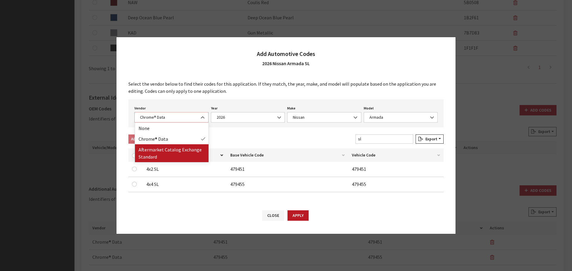
select select "2"
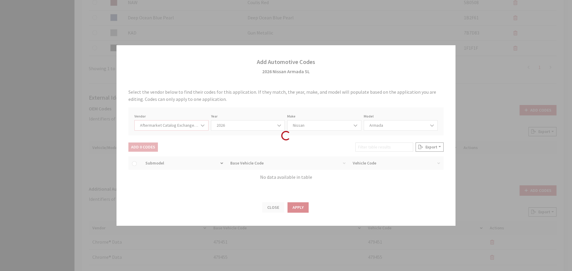
select select "2026"
select select "67"
select select "2656"
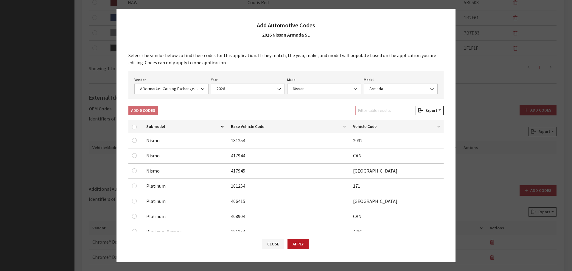
click at [391, 110] on input "Filter table results" at bounding box center [384, 110] width 58 height 9
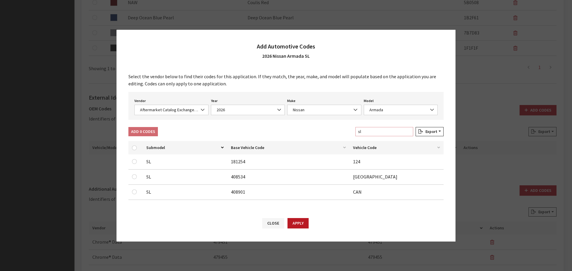
type input "sl"
drag, startPoint x: 135, startPoint y: 192, endPoint x: 132, endPoint y: 184, distance: 9.2
click at [134, 192] on input "checkbox" at bounding box center [134, 192] width 5 height 5
checkbox input "true"
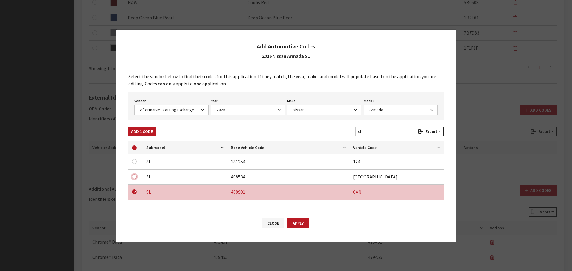
click at [136, 176] on input "checkbox" at bounding box center [134, 177] width 5 height 5
checkbox input "true"
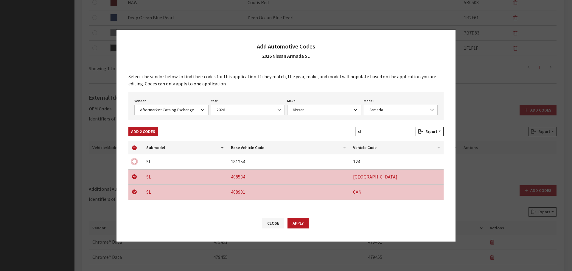
click at [134, 160] on input "checkbox" at bounding box center [134, 161] width 5 height 5
checkbox input "true"
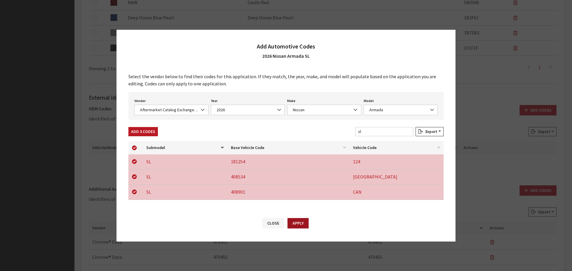
click at [303, 223] on button "Apply" at bounding box center [297, 223] width 21 height 10
checkbox input "false"
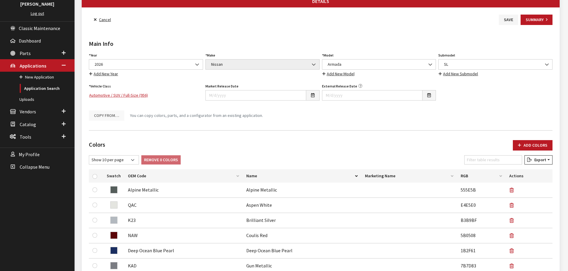
scroll to position [0, 0]
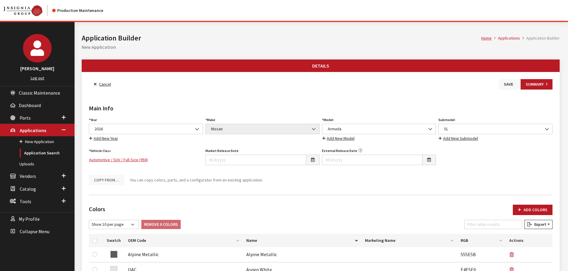
click at [506, 85] on button "Save" at bounding box center [507, 84] width 19 height 10
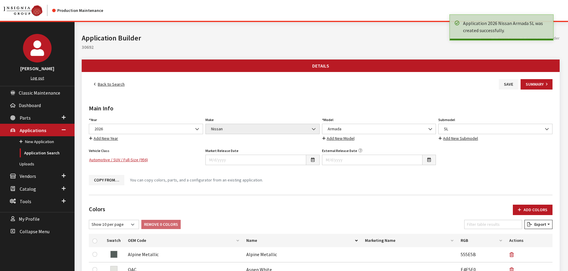
drag, startPoint x: 0, startPoint y: 0, endPoint x: 102, endPoint y: 84, distance: 132.2
click at [102, 84] on link "Back to Search" at bounding box center [109, 84] width 41 height 10
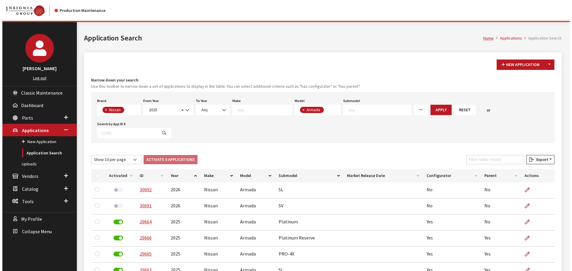
scroll to position [111, 0]
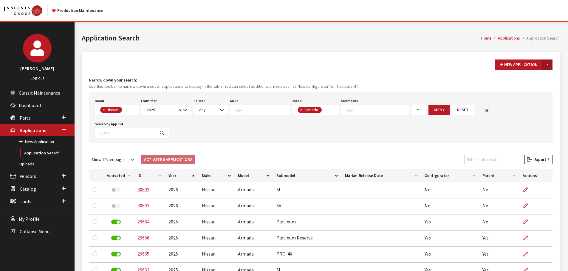
click at [545, 64] on button "Toggle Dropdown" at bounding box center [547, 65] width 10 height 10
click at [531, 78] on button "New From Existing..." at bounding box center [526, 77] width 51 height 10
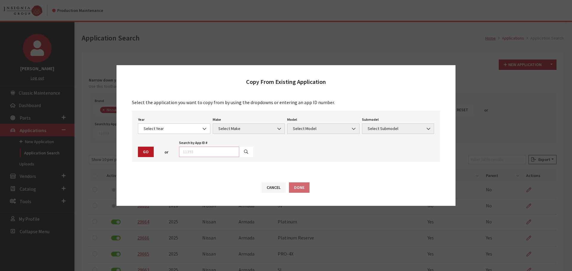
click at [222, 151] on input "text" at bounding box center [209, 152] width 60 height 10
type input "29664"
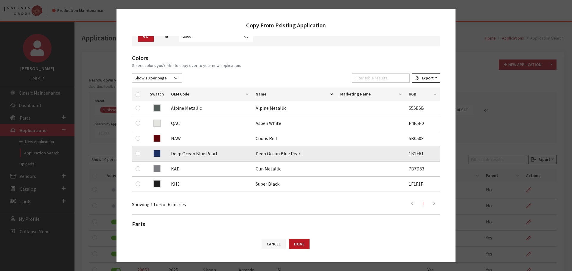
scroll to position [60, 0]
click at [138, 153] on input "checkbox" at bounding box center [138, 153] width 5 height 5
checkbox input "true"
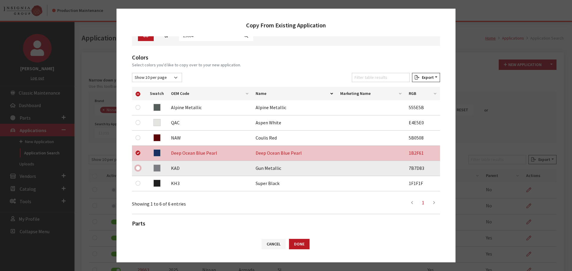
click at [138, 169] on input "checkbox" at bounding box center [138, 168] width 5 height 5
checkbox input "true"
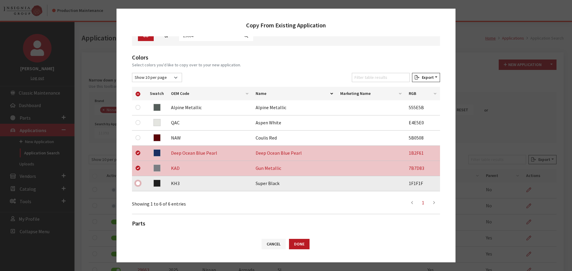
click at [137, 184] on input "checkbox" at bounding box center [138, 183] width 5 height 5
checkbox input "true"
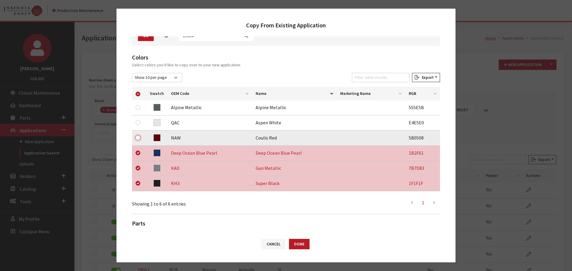
click at [138, 137] on input "checkbox" at bounding box center [138, 138] width 5 height 5
checkbox input "true"
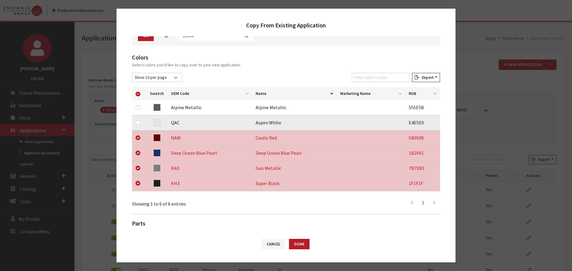
click at [139, 127] on td at bounding box center [139, 123] width 14 height 15
click at [138, 122] on input "checkbox" at bounding box center [138, 122] width 5 height 5
checkbox input "true"
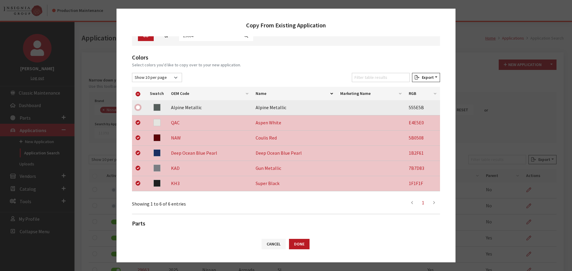
click at [136, 108] on input "checkbox" at bounding box center [138, 107] width 5 height 5
checkbox input "true"
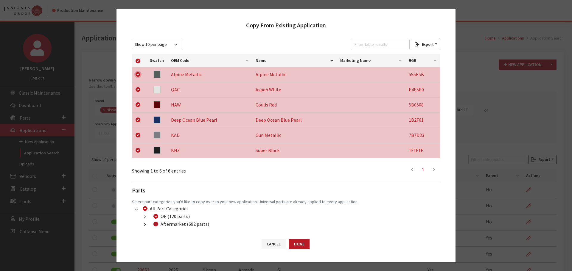
scroll to position [125, 0]
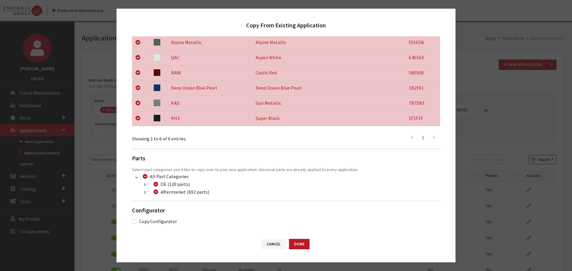
click at [142, 194] on button "button" at bounding box center [145, 192] width 12 height 7
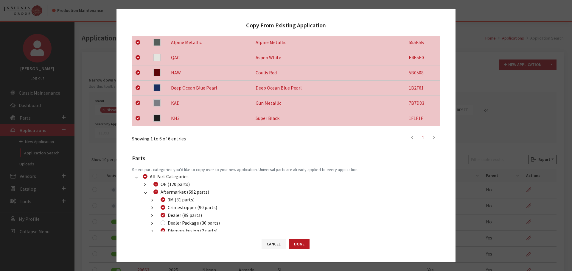
click at [163, 226] on div "Dealer Package (30 parts)" at bounding box center [189, 223] width 61 height 7
click at [160, 223] on div "Dealer Package (30 parts)" at bounding box center [189, 223] width 61 height 7
click at [162, 223] on input "Dealer Package (30 parts)" at bounding box center [163, 223] width 5 height 5
checkbox input "true"
click at [296, 244] on button "Done" at bounding box center [299, 244] width 21 height 10
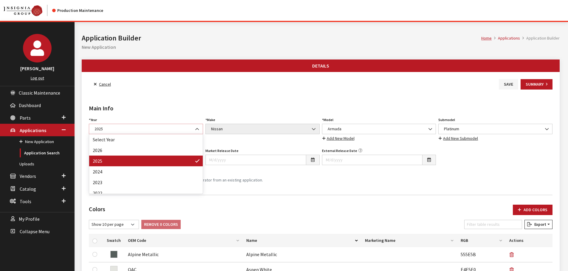
drag, startPoint x: 0, startPoint y: 0, endPoint x: 134, endPoint y: 127, distance: 184.6
click at [134, 126] on span "2025" at bounding box center [146, 129] width 106 height 6
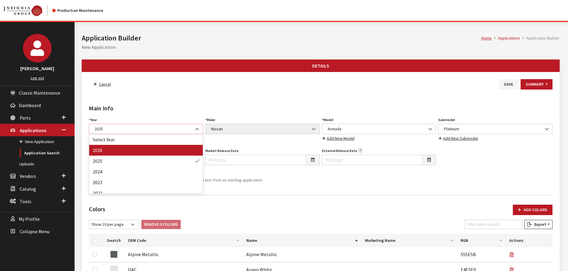
select select "44"
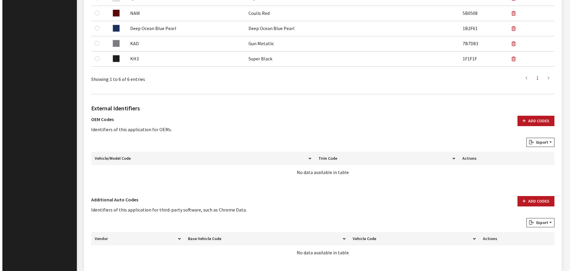
scroll to position [298, 0]
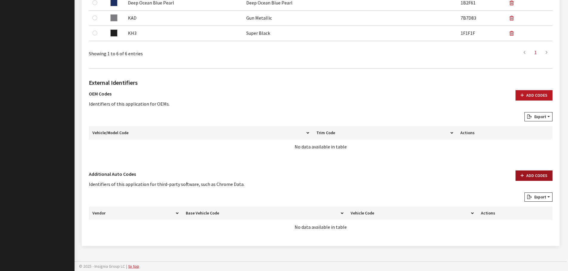
click at [528, 177] on button "Add Codes" at bounding box center [533, 176] width 37 height 10
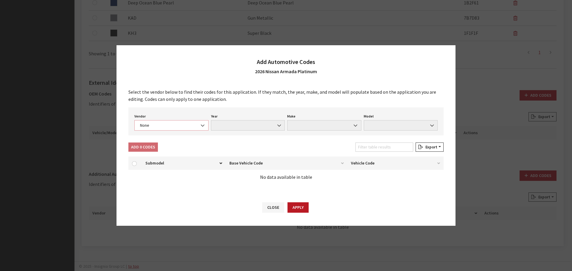
click at [180, 125] on span "None" at bounding box center [171, 125] width 66 height 6
select select "4"
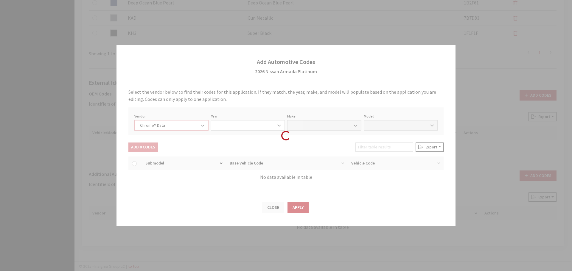
select select "2026"
select select "30"
select select "72708"
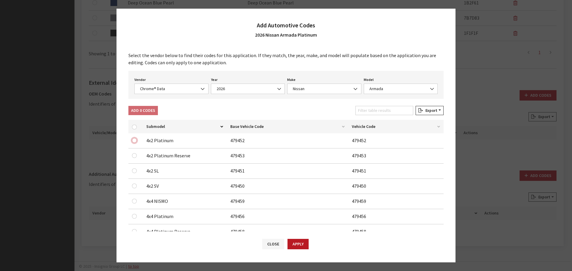
click at [133, 138] on input "checkbox" at bounding box center [134, 140] width 5 height 5
checkbox input "true"
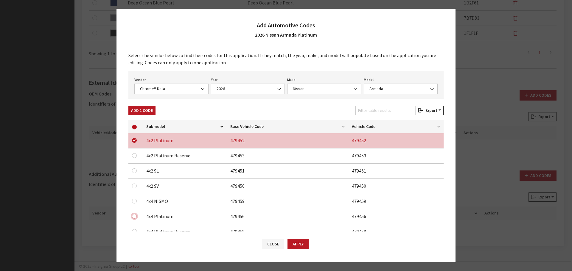
click at [134, 217] on input "checkbox" at bounding box center [134, 216] width 5 height 5
checkbox input "true"
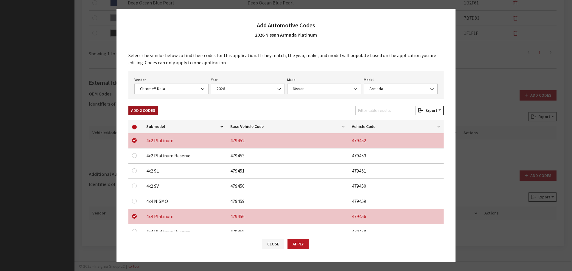
click at [148, 108] on button "Add 2 Codes" at bounding box center [142, 110] width 29 height 9
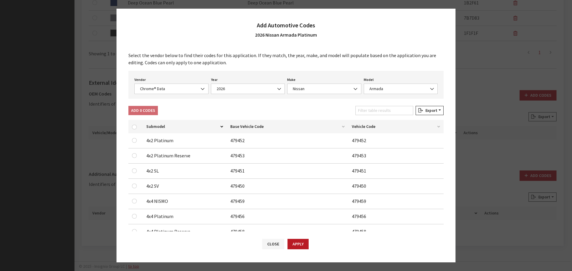
checkbox input "false"
click at [159, 88] on span "Chrome® Data" at bounding box center [171, 89] width 66 height 6
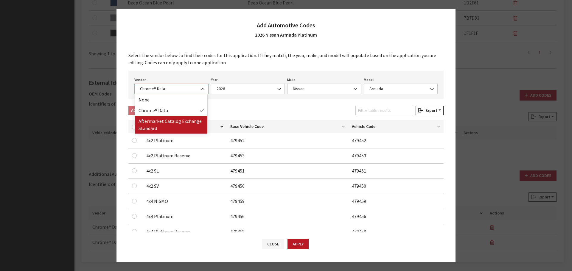
select select "2"
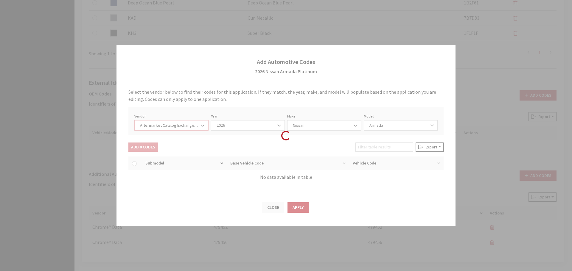
select select "2026"
select select "67"
select select "2656"
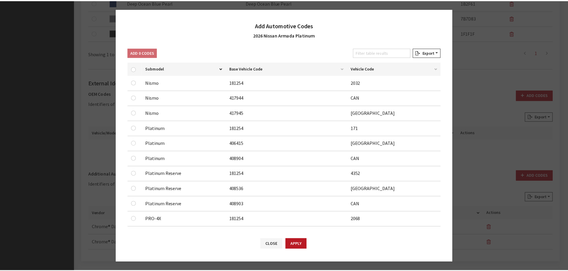
scroll to position [60, 0]
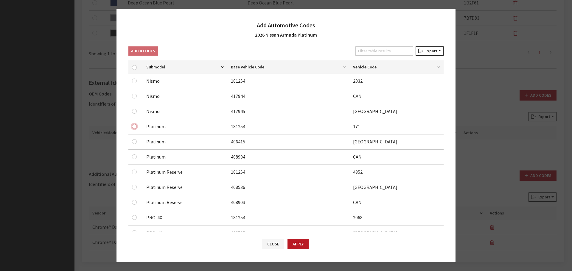
click at [133, 126] on input "checkbox" at bounding box center [134, 126] width 5 height 5
checkbox input "true"
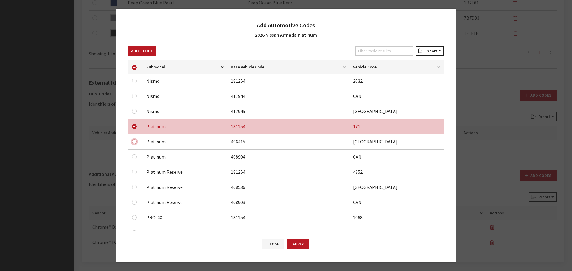
click at [133, 142] on input "checkbox" at bounding box center [134, 141] width 5 height 5
checkbox input "true"
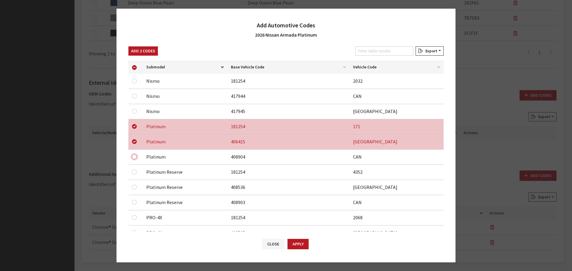
click at [136, 157] on input "checkbox" at bounding box center [134, 157] width 5 height 5
checkbox input "true"
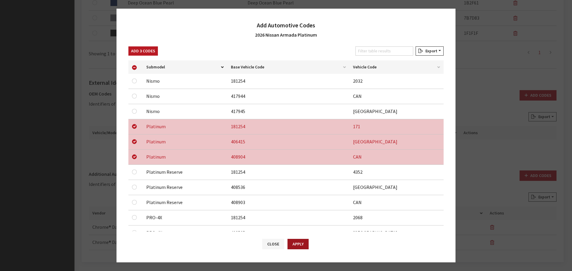
click at [297, 245] on button "Apply" at bounding box center [297, 244] width 21 height 10
checkbox input "false"
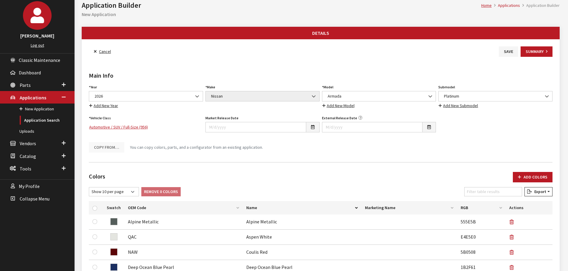
scroll to position [0, 0]
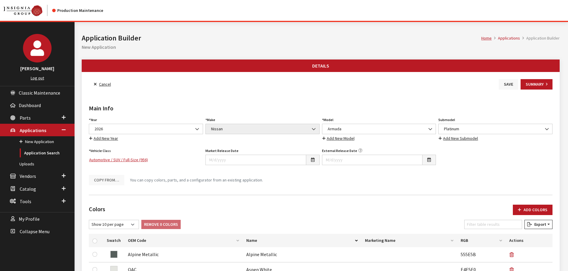
click at [502, 84] on button "Save" at bounding box center [507, 84] width 19 height 10
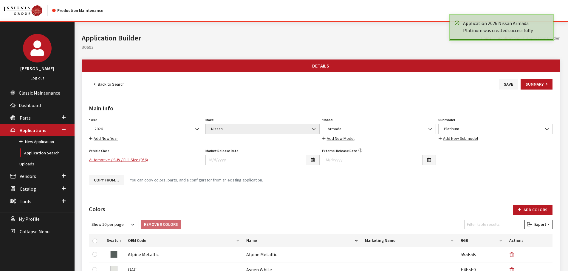
drag, startPoint x: 0, startPoint y: 0, endPoint x: 105, endPoint y: 84, distance: 134.2
click at [105, 84] on link "Back to Search" at bounding box center [109, 84] width 41 height 10
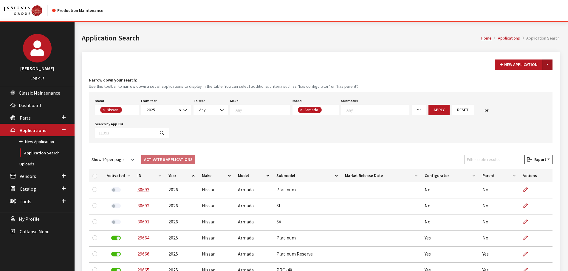
click at [549, 67] on button "Toggle Dropdown" at bounding box center [547, 65] width 10 height 10
click at [531, 78] on button "New From Existing..." at bounding box center [526, 77] width 51 height 10
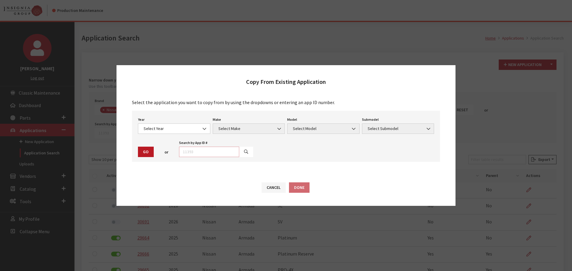
click at [194, 154] on input "text" at bounding box center [209, 152] width 60 height 10
type input "29665"
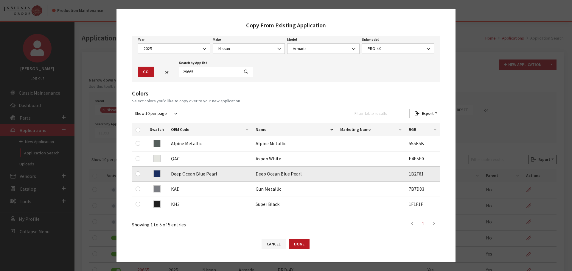
scroll to position [60, 0]
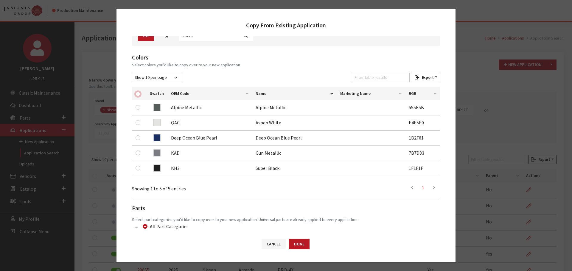
click at [137, 93] on input "checkbox" at bounding box center [138, 94] width 5 height 5
checkbox input "true"
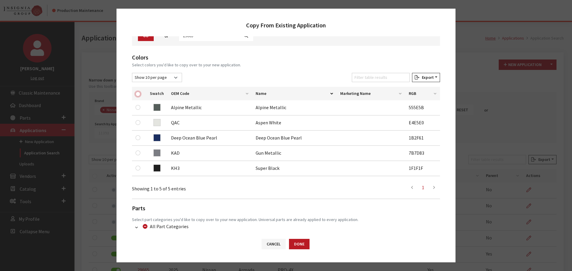
checkbox input "true"
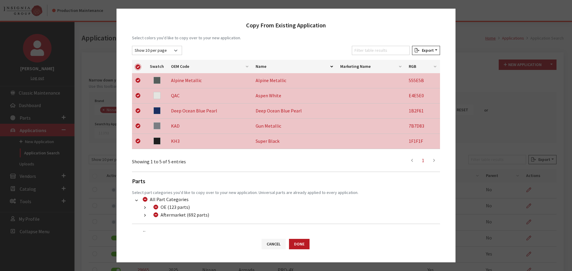
scroll to position [110, 0]
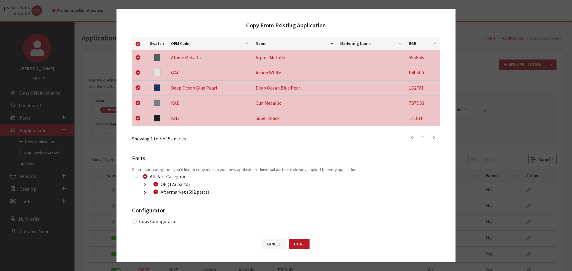
click at [142, 194] on button "button" at bounding box center [145, 192] width 12 height 7
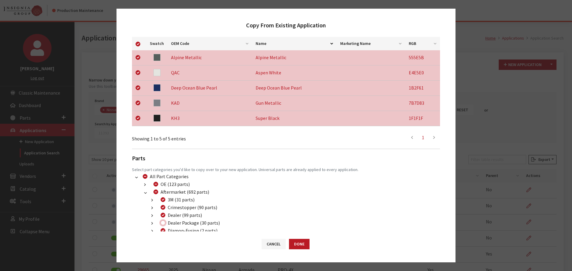
click at [163, 223] on input "Dealer Package (30 parts)" at bounding box center [163, 223] width 5 height 5
checkbox input "true"
click at [294, 245] on button "Done" at bounding box center [299, 244] width 21 height 10
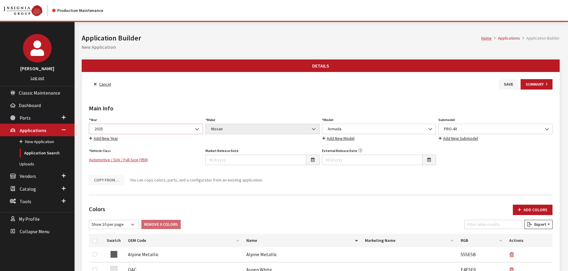
drag, startPoint x: 0, startPoint y: 0, endPoint x: 149, endPoint y: 130, distance: 197.6
click at [149, 130] on span "2025" at bounding box center [146, 129] width 106 height 6
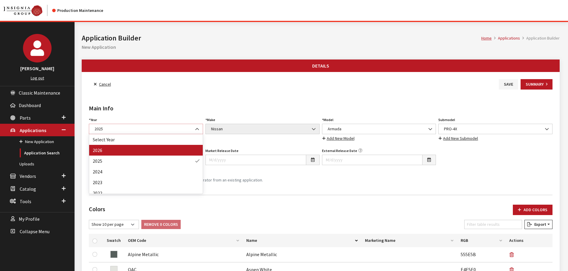
select select "44"
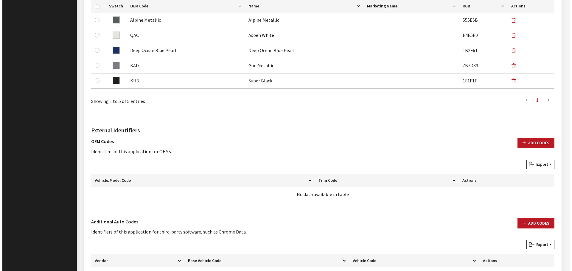
scroll to position [282, 0]
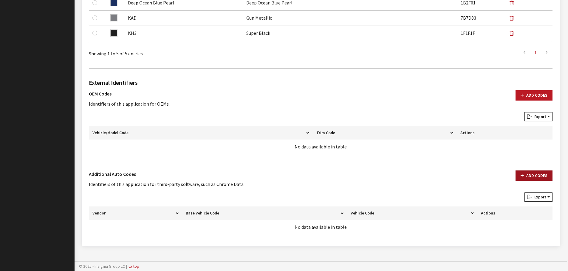
click at [531, 178] on button "Add Codes" at bounding box center [533, 176] width 37 height 10
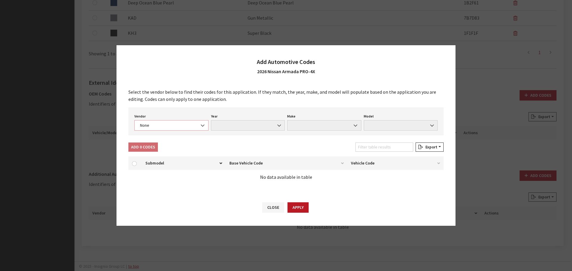
click at [178, 124] on span "None" at bounding box center [171, 125] width 66 height 6
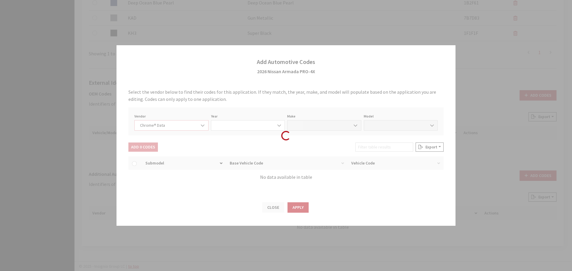
select select "4"
select select "2026"
select select "30"
select select "72708"
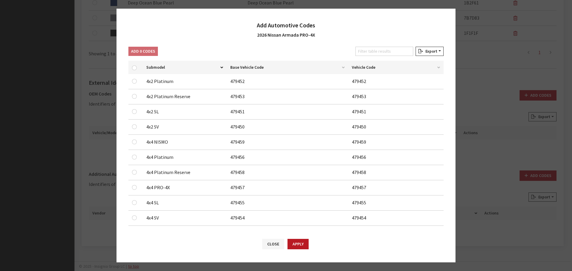
scroll to position [60, 0]
click at [135, 186] on input "checkbox" at bounding box center [134, 187] width 5 height 5
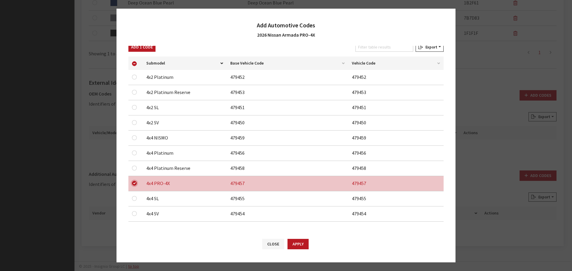
scroll to position [64, 0]
click at [142, 46] on button "Add 1 Code" at bounding box center [141, 46] width 27 height 9
checkbox input "false"
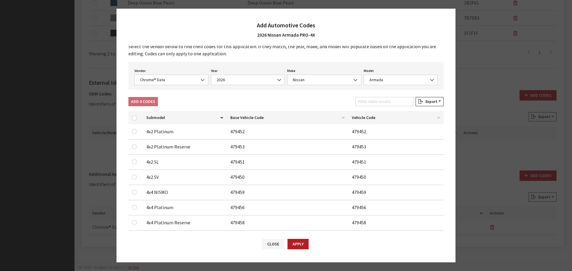
scroll to position [0, 0]
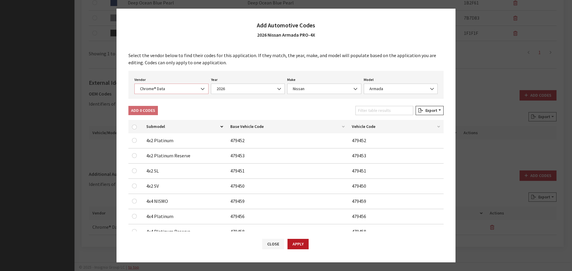
click at [159, 88] on span "Chrome® Data" at bounding box center [171, 89] width 66 height 6
select select "2"
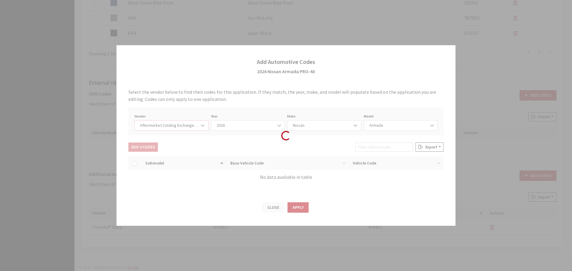
select select "2026"
select select "67"
select select "2656"
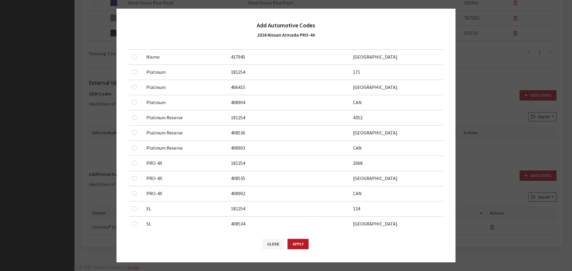
scroll to position [119, 0]
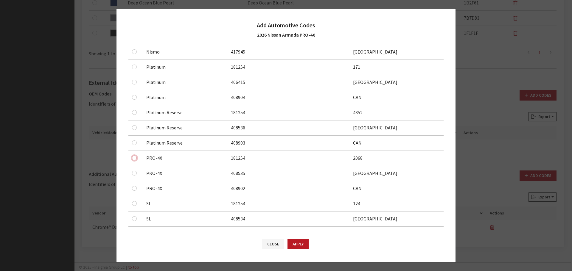
click at [133, 158] on input "checkbox" at bounding box center [134, 158] width 5 height 5
checkbox input "true"
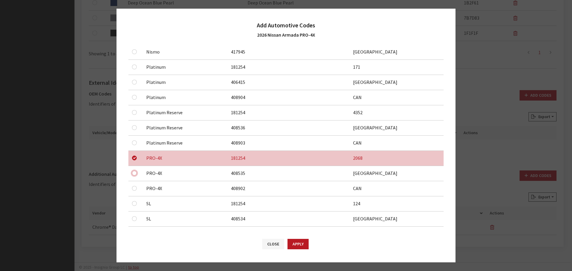
click at [134, 172] on input "checkbox" at bounding box center [134, 173] width 5 height 5
checkbox input "true"
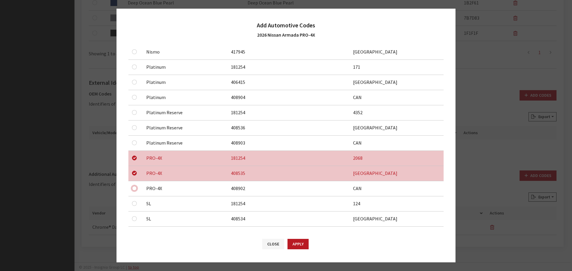
click at [135, 187] on input "checkbox" at bounding box center [134, 188] width 5 height 5
checkbox input "true"
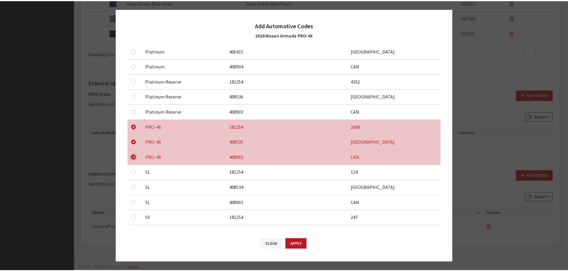
scroll to position [171, 0]
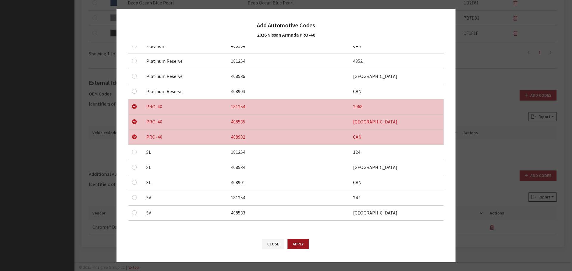
click at [301, 243] on button "Apply" at bounding box center [297, 244] width 21 height 10
checkbox input "false"
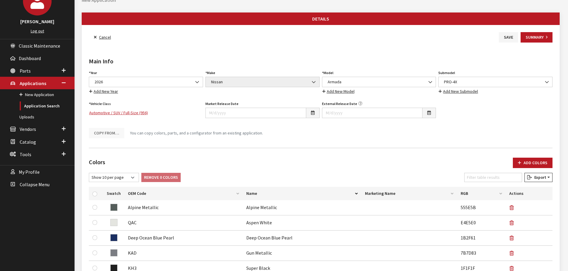
scroll to position [0, 0]
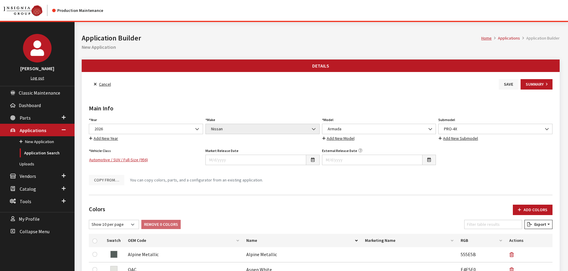
click at [502, 88] on button "Save" at bounding box center [507, 84] width 19 height 10
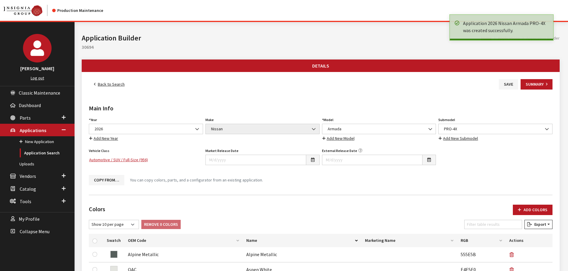
drag, startPoint x: 0, startPoint y: 0, endPoint x: 105, endPoint y: 86, distance: 135.8
click at [105, 86] on link "Back to Search" at bounding box center [109, 84] width 41 height 10
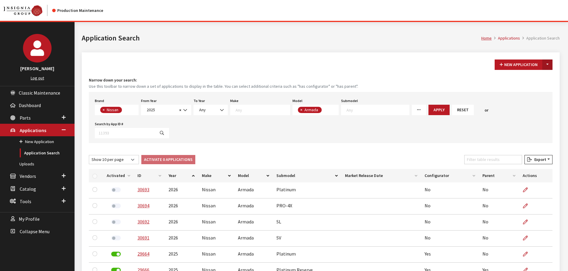
click at [545, 65] on button "Toggle Dropdown" at bounding box center [547, 65] width 10 height 10
click at [534, 74] on button "New From Existing..." at bounding box center [526, 77] width 51 height 10
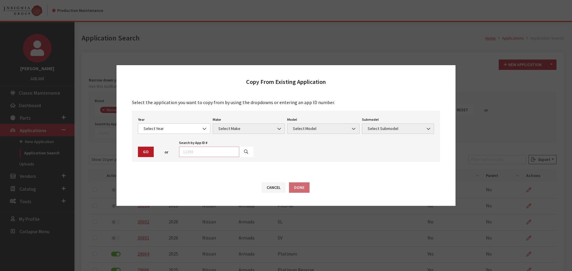
click at [202, 152] on input "text" at bounding box center [209, 152] width 60 height 10
type input "29666"
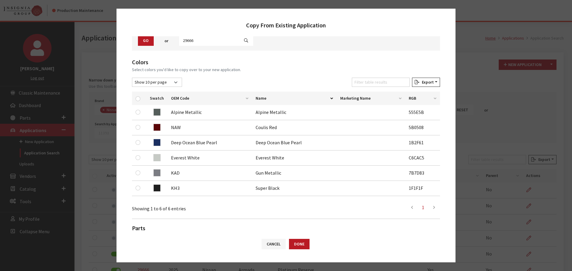
scroll to position [60, 0]
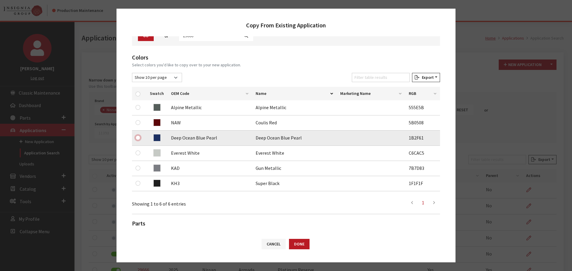
click at [137, 138] on input "checkbox" at bounding box center [138, 138] width 5 height 5
checkbox input "true"
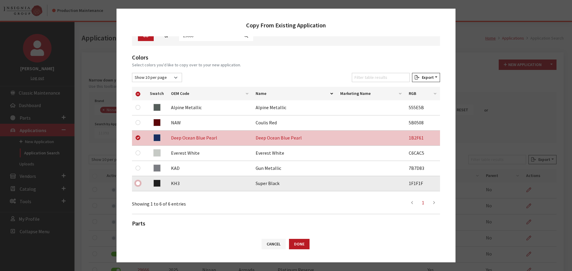
click at [138, 183] on input "checkbox" at bounding box center [138, 183] width 5 height 5
checkbox input "true"
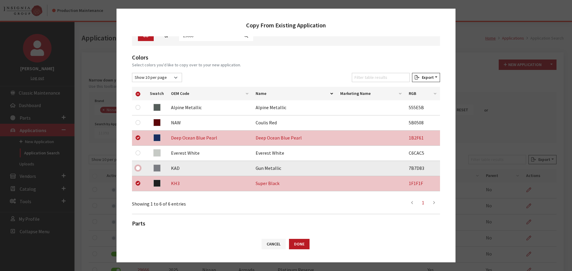
click at [138, 167] on input "checkbox" at bounding box center [138, 168] width 5 height 5
checkbox input "true"
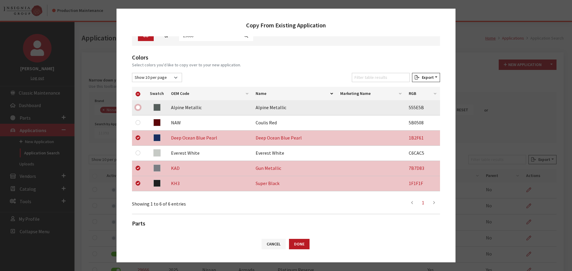
click at [137, 107] on input "checkbox" at bounding box center [138, 107] width 5 height 5
checkbox input "true"
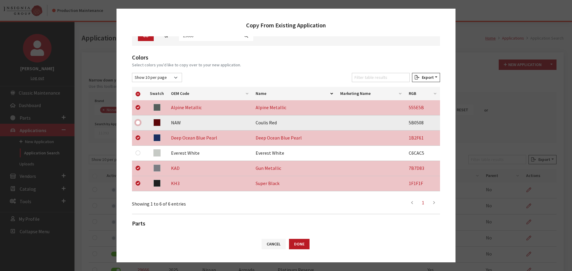
click at [136, 122] on input "checkbox" at bounding box center [138, 122] width 5 height 5
checkbox input "true"
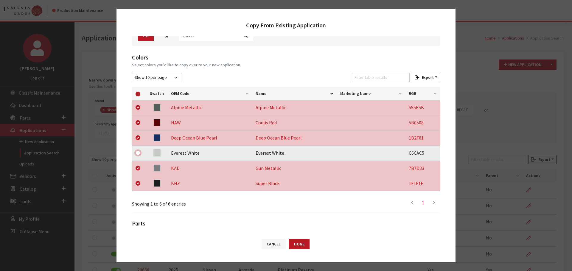
click at [137, 152] on input "checkbox" at bounding box center [138, 153] width 5 height 5
checkbox input "true"
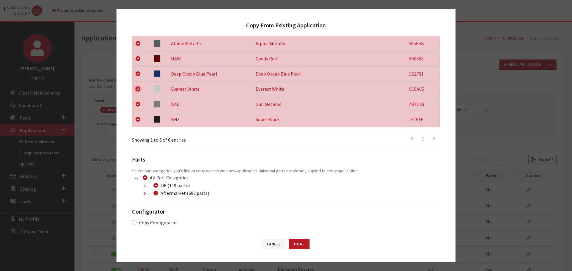
scroll to position [125, 0]
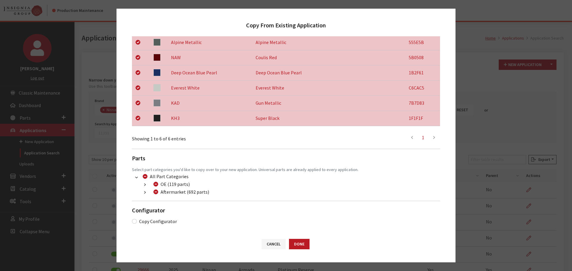
click at [143, 192] on button "button" at bounding box center [145, 192] width 12 height 7
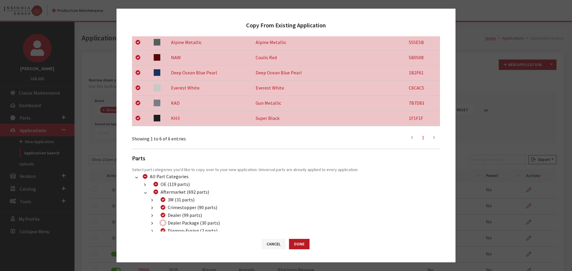
click at [163, 223] on input "Dealer Package (30 parts)" at bounding box center [163, 223] width 5 height 5
checkbox input "true"
click at [290, 246] on button "Done" at bounding box center [299, 244] width 21 height 10
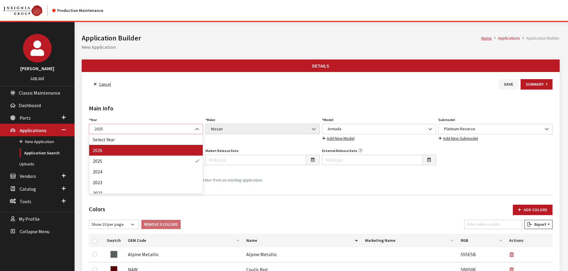
select select "44"
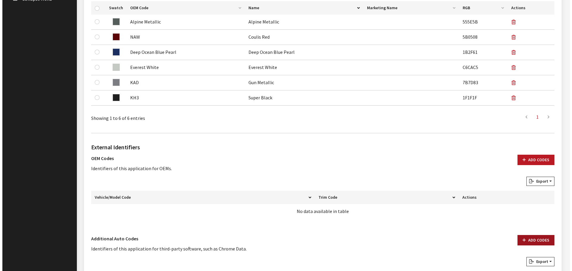
scroll to position [298, 0]
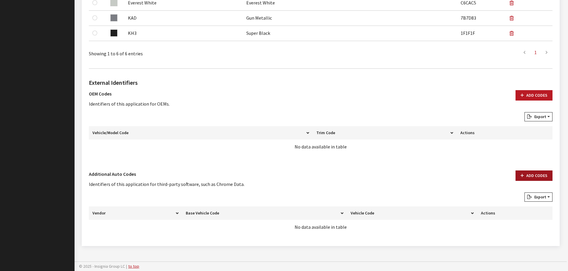
click at [528, 177] on button "Add Codes" at bounding box center [533, 176] width 37 height 10
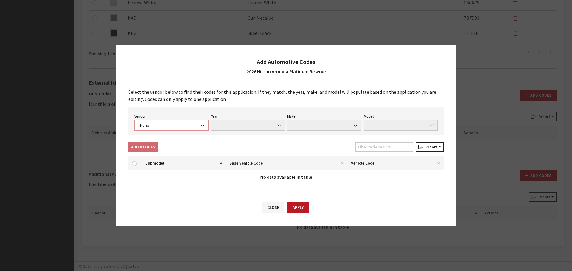
click at [175, 123] on span "None" at bounding box center [171, 125] width 66 height 6
select select "4"
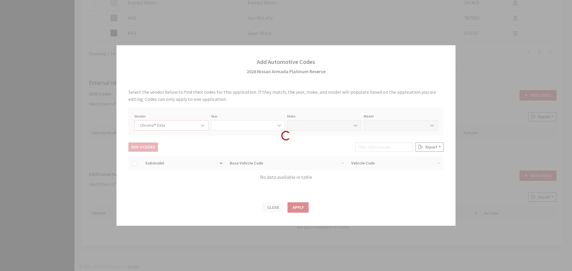
select select "2026"
select select "30"
select select "72708"
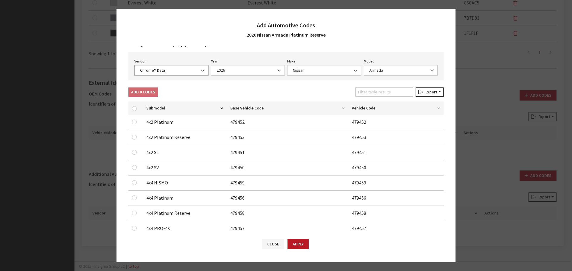
scroll to position [60, 0]
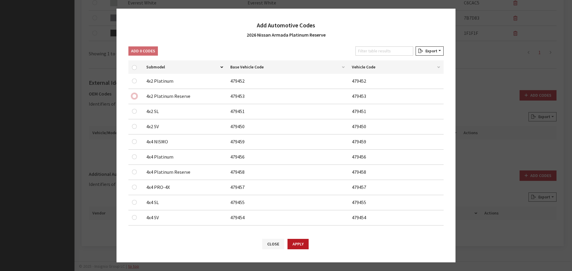
click at [134, 95] on input "checkbox" at bounding box center [134, 96] width 5 height 5
checkbox input "true"
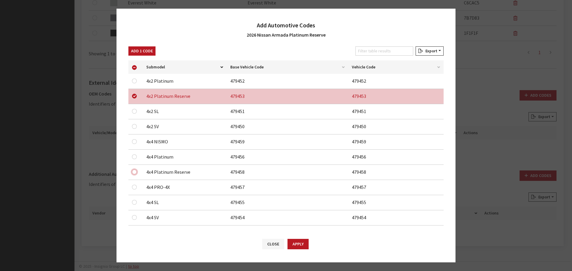
click at [136, 172] on input "checkbox" at bounding box center [134, 172] width 5 height 5
checkbox input "true"
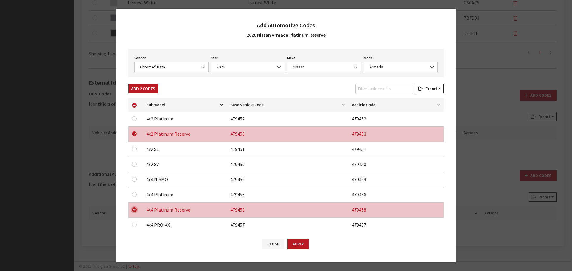
scroll to position [0, 0]
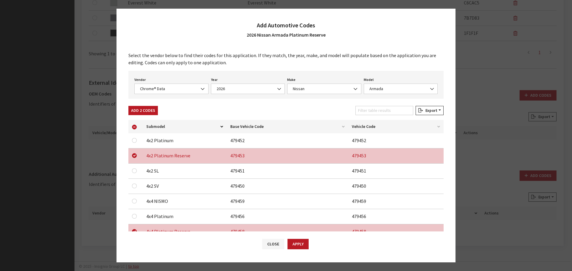
click at [142, 109] on button "Add 2 Codes" at bounding box center [142, 110] width 29 height 9
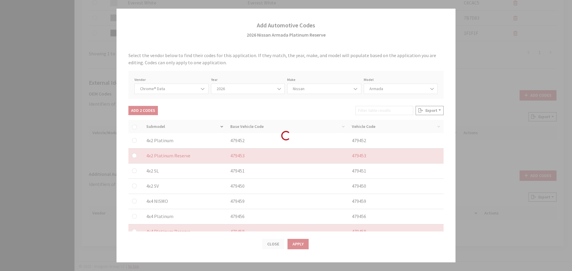
checkbox input "false"
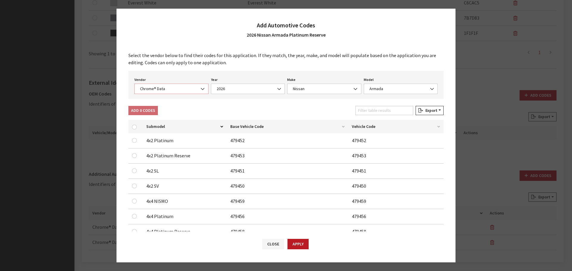
click at [158, 86] on span "Chrome® Data" at bounding box center [171, 89] width 66 height 6
select select "2"
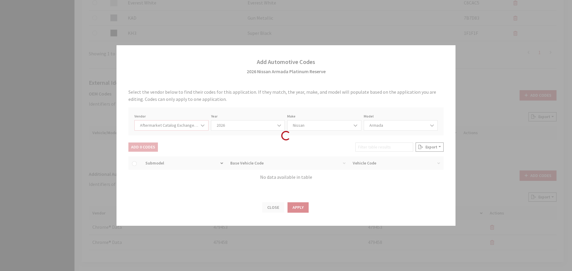
select select "2026"
select select "67"
select select "2656"
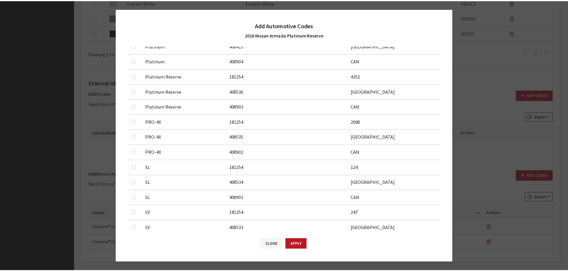
scroll to position [141, 0]
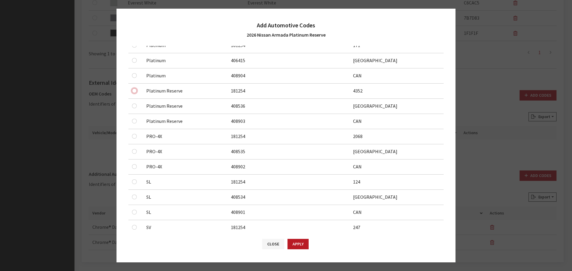
click at [133, 89] on input "checkbox" at bounding box center [134, 90] width 5 height 5
checkbox input "true"
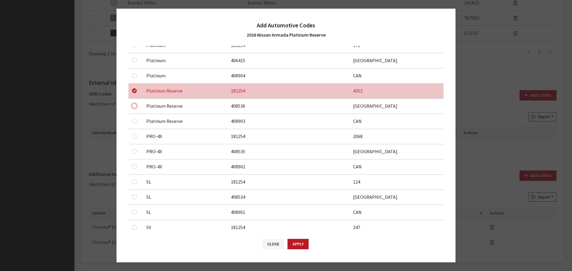
click at [134, 104] on input "checkbox" at bounding box center [134, 106] width 5 height 5
checkbox input "true"
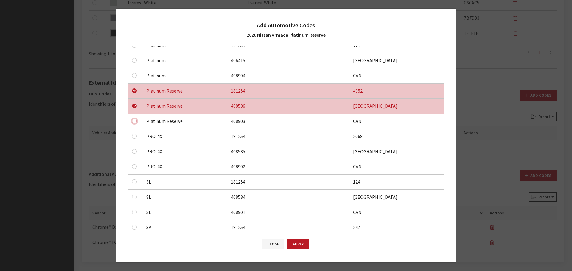
click at [135, 121] on input "checkbox" at bounding box center [134, 121] width 5 height 5
checkbox input "true"
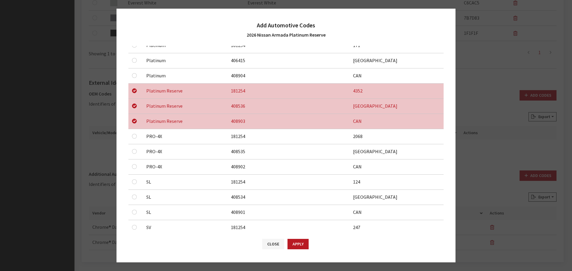
drag, startPoint x: 291, startPoint y: 238, endPoint x: 294, endPoint y: 239, distance: 3.6
click at [291, 239] on div "Close Apply" at bounding box center [285, 247] width 339 height 31
click at [296, 240] on button "Apply" at bounding box center [297, 244] width 21 height 10
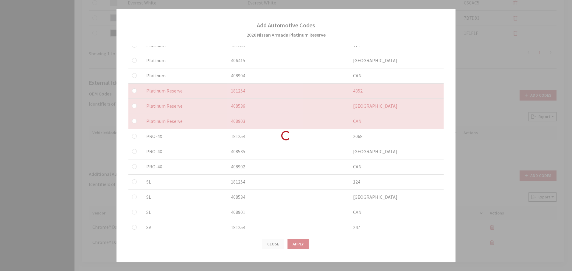
checkbox input "false"
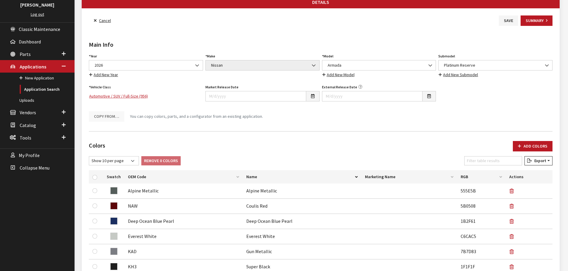
scroll to position [0, 0]
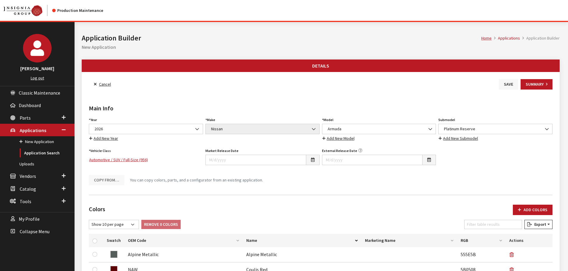
click at [503, 83] on button "Save" at bounding box center [507, 84] width 19 height 10
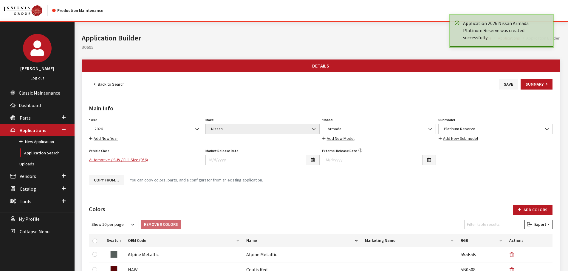
click at [111, 83] on link "Back to Search" at bounding box center [109, 84] width 41 height 10
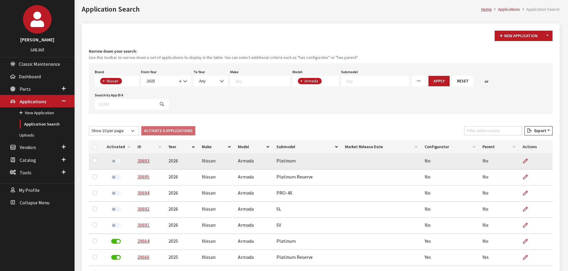
scroll to position [89, 0]
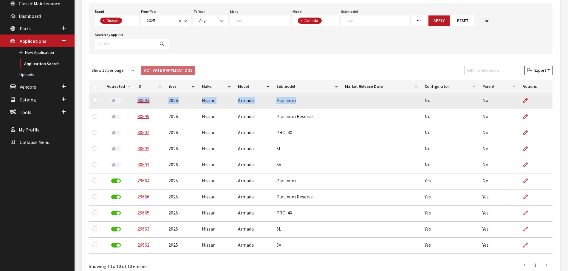
drag, startPoint x: 293, startPoint y: 99, endPoint x: 130, endPoint y: 100, distance: 162.1
click at [132, 100] on tr "30693 2026 Nissan Armada Platinum No No" at bounding box center [320, 101] width 463 height 16
copy tr "30693 2026 Nissan Armada Platinum"
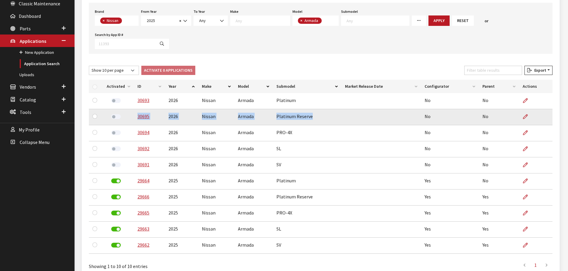
drag, startPoint x: 313, startPoint y: 117, endPoint x: 133, endPoint y: 121, distance: 179.4
click at [133, 121] on tr "30695 2026 Nissan Armada Platinum Reserve No No" at bounding box center [320, 117] width 463 height 16
copy tr "30695 2026 Nissan Armada Platinum Reserve"
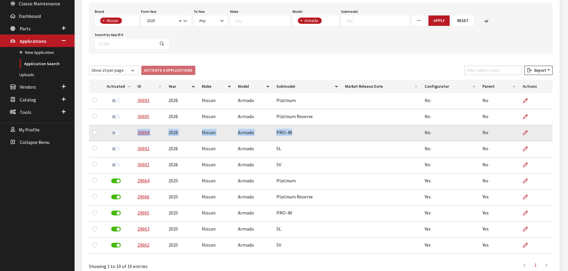
drag, startPoint x: 290, startPoint y: 133, endPoint x: 136, endPoint y: 138, distance: 154.4
click at [136, 138] on tr "30694 2026 Nissan Armada PRO-4X No No" at bounding box center [320, 133] width 463 height 16
copy tr "30694 2026 Nissan Armada PRO-4X"
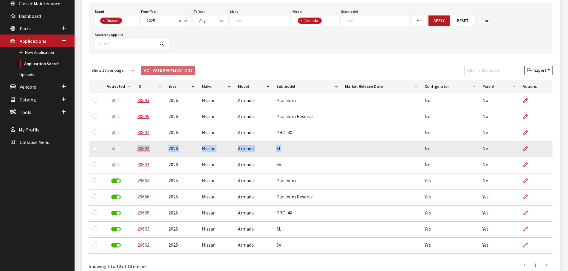
drag, startPoint x: 280, startPoint y: 148, endPoint x: 135, endPoint y: 152, distance: 145.7
click at [135, 152] on tr "30692 2026 Nissan Armada SL No No" at bounding box center [320, 150] width 463 height 16
copy tr "30692 2026 Nissan Armada SL"
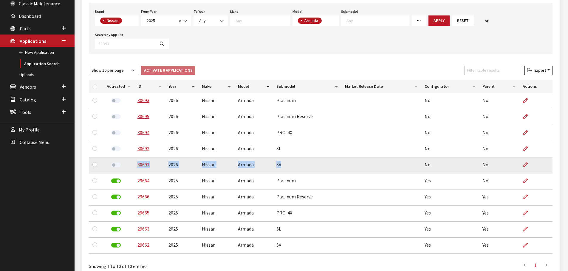
drag, startPoint x: 281, startPoint y: 165, endPoint x: 133, endPoint y: 171, distance: 148.5
click at [133, 171] on tr "30691 2026 Nissan Armada SV No No" at bounding box center [320, 166] width 463 height 16
copy tr "30691 2026 Nissan Armada SV"
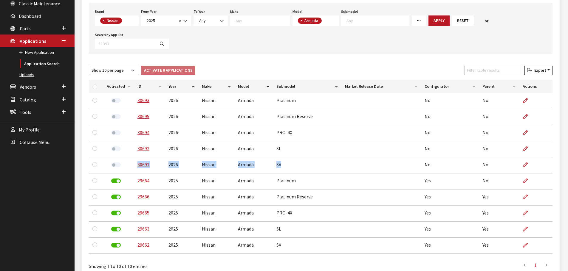
click at [27, 77] on link "Uploads" at bounding box center [37, 74] width 74 height 11
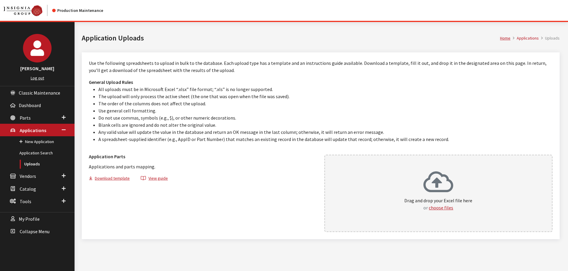
click at [390, 184] on div "Drag and drop your Excel file here or choose files" at bounding box center [438, 193] width 228 height 77
click at [45, 143] on link "New Application" at bounding box center [37, 141] width 74 height 11
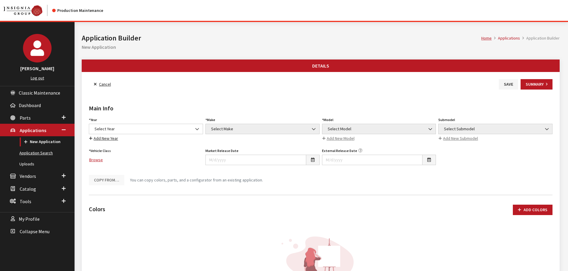
click at [26, 153] on link "Application Search" at bounding box center [37, 153] width 74 height 11
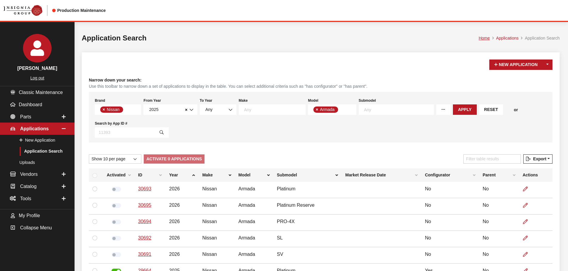
scroll to position [111, 0]
click at [315, 108] on span "×" at bounding box center [316, 109] width 2 height 5
select select
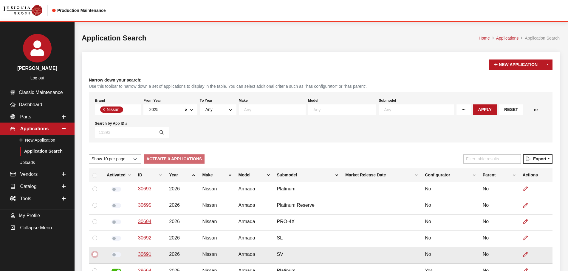
click at [95, 254] on input "checkbox" at bounding box center [94, 254] width 5 height 5
checkbox input "true"
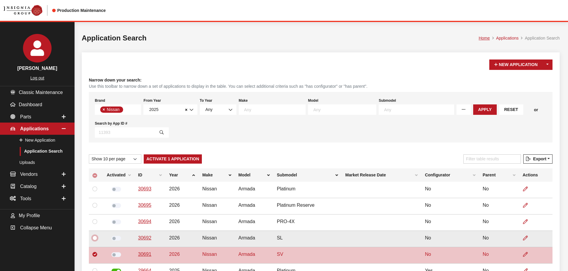
click at [94, 238] on input "checkbox" at bounding box center [94, 238] width 5 height 5
checkbox input "true"
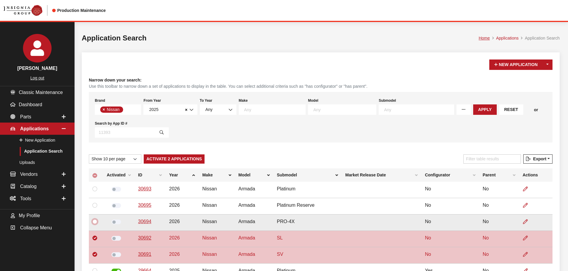
click at [94, 220] on input "checkbox" at bounding box center [94, 222] width 5 height 5
checkbox input "true"
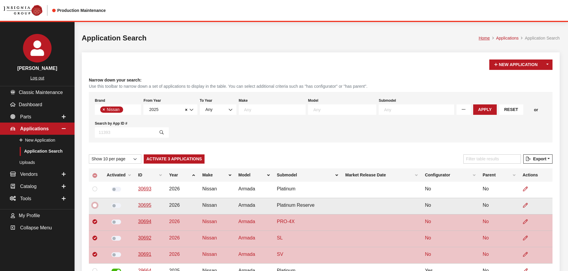
drag, startPoint x: 95, startPoint y: 206, endPoint x: 95, endPoint y: 198, distance: 8.3
click at [95, 206] on input "checkbox" at bounding box center [94, 205] width 5 height 5
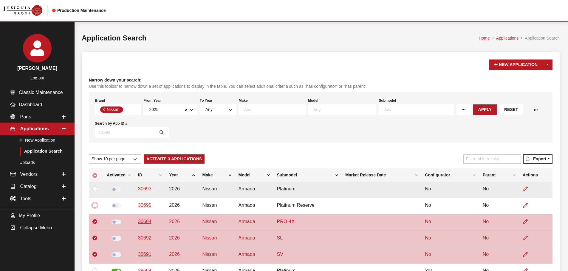
checkbox input "true"
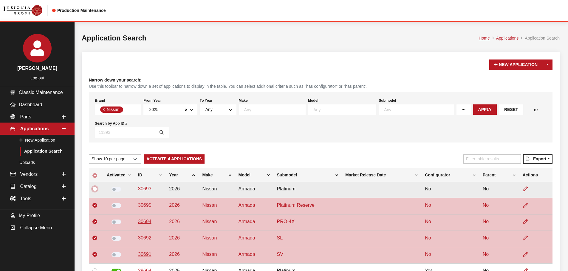
click at [94, 189] on input "checkbox" at bounding box center [94, 189] width 5 height 5
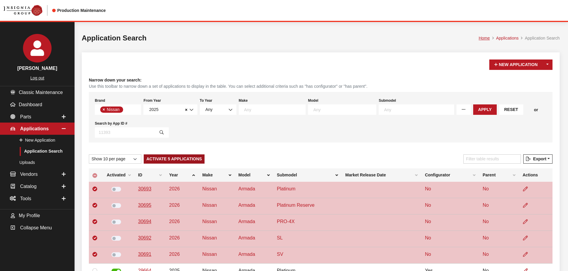
click at [171, 157] on button "Activate 5 Applications" at bounding box center [174, 159] width 61 height 9
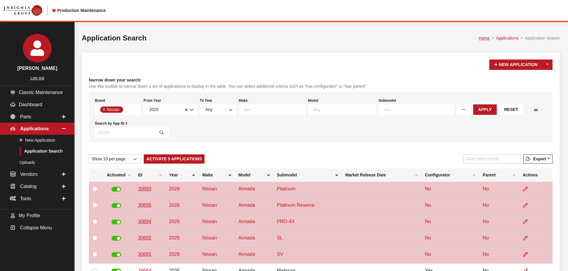
checkbox input "false"
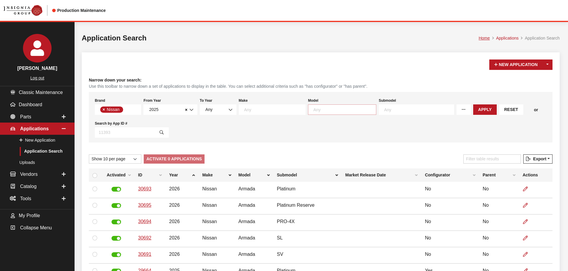
click at [313, 108] on textarea "Search" at bounding box center [344, 109] width 63 height 5
type textarea "rog"
select select "334"
select select
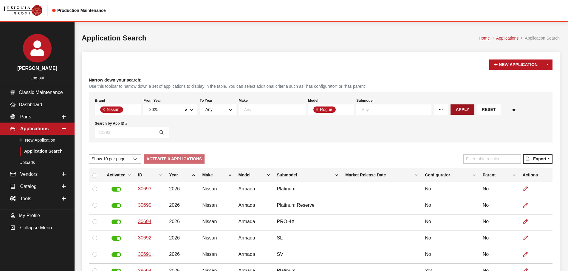
click at [450, 107] on button "Apply" at bounding box center [462, 110] width 24 height 10
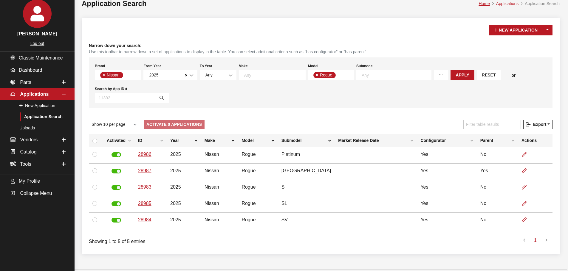
scroll to position [42, 0]
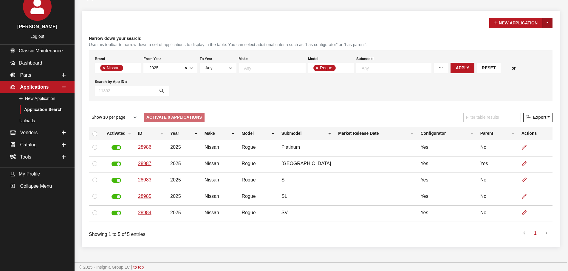
click at [551, 21] on button "Toggle Dropdown" at bounding box center [547, 23] width 10 height 10
click at [531, 34] on button "New From Existing..." at bounding box center [523, 36] width 57 height 10
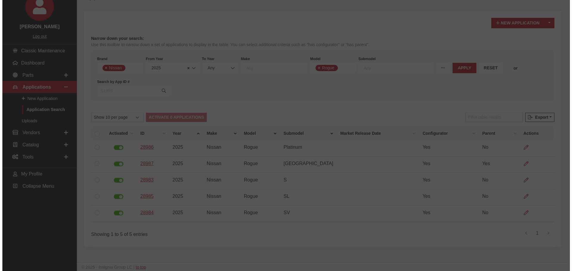
scroll to position [22, 0]
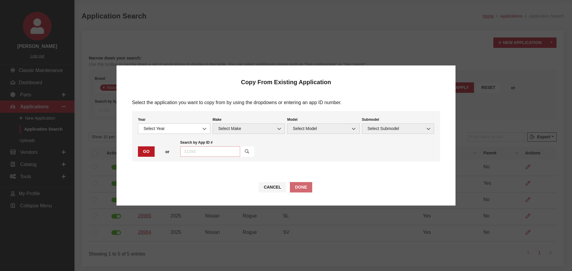
click at [186, 156] on input "text" at bounding box center [210, 152] width 60 height 10
type input "28983"
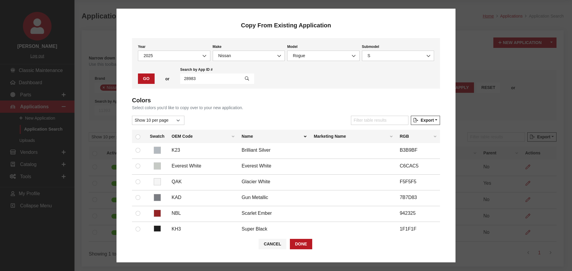
scroll to position [60, 0]
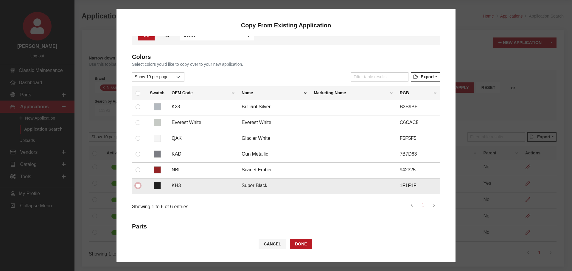
click at [137, 184] on input "checkbox" at bounding box center [138, 186] width 5 height 5
checkbox input "true"
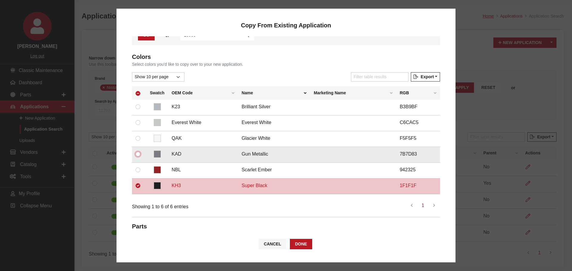
click at [137, 154] on input "checkbox" at bounding box center [138, 154] width 5 height 5
checkbox input "true"
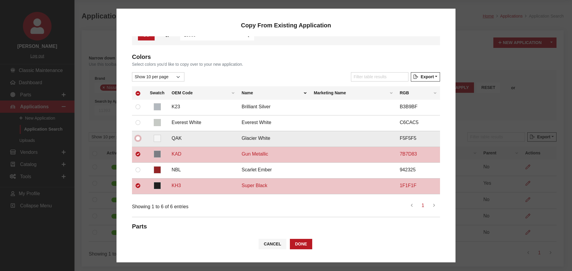
click at [139, 138] on input "checkbox" at bounding box center [138, 138] width 5 height 5
checkbox input "true"
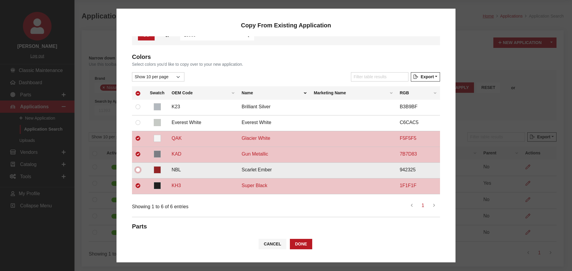
click at [137, 168] on input "checkbox" at bounding box center [138, 170] width 5 height 5
checkbox input "true"
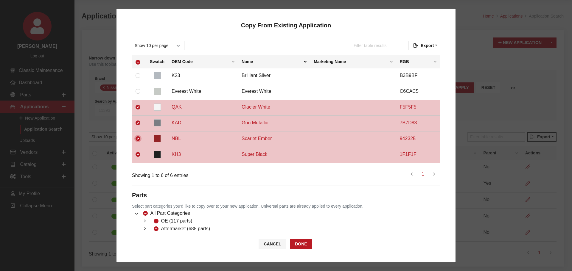
scroll to position [125, 0]
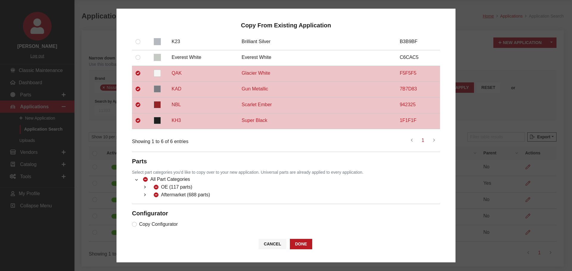
click at [143, 193] on button "button" at bounding box center [145, 195] width 12 height 7
click at [162, 224] on input "Dealer Package (32 parts)" at bounding box center [163, 226] width 5 height 5
checkbox input "true"
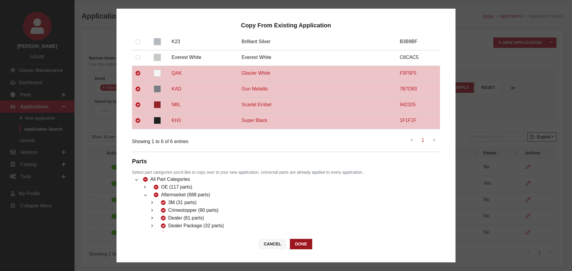
click at [294, 244] on button "Done" at bounding box center [301, 244] width 22 height 10
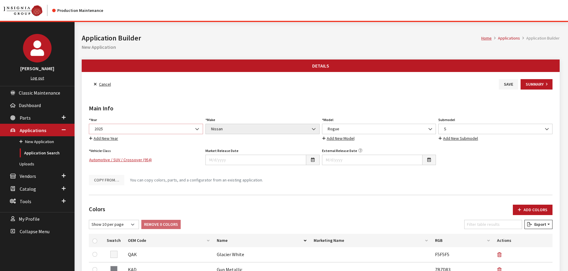
drag, startPoint x: 0, startPoint y: 0, endPoint x: 137, endPoint y: 129, distance: 188.2
click at [137, 129] on span "2025" at bounding box center [146, 129] width 106 height 6
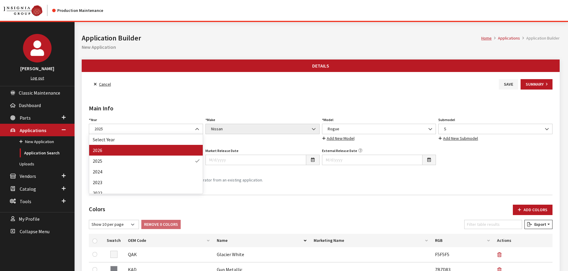
drag, startPoint x: 137, startPoint y: 147, endPoint x: 240, endPoint y: 166, distance: 104.2
select select "44"
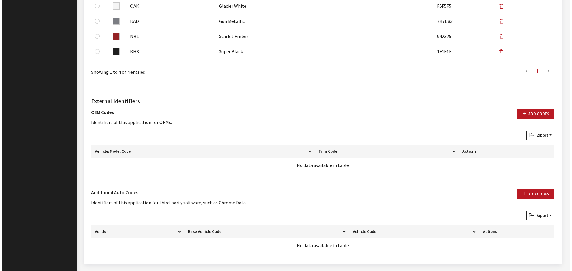
scroll to position [267, 0]
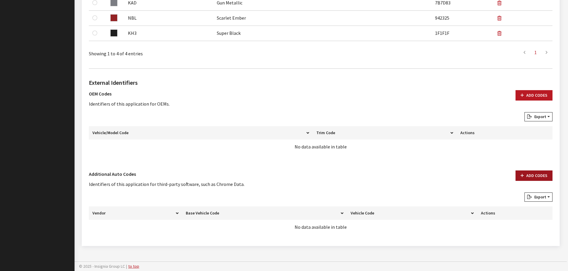
click at [521, 181] on button "Add Codes" at bounding box center [533, 176] width 37 height 10
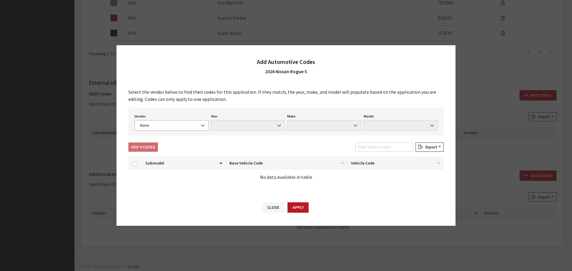
click at [180, 124] on span "None" at bounding box center [171, 125] width 66 height 6
select select "4"
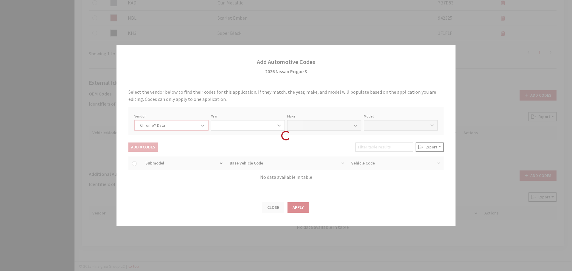
select select "2026"
select select "30"
select select "72215"
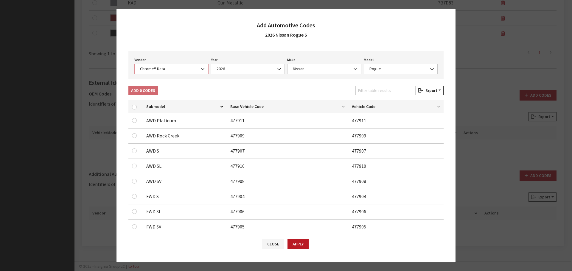
scroll to position [30, 0]
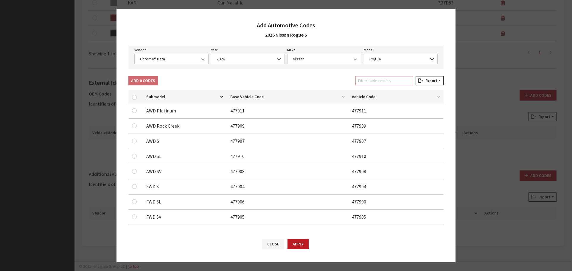
click at [371, 81] on input "Filter table results" at bounding box center [384, 80] width 58 height 9
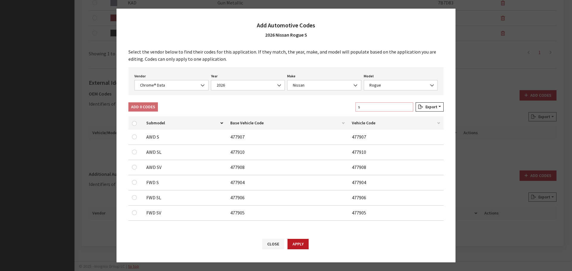
type input "s"
click at [136, 138] on input "checkbox" at bounding box center [134, 137] width 5 height 5
checkbox input "true"
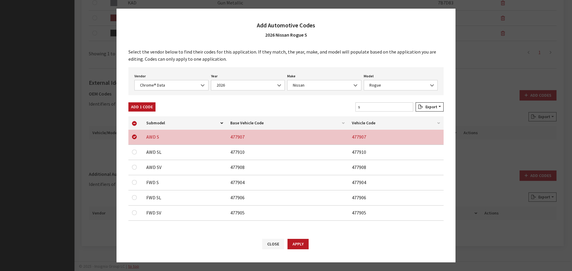
click at [132, 181] on td at bounding box center [135, 182] width 14 height 15
click at [134, 182] on input "checkbox" at bounding box center [134, 182] width 5 height 5
checkbox input "true"
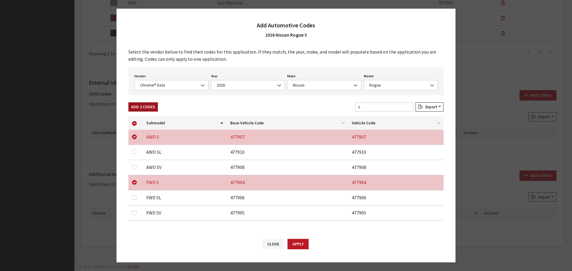
click at [139, 108] on button "Add 2 Codes" at bounding box center [142, 106] width 29 height 9
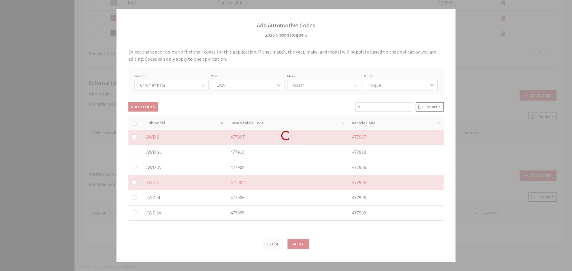
checkbox input "false"
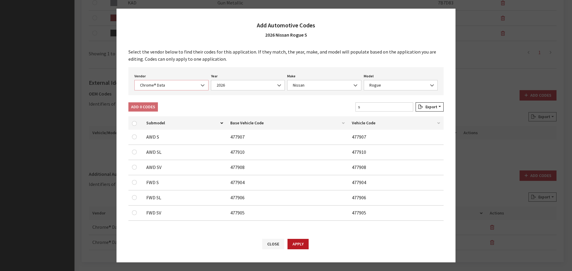
click at [151, 86] on span "Chrome® Data" at bounding box center [171, 85] width 66 height 6
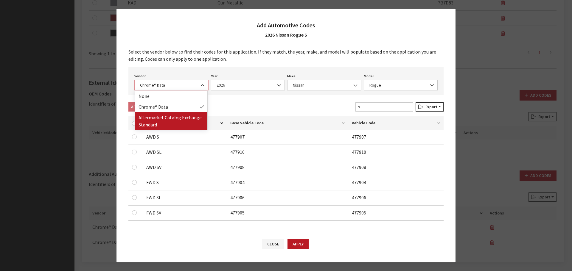
select select "2"
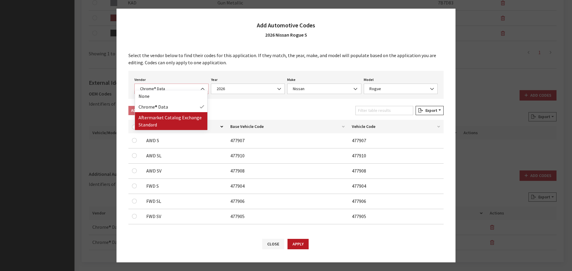
select select "2026"
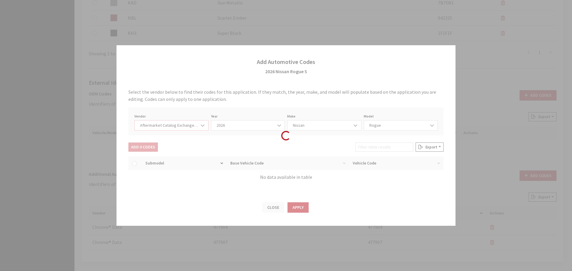
select select "67"
select select "6615"
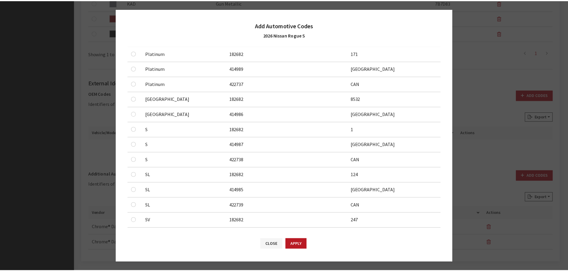
scroll to position [89, 0]
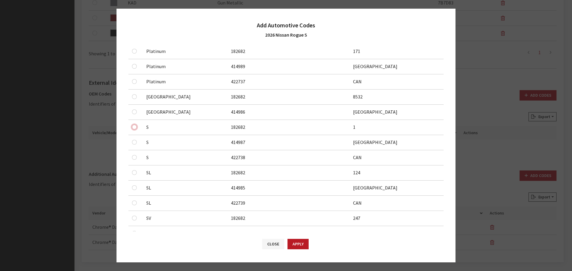
drag, startPoint x: 134, startPoint y: 126, endPoint x: 134, endPoint y: 133, distance: 7.5
click at [134, 126] on input "checkbox" at bounding box center [134, 127] width 5 height 5
checkbox input "true"
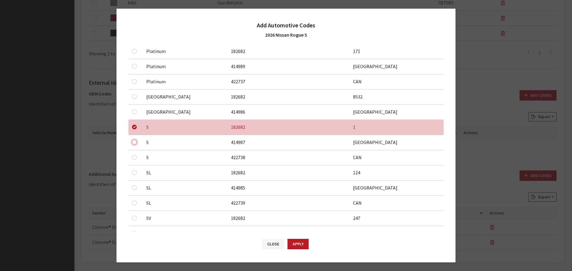
click at [134, 142] on input "checkbox" at bounding box center [134, 142] width 5 height 5
checkbox input "true"
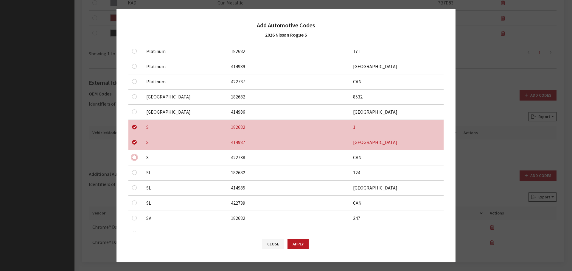
click at [135, 158] on input "checkbox" at bounding box center [134, 157] width 5 height 5
checkbox input "true"
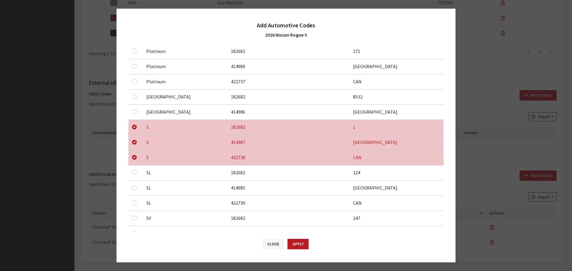
click at [291, 242] on button "Apply" at bounding box center [297, 244] width 21 height 10
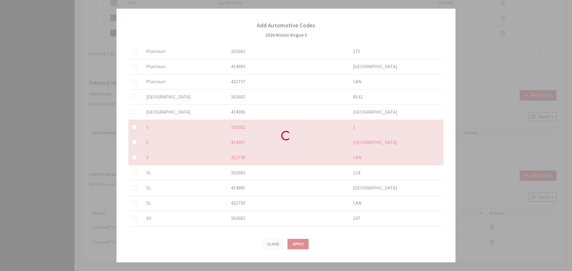
checkbox input "false"
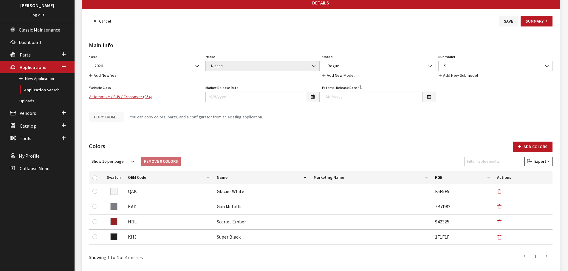
scroll to position [0, 0]
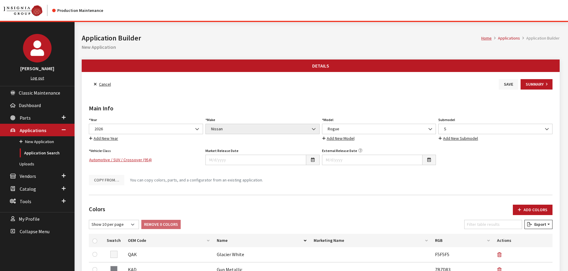
click at [513, 85] on button "Save" at bounding box center [507, 84] width 19 height 10
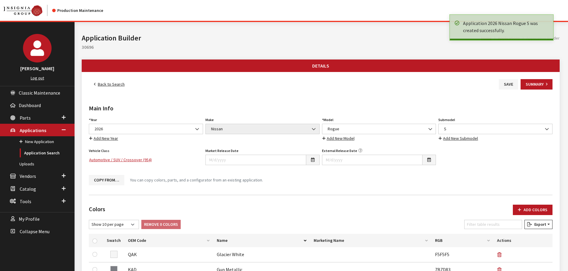
drag, startPoint x: 0, startPoint y: 0, endPoint x: 100, endPoint y: 85, distance: 130.8
click at [100, 85] on link "Back to Search" at bounding box center [109, 84] width 41 height 10
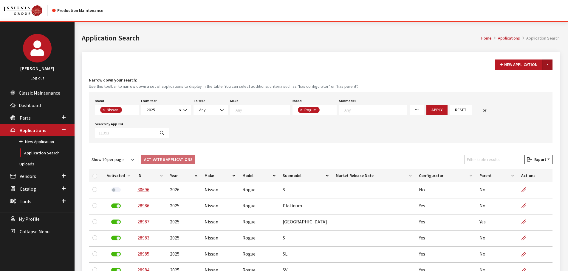
click at [543, 66] on button "Toggle Dropdown" at bounding box center [547, 65] width 10 height 10
click at [534, 80] on button "New From Existing..." at bounding box center [526, 77] width 51 height 10
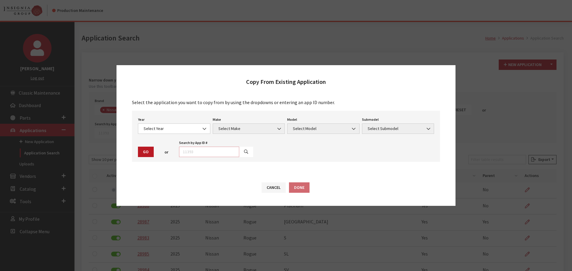
click at [215, 152] on input "text" at bounding box center [209, 152] width 60 height 10
type input "28984"
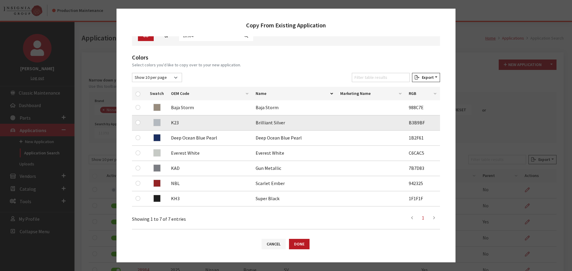
scroll to position [89, 0]
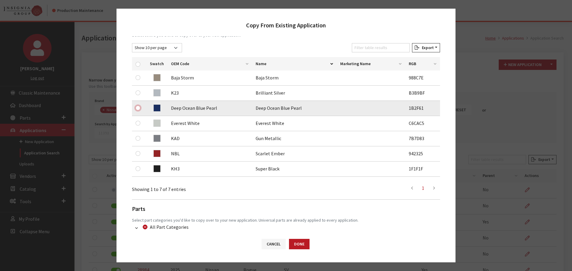
click at [139, 108] on input "checkbox" at bounding box center [138, 108] width 5 height 5
checkbox input "true"
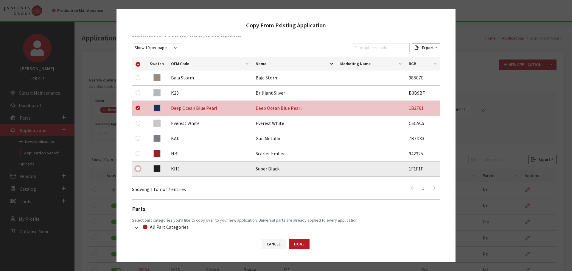
click at [137, 169] on input "checkbox" at bounding box center [138, 169] width 5 height 5
checkbox input "true"
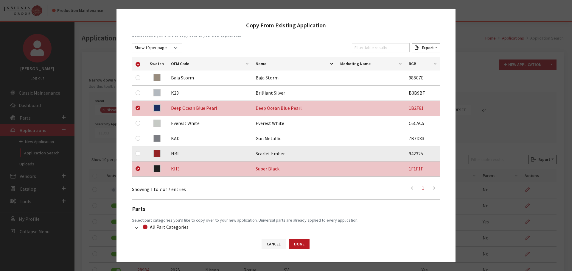
click at [136, 156] on div at bounding box center [139, 153] width 7 height 7
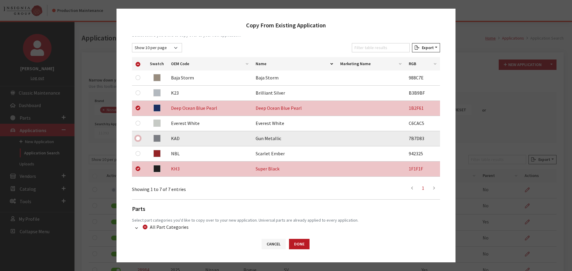
click at [137, 138] on input "checkbox" at bounding box center [138, 138] width 5 height 5
checkbox input "true"
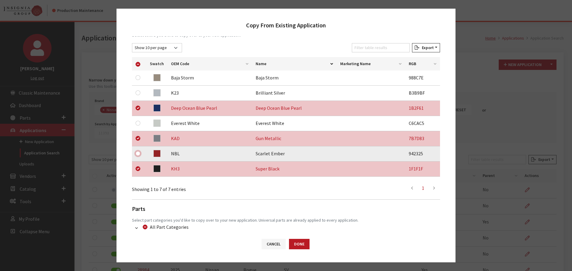
click at [137, 155] on input "checkbox" at bounding box center [138, 153] width 5 height 5
checkbox input "true"
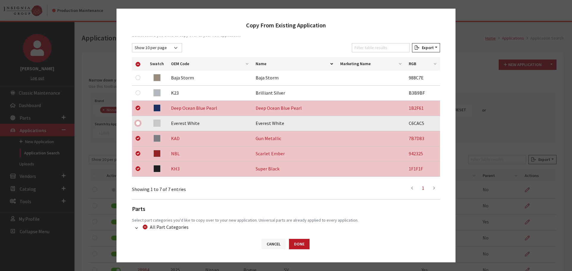
click at [138, 122] on input "checkbox" at bounding box center [138, 123] width 5 height 5
checkbox input "true"
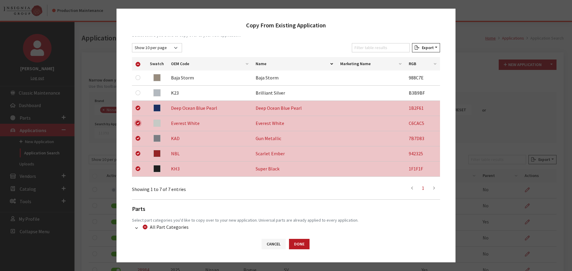
scroll to position [140, 0]
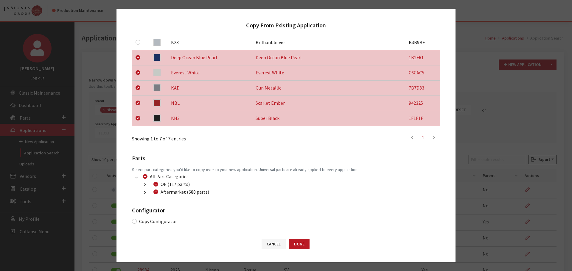
click at [143, 191] on button "button" at bounding box center [145, 192] width 12 height 7
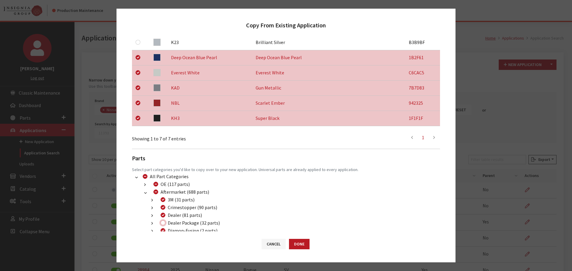
click at [163, 224] on input "Dealer Package (32 parts)" at bounding box center [163, 223] width 5 height 5
checkbox input "true"
click at [296, 245] on button "Done" at bounding box center [299, 244] width 21 height 10
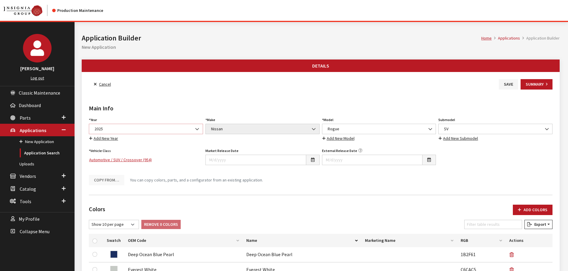
drag, startPoint x: 0, startPoint y: 0, endPoint x: 143, endPoint y: 127, distance: 191.4
click at [143, 127] on span "2025" at bounding box center [146, 129] width 106 height 6
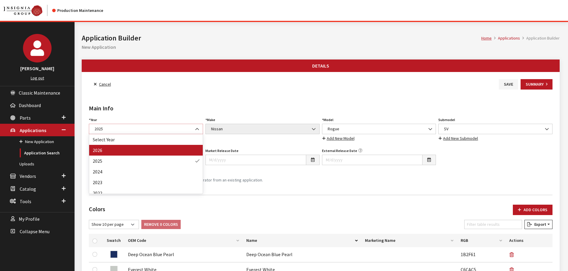
select select "44"
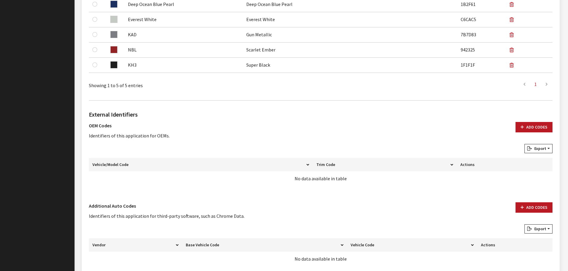
scroll to position [282, 0]
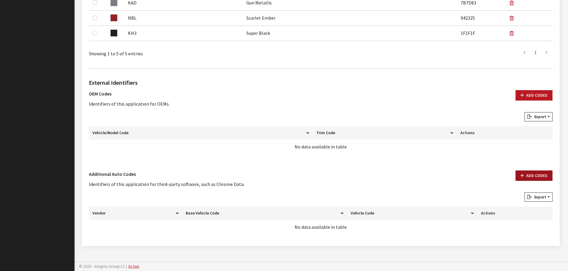
click at [533, 176] on button "Add Codes" at bounding box center [533, 176] width 37 height 10
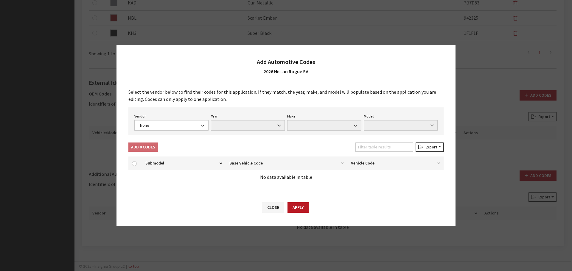
click at [176, 132] on div "Vendor None Chrome® Data Aftermarket Catalog Exchange Standard None Year None M…" at bounding box center [285, 122] width 315 height 28
click at [175, 128] on span "None" at bounding box center [171, 125] width 66 height 6
select select "4"
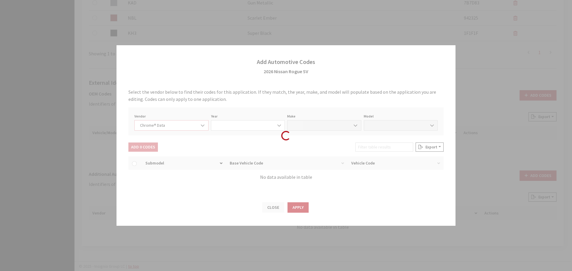
select select "2026"
select select "30"
select select "72215"
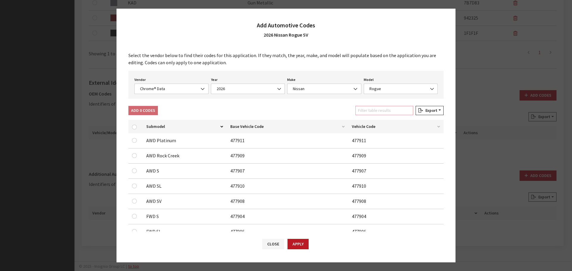
click at [367, 108] on input "Filter table results" at bounding box center [384, 110] width 58 height 9
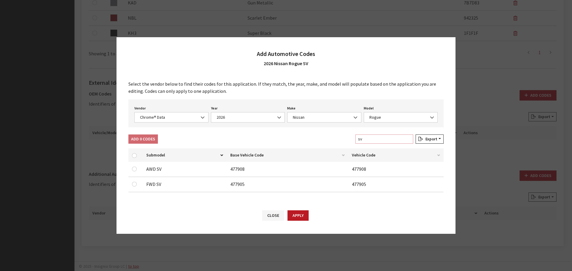
type input "sv"
click at [134, 183] on input "checkbox" at bounding box center [134, 184] width 5 height 5
checkbox input "true"
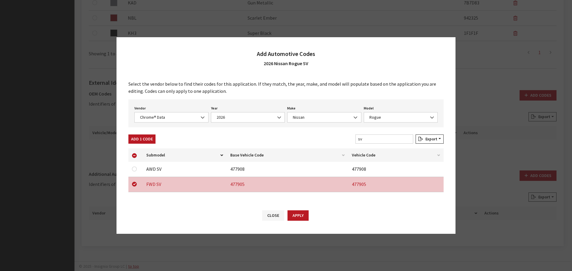
click at [132, 166] on div at bounding box center [135, 169] width 7 height 7
click at [133, 170] on input "checkbox" at bounding box center [134, 169] width 5 height 5
checkbox input "true"
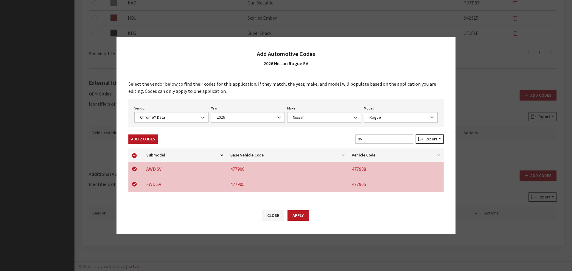
click at [141, 138] on button "Add 2 Codes" at bounding box center [142, 139] width 29 height 9
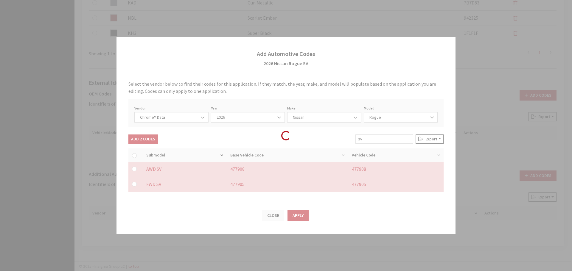
checkbox input "false"
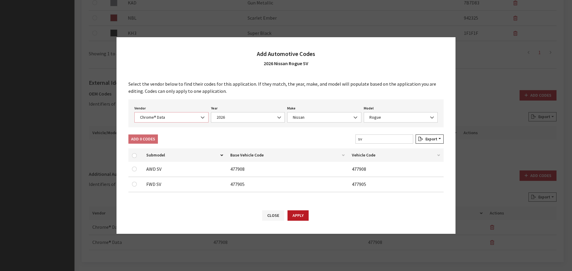
click at [159, 116] on span "Chrome® Data" at bounding box center [171, 117] width 66 height 6
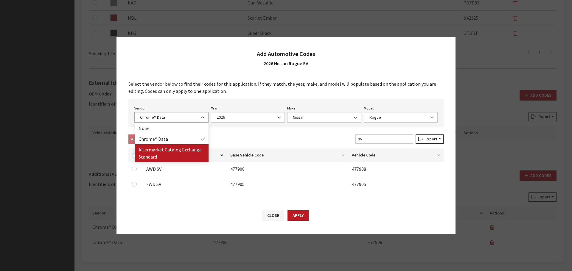
select select "2"
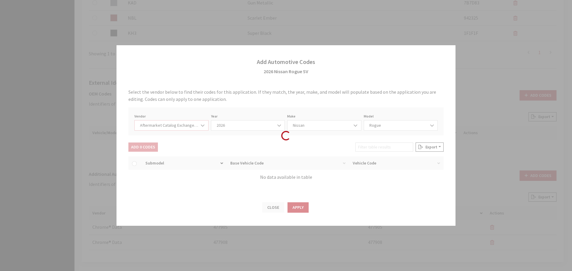
select select "2026"
select select "67"
select select "6615"
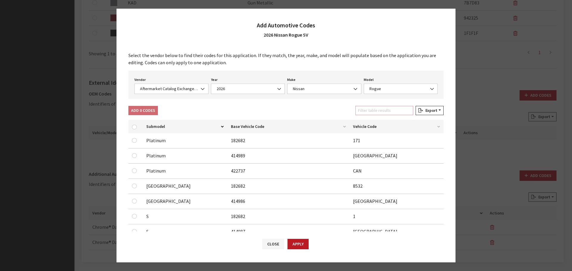
click at [386, 111] on input "Filter table results" at bounding box center [384, 110] width 58 height 9
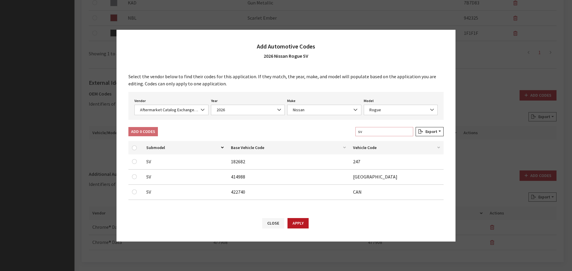
type input "sv"
click at [133, 192] on input "checkbox" at bounding box center [134, 192] width 5 height 5
checkbox input "true"
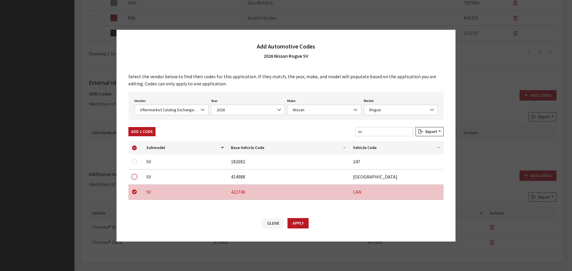
click at [133, 175] on input "checkbox" at bounding box center [134, 177] width 5 height 5
checkbox input "true"
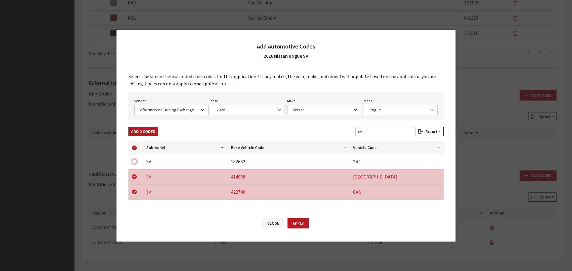
click at [135, 162] on input "checkbox" at bounding box center [134, 161] width 5 height 5
checkbox input "true"
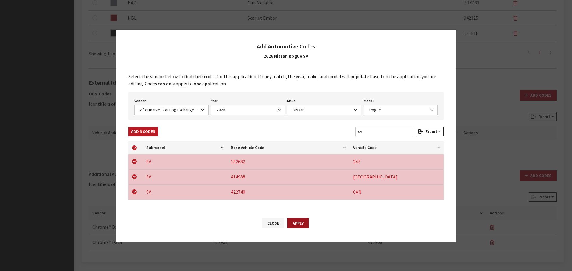
click at [304, 226] on button "Apply" at bounding box center [297, 223] width 21 height 10
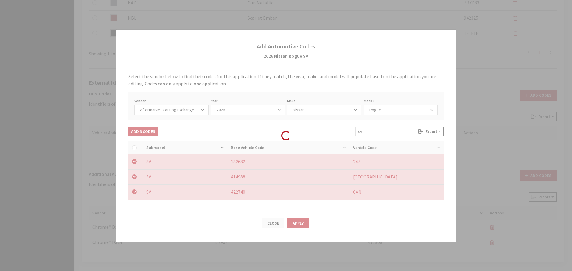
checkbox input "false"
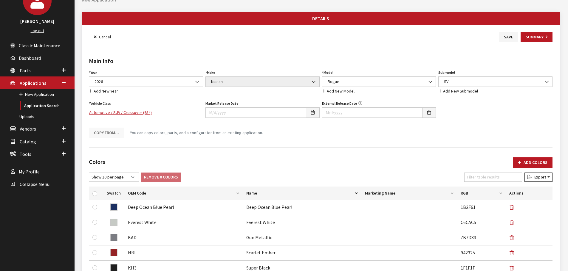
scroll to position [0, 0]
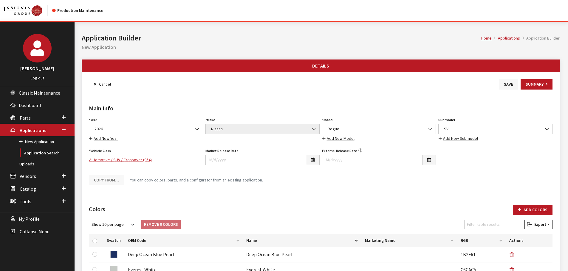
click at [503, 87] on button "Save" at bounding box center [507, 84] width 19 height 10
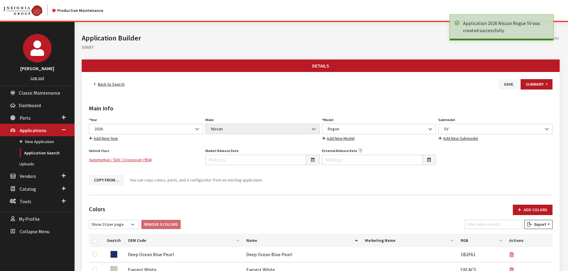
click at [109, 84] on link "Back to Search" at bounding box center [109, 84] width 41 height 10
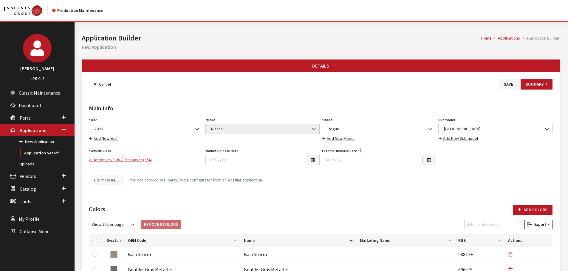
drag, startPoint x: 0, startPoint y: 0, endPoint x: 137, endPoint y: 134, distance: 191.7
click at [138, 130] on span "2025" at bounding box center [146, 129] width 106 height 6
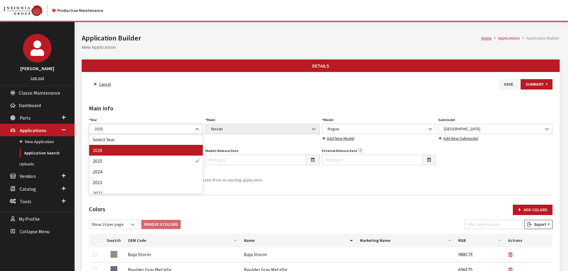
select select "44"
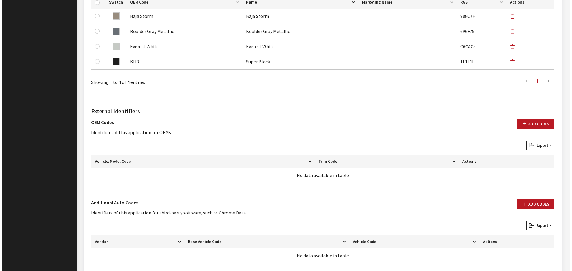
scroll to position [267, 0]
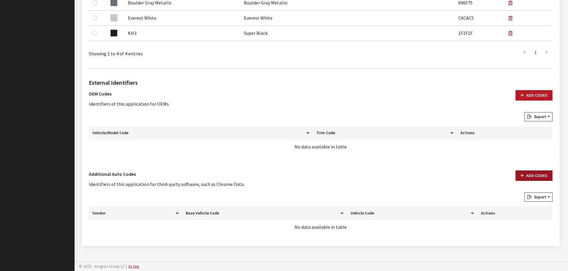
click at [528, 175] on button "Add Codes" at bounding box center [533, 176] width 37 height 10
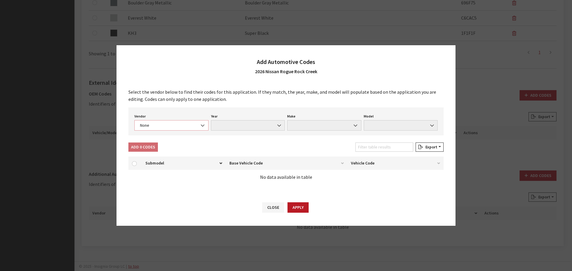
click at [151, 124] on span "None" at bounding box center [171, 125] width 66 height 6
select select "4"
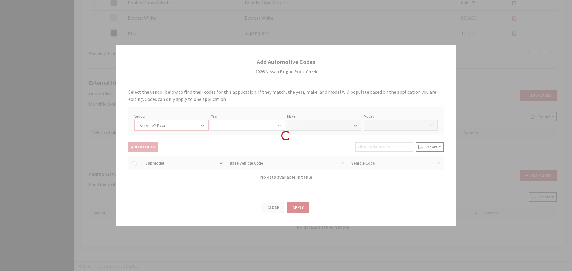
select select "2026"
select select "30"
select select "72215"
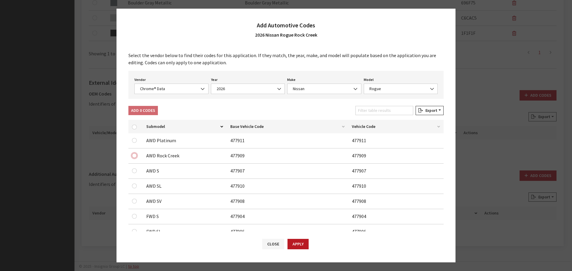
click at [133, 156] on input "checkbox" at bounding box center [134, 155] width 5 height 5
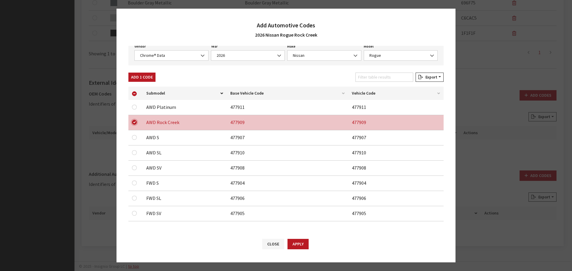
scroll to position [34, 0]
click at [147, 77] on button "Add 1 Code" at bounding box center [141, 76] width 27 height 9
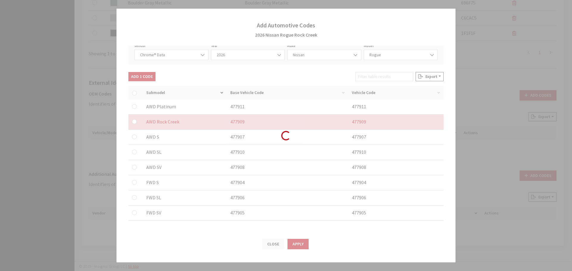
checkbox input "false"
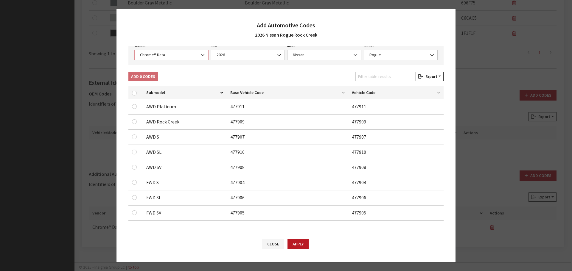
click at [158, 54] on span "Chrome® Data" at bounding box center [171, 55] width 66 height 6
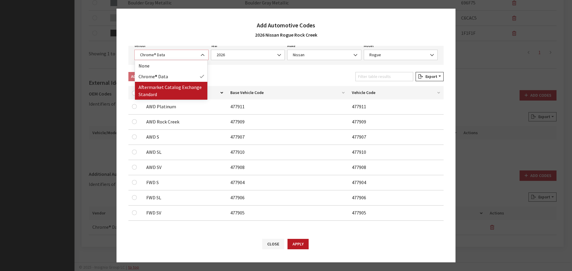
select select "2"
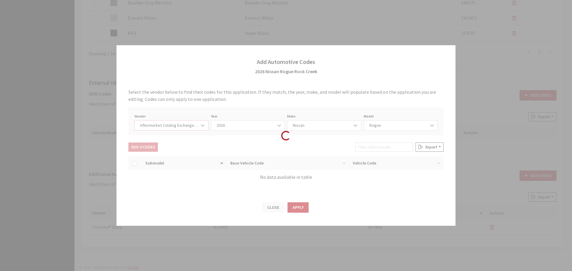
select select "2026"
select select "67"
select select "6615"
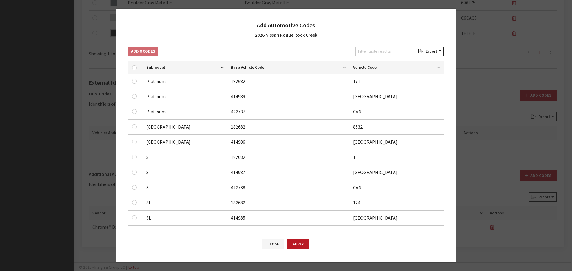
scroll to position [60, 0]
click at [132, 125] on div at bounding box center [135, 126] width 7 height 7
click at [134, 141] on input "checkbox" at bounding box center [134, 141] width 5 height 5
checkbox input "true"
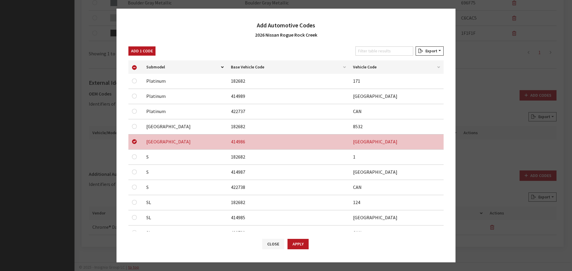
click at [134, 124] on div at bounding box center [135, 126] width 7 height 7
click at [134, 126] on input "checkbox" at bounding box center [134, 126] width 5 height 5
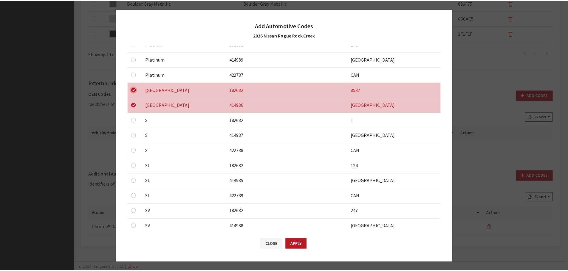
scroll to position [125, 0]
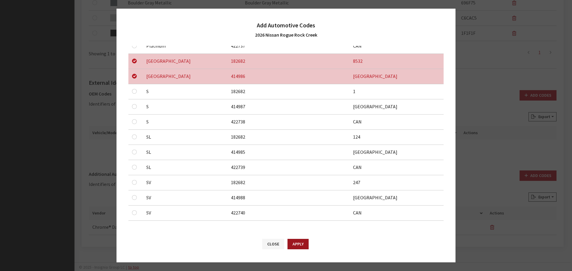
click at [298, 243] on button "Apply" at bounding box center [297, 244] width 21 height 10
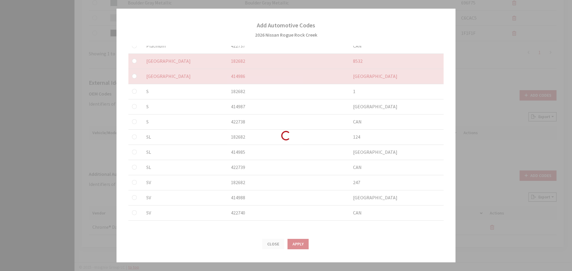
checkbox input "false"
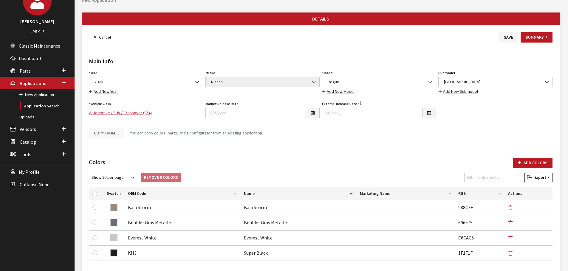
scroll to position [0, 0]
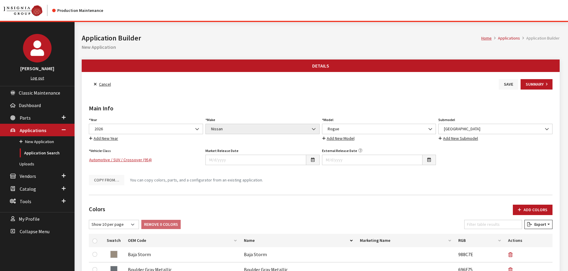
click at [500, 84] on button "Save" at bounding box center [507, 84] width 19 height 10
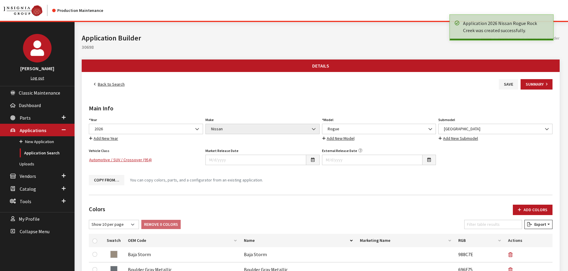
drag, startPoint x: 0, startPoint y: 0, endPoint x: 99, endPoint y: 83, distance: 129.6
click at [99, 83] on link "Back to Search" at bounding box center [109, 84] width 41 height 10
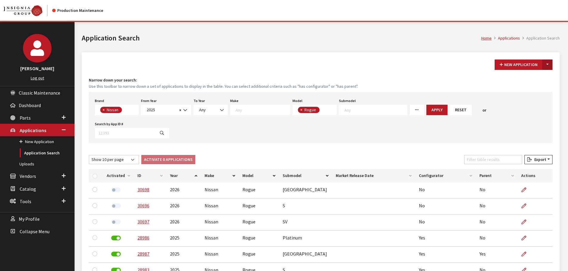
click at [546, 67] on button "Toggle Dropdown" at bounding box center [547, 65] width 10 height 10
click at [538, 74] on button "New From Existing..." at bounding box center [526, 77] width 51 height 10
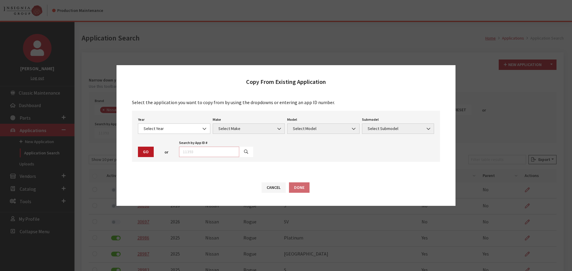
click at [209, 148] on input "text" at bounding box center [209, 152] width 60 height 10
type input "28986"
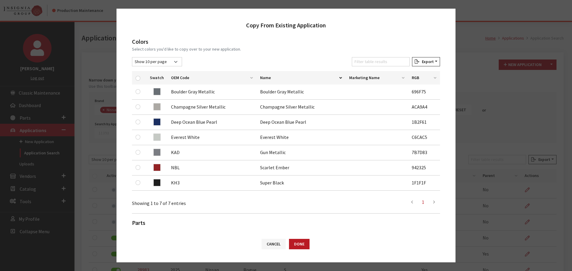
scroll to position [89, 0]
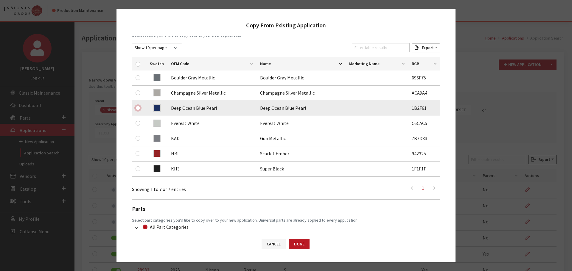
click at [137, 109] on input "checkbox" at bounding box center [138, 108] width 5 height 5
checkbox input "true"
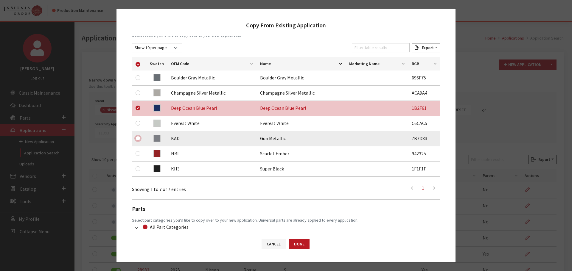
click at [137, 139] on input "checkbox" at bounding box center [138, 138] width 5 height 5
checkbox input "true"
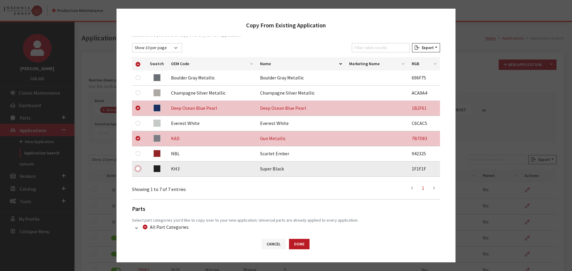
click at [136, 168] on input "checkbox" at bounding box center [138, 169] width 5 height 5
checkbox input "true"
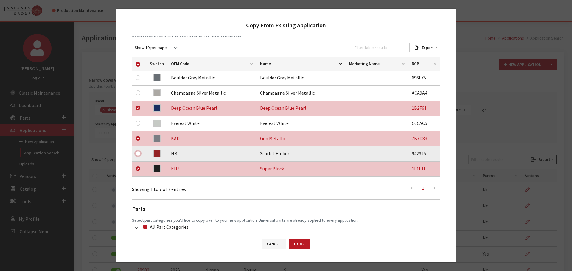
click at [139, 155] on input "checkbox" at bounding box center [138, 153] width 5 height 5
checkbox input "true"
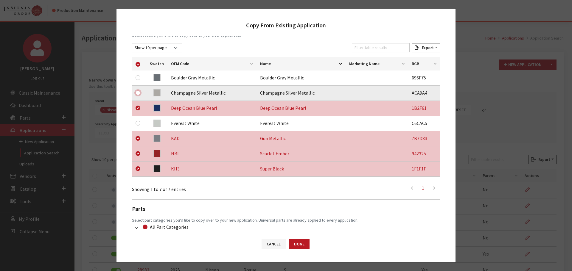
click at [138, 91] on input "checkbox" at bounding box center [138, 93] width 5 height 5
checkbox input "true"
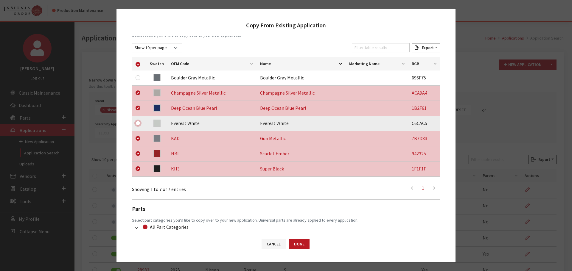
click at [138, 123] on input "checkbox" at bounding box center [138, 123] width 5 height 5
checkbox input "true"
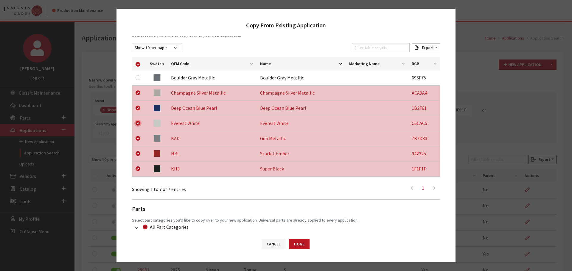
scroll to position [140, 0]
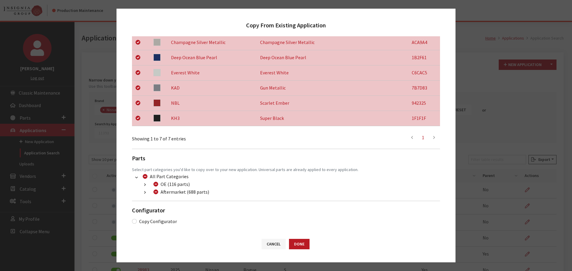
click at [145, 192] on icon "button" at bounding box center [144, 193] width 1 height 4
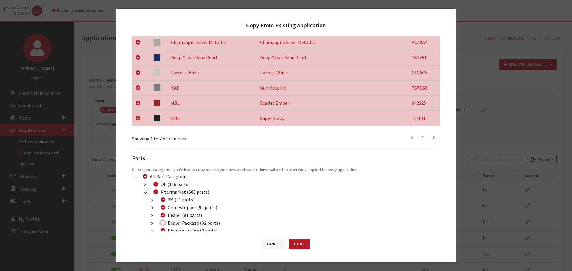
click at [163, 223] on input "Dealer Package (32 parts)" at bounding box center [163, 223] width 5 height 5
checkbox input "true"
click at [291, 243] on button "Done" at bounding box center [299, 244] width 21 height 10
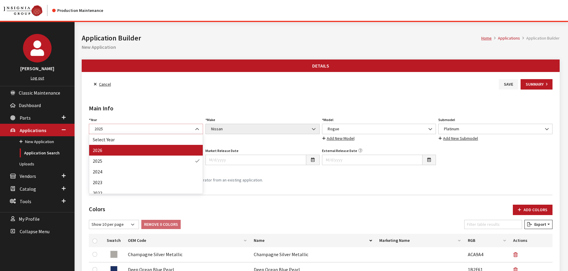
select select "44"
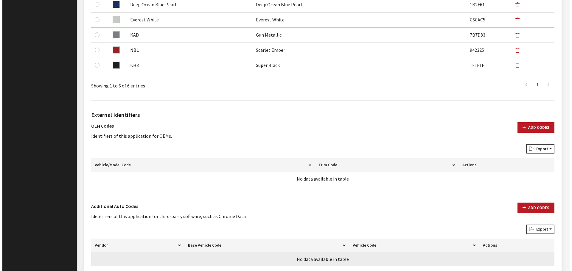
scroll to position [298, 0]
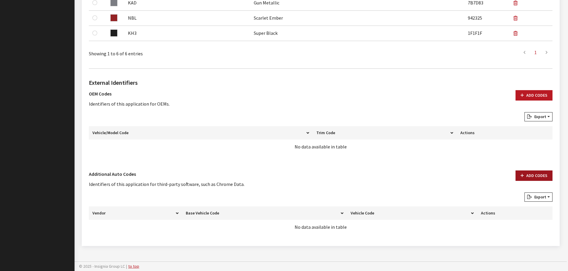
click at [532, 178] on button "Add Codes" at bounding box center [533, 176] width 37 height 10
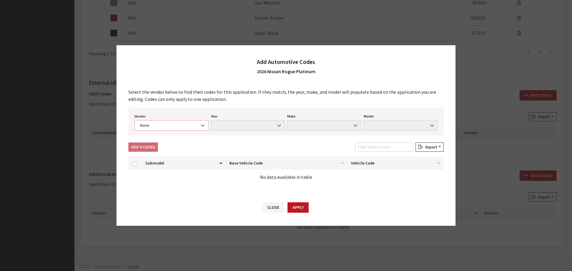
click at [178, 125] on span "None" at bounding box center [171, 125] width 66 height 6
click at [172, 128] on span "None" at bounding box center [171, 125] width 66 height 6
select select "4"
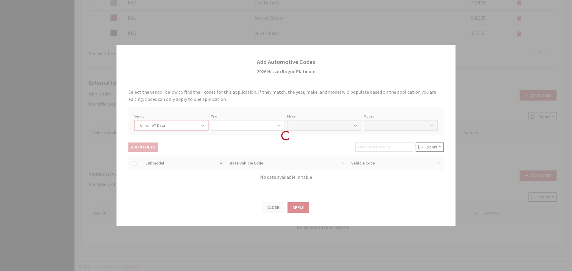
select select "2026"
select select "30"
select select "72215"
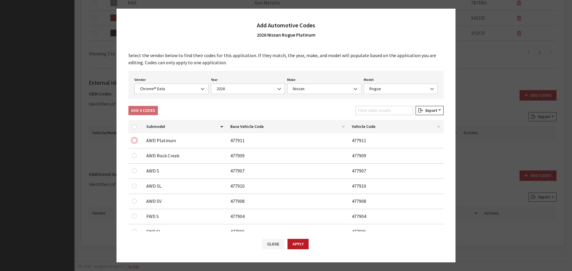
click at [134, 141] on input "checkbox" at bounding box center [134, 140] width 5 height 5
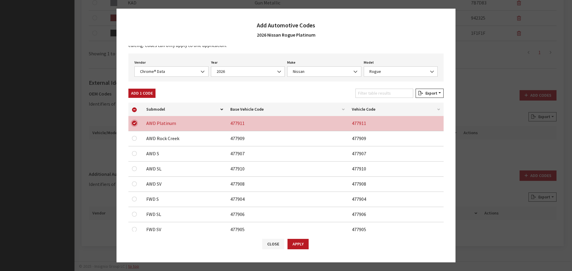
scroll to position [34, 0]
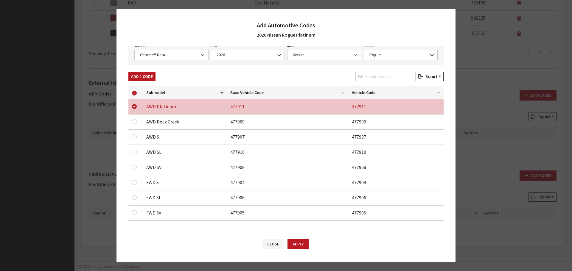
click at [141, 73] on button "Add 1 Code" at bounding box center [141, 76] width 27 height 9
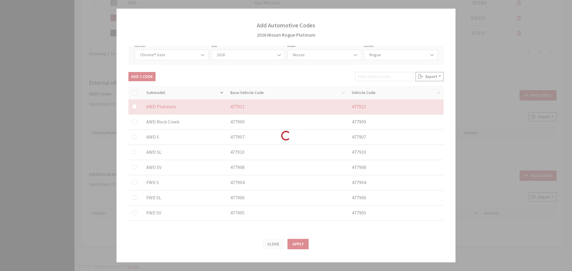
checkbox input "false"
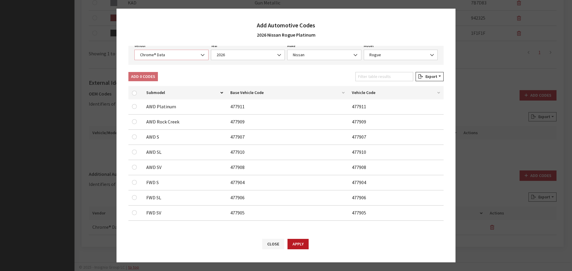
click at [161, 57] on span "Chrome® Data" at bounding box center [171, 55] width 66 height 6
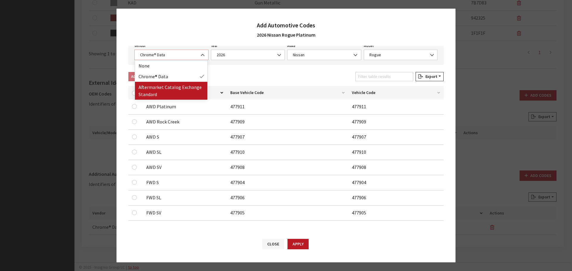
select select "2"
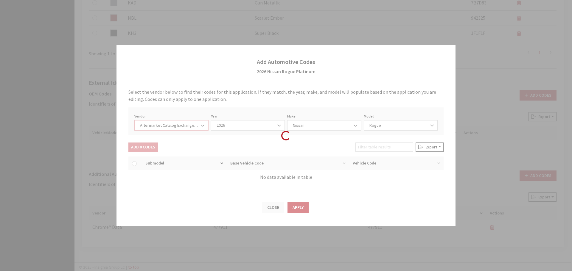
scroll to position [0, 0]
select select "2026"
select select "67"
select select "6615"
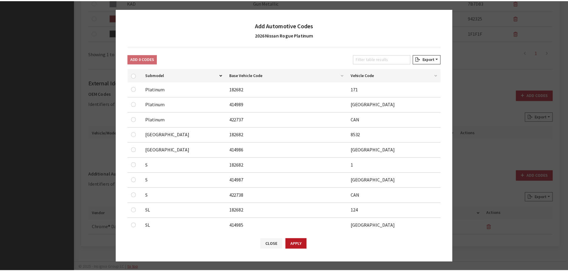
scroll to position [60, 0]
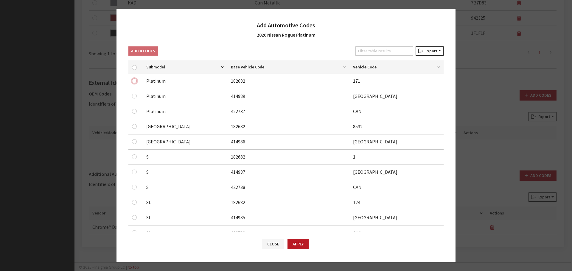
click at [134, 80] on input "checkbox" at bounding box center [134, 81] width 5 height 5
checkbox input "true"
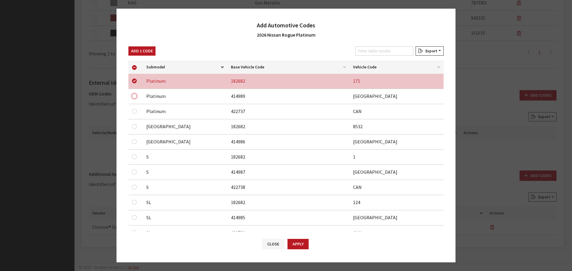
click at [134, 96] on input "checkbox" at bounding box center [134, 96] width 5 height 5
checkbox input "true"
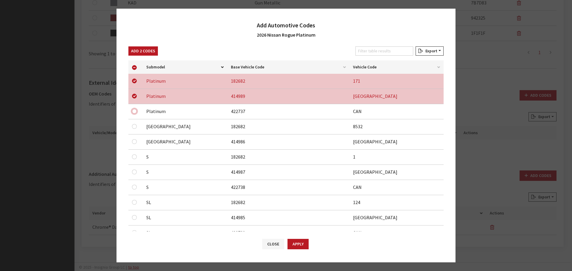
click at [135, 111] on input "checkbox" at bounding box center [134, 111] width 5 height 5
checkbox input "true"
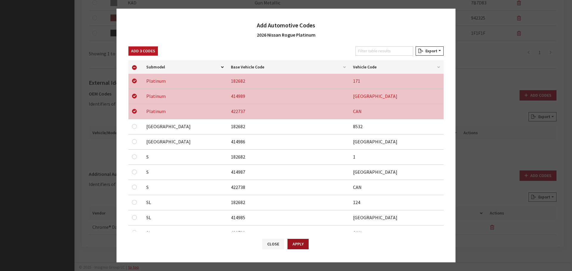
click at [299, 243] on button "Apply" at bounding box center [297, 244] width 21 height 10
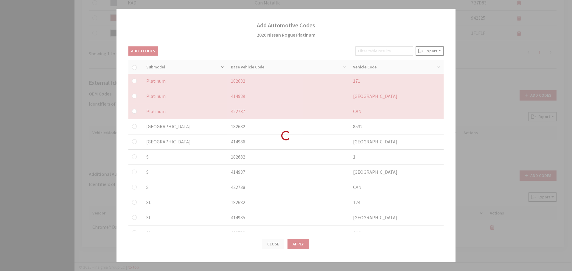
checkbox input "false"
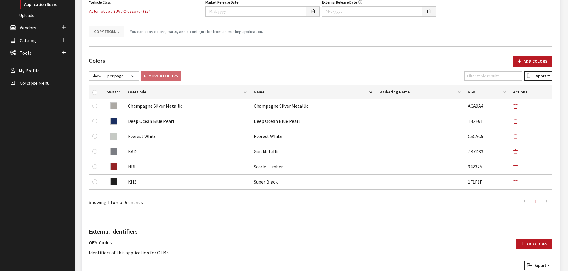
scroll to position [0, 0]
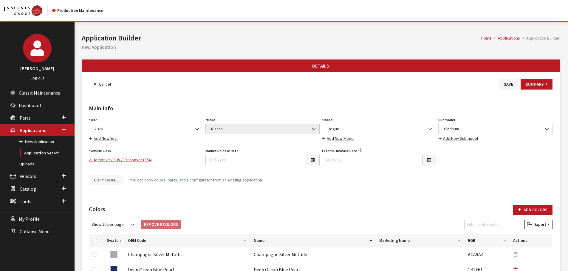
drag, startPoint x: 504, startPoint y: 86, endPoint x: 441, endPoint y: 86, distance: 63.2
click at [504, 86] on button "Save" at bounding box center [507, 84] width 19 height 10
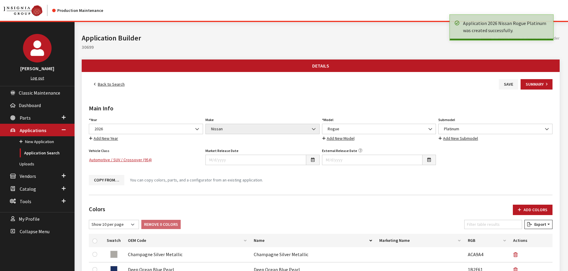
click at [109, 84] on link "Back to Search" at bounding box center [109, 84] width 41 height 10
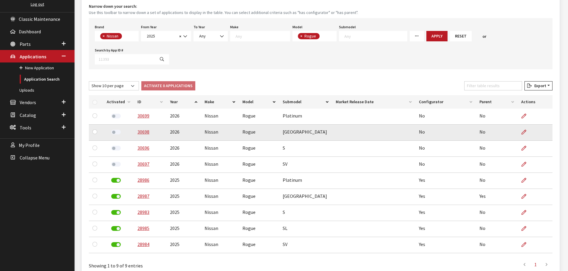
scroll to position [89, 0]
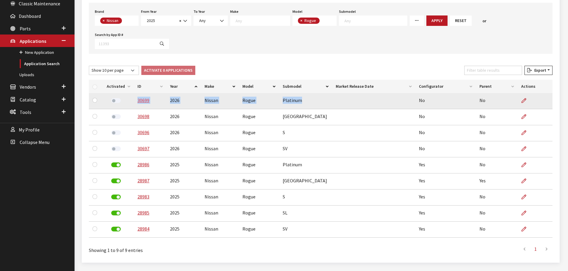
drag, startPoint x: 300, startPoint y: 100, endPoint x: 137, endPoint y: 101, distance: 163.0
click at [137, 101] on tr "30699 2026 Nissan Rogue Platinum No No" at bounding box center [320, 101] width 463 height 16
copy tr "30699 2026 Nissan Rogue Platinum"
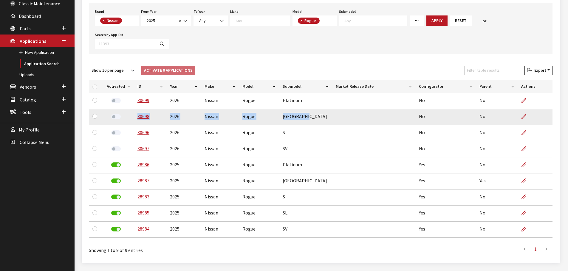
drag, startPoint x: 303, startPoint y: 117, endPoint x: 136, endPoint y: 123, distance: 167.5
click at [136, 123] on tr "30698 2026 Nissan Rogue Rock Creek No No" at bounding box center [320, 117] width 463 height 16
copy tr "30698 2026 Nissan Rogue Rock Creek"
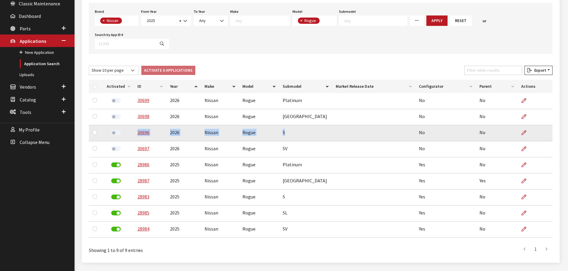
drag, startPoint x: 285, startPoint y: 133, endPoint x: 134, endPoint y: 136, distance: 151.4
click at [134, 136] on tr "30696 2026 Nissan Rogue S No No" at bounding box center [320, 133] width 463 height 16
copy tr "30696 2026 Nissan Rogue S"
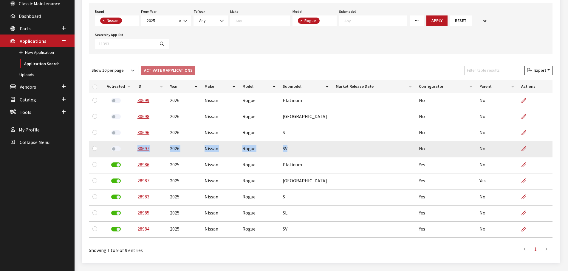
drag, startPoint x: 288, startPoint y: 150, endPoint x: 120, endPoint y: 155, distance: 168.7
click at [120, 155] on tr "30697 2026 Nissan Rogue SV No No" at bounding box center [320, 150] width 463 height 16
copy tr "30697 2026 Nissan Rogue SV"
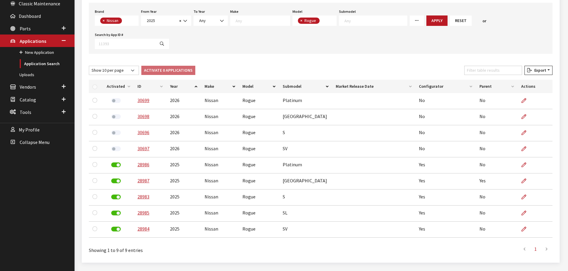
click at [321, 52] on div "Brand Any Acura Alfa Romeo Audi Bentley BMW DoubleTake [PERSON_NAME] Honda Hyun…" at bounding box center [320, 28] width 463 height 51
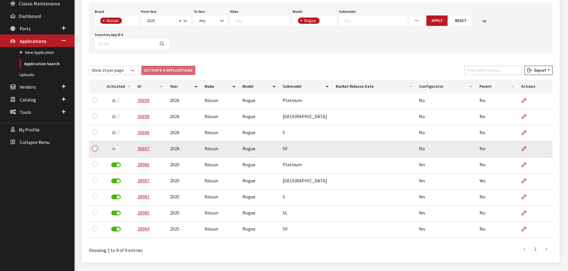
drag, startPoint x: 95, startPoint y: 149, endPoint x: 93, endPoint y: 136, distance: 13.3
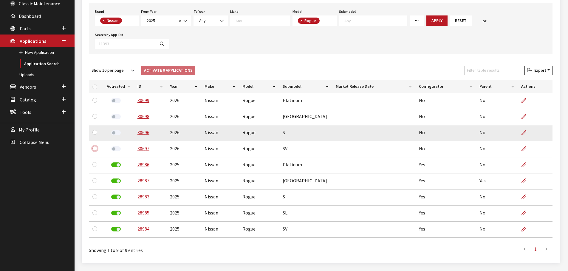
click at [95, 149] on input "checkbox" at bounding box center [94, 148] width 5 height 5
checkbox input "true"
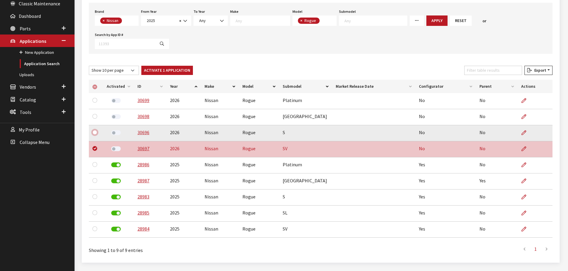
click at [93, 132] on input "checkbox" at bounding box center [94, 132] width 5 height 5
checkbox input "true"
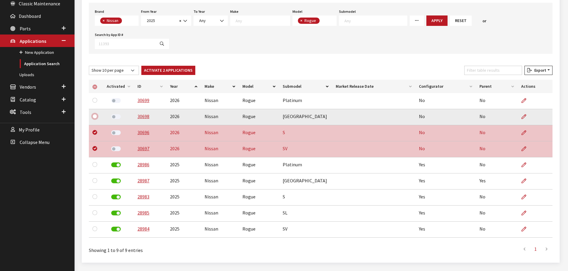
click at [95, 116] on input "checkbox" at bounding box center [94, 116] width 5 height 5
checkbox input "true"
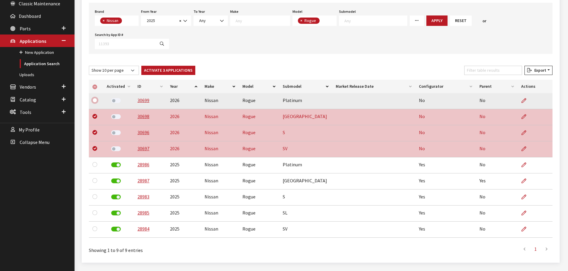
click at [94, 102] on input "checkbox" at bounding box center [94, 100] width 5 height 5
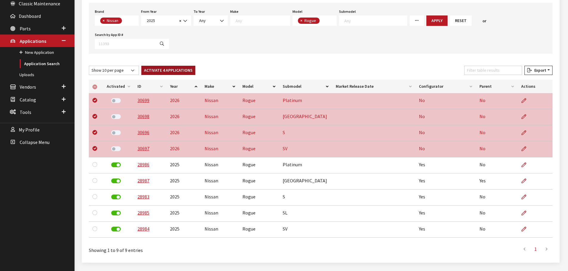
click at [158, 68] on button "Activate 4 Applications" at bounding box center [168, 70] width 54 height 9
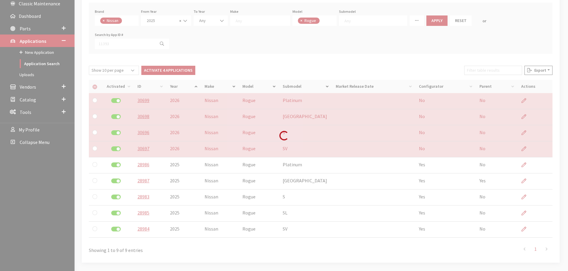
checkbox input "false"
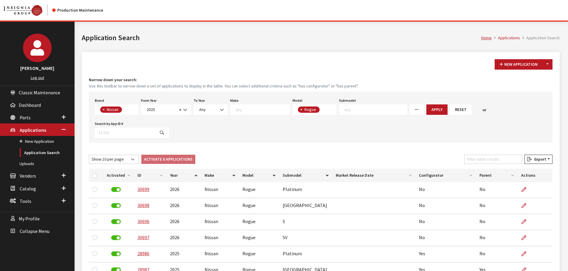
scroll to position [0, 0]
click at [31, 164] on link "Uploads" at bounding box center [37, 164] width 74 height 11
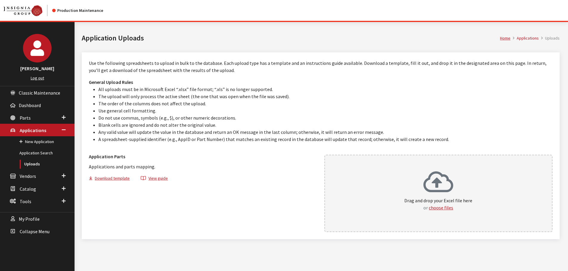
click at [480, 173] on div "Drag and drop your Excel file here or choose files" at bounding box center [438, 193] width 228 height 77
click at [522, 10] on nav "Production Maintenance" at bounding box center [284, 10] width 568 height 21
click at [38, 154] on link "Application Search" at bounding box center [37, 153] width 74 height 11
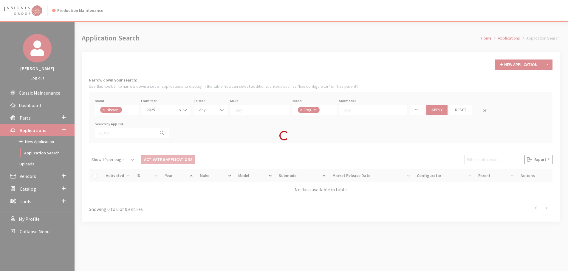
scroll to position [38, 0]
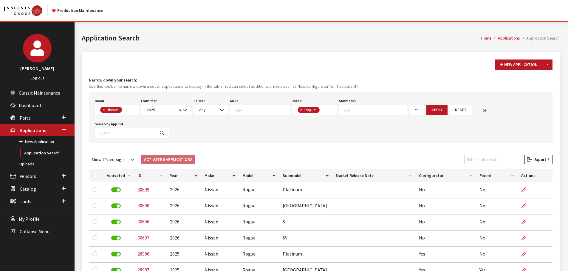
click at [321, 109] on span "× Rogue" at bounding box center [314, 110] width 44 height 10
type textarea "fron"
select select "339"
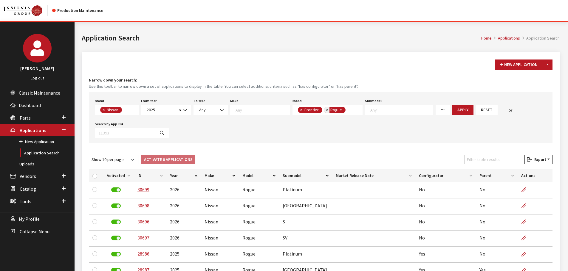
click at [324, 109] on button "×" at bounding box center [327, 110] width 6 height 6
select select
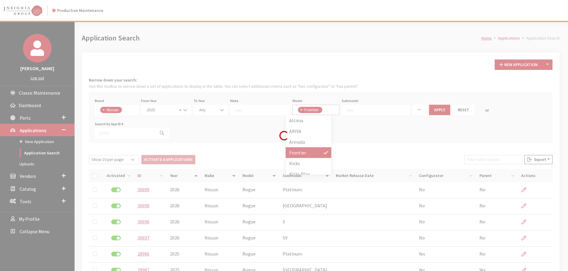
scroll to position [0, 0]
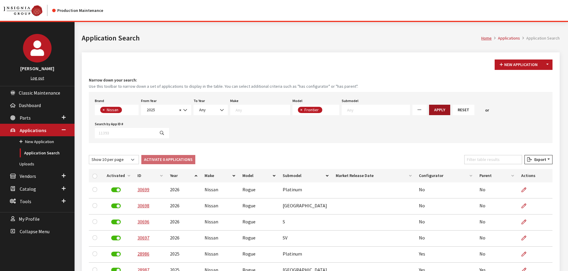
click at [429, 113] on button "Apply" at bounding box center [439, 110] width 21 height 10
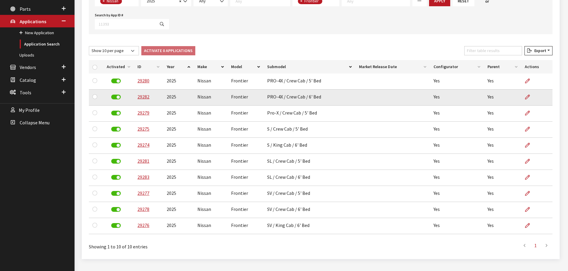
scroll to position [122, 0]
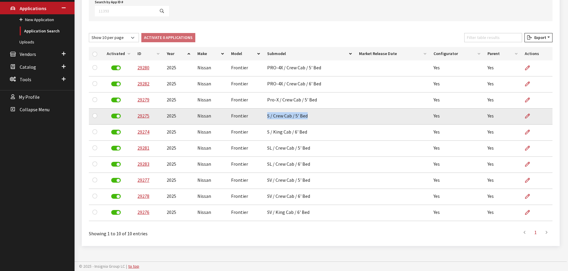
drag, startPoint x: 307, startPoint y: 117, endPoint x: 267, endPoint y: 119, distance: 39.6
click at [267, 119] on td "S / Crew Cab / 5' Bed" at bounding box center [309, 117] width 92 height 16
copy td "S / Crew Cab / 5' Bed"
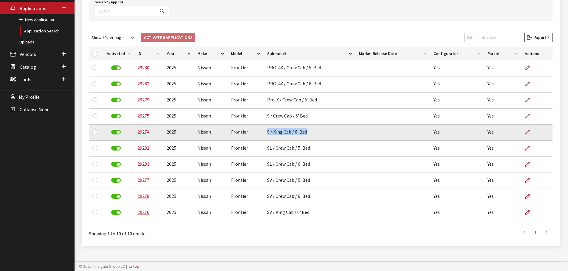
drag, startPoint x: 305, startPoint y: 133, endPoint x: 262, endPoint y: 135, distance: 43.5
click at [262, 135] on tr "29274 2025 Nissan Frontier S / King Cab / 6' Bed Yes Yes" at bounding box center [320, 133] width 463 height 16
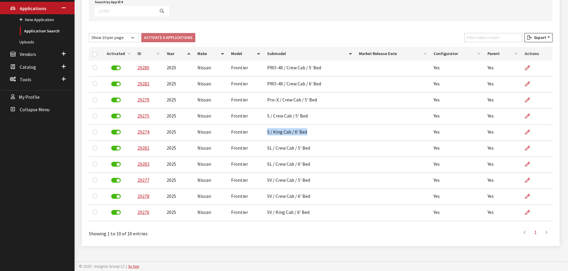
copy tr "S / King Cab / 6' Bed"
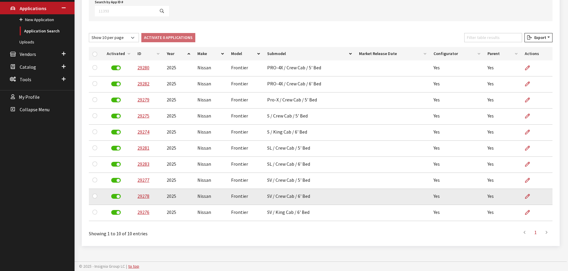
click at [307, 198] on td "SV / Crew Cab / 6' Bed" at bounding box center [309, 197] width 92 height 16
drag, startPoint x: 309, startPoint y: 198, endPoint x: 266, endPoint y: 198, distance: 42.9
click at [266, 198] on td "SV / Crew Cab / 6' Bed" at bounding box center [309, 197] width 92 height 16
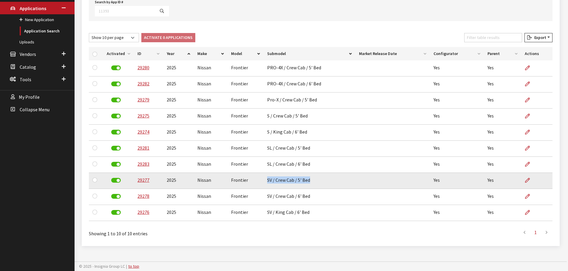
drag, startPoint x: 309, startPoint y: 180, endPoint x: 267, endPoint y: 182, distance: 42.7
click at [267, 182] on td "SV / Crew Cab / 5' Bed" at bounding box center [309, 181] width 92 height 16
copy td "SV / Crew Cab / 5' Bed"
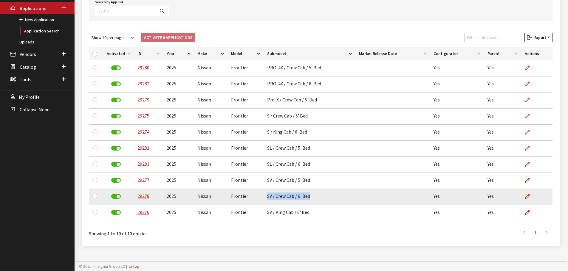
drag, startPoint x: 266, startPoint y: 197, endPoint x: 316, endPoint y: 199, distance: 50.1
click at [316, 199] on td "SV / Crew Cab / 6' Bed" at bounding box center [309, 197] width 92 height 16
copy td "SV / Crew Cab / 6' Bed"
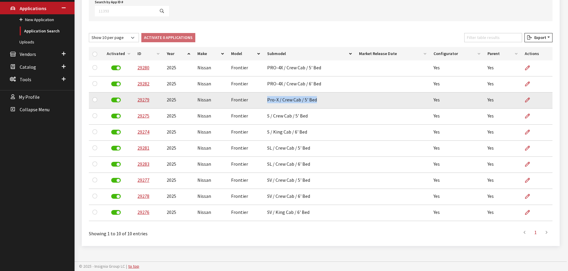
drag, startPoint x: 265, startPoint y: 99, endPoint x: 316, endPoint y: 101, distance: 51.0
click at [316, 101] on td "Pro-X / Crew Cab / 5' Bed" at bounding box center [309, 101] width 92 height 16
copy td "Pro-X / Crew Cab / 5' Bed"
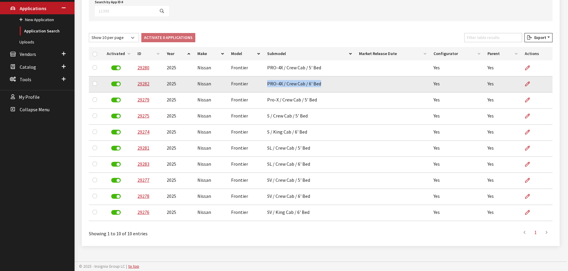
drag, startPoint x: 265, startPoint y: 83, endPoint x: 323, endPoint y: 85, distance: 57.5
click at [323, 85] on td "PRO-4X / Crew Cab / 6' Bed" at bounding box center [309, 85] width 92 height 16
copy td "PRO-4X / Crew Cab / 6' Bed"
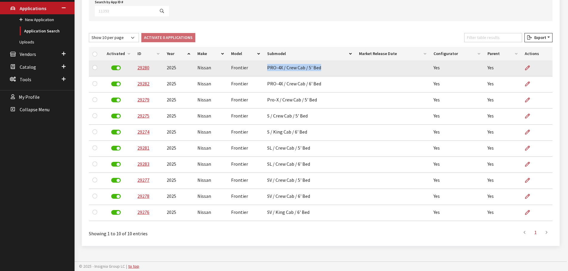
drag, startPoint x: 267, startPoint y: 68, endPoint x: 320, endPoint y: 69, distance: 52.7
click at [320, 69] on td "PRO-4X / Crew Cab / 5' Bed" at bounding box center [309, 68] width 92 height 16
copy td "PRO-4X / Crew Cab / 5' Bed"
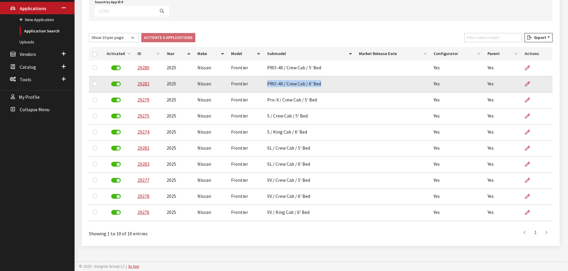
drag, startPoint x: 266, startPoint y: 84, endPoint x: 322, endPoint y: 84, distance: 55.7
click at [322, 84] on td "PRO-4X / Crew Cab / 6' Bed" at bounding box center [309, 85] width 92 height 16
copy td "PRO-4X / Crew Cab / 6' Bed"
